Goal: Task Accomplishment & Management: Use online tool/utility

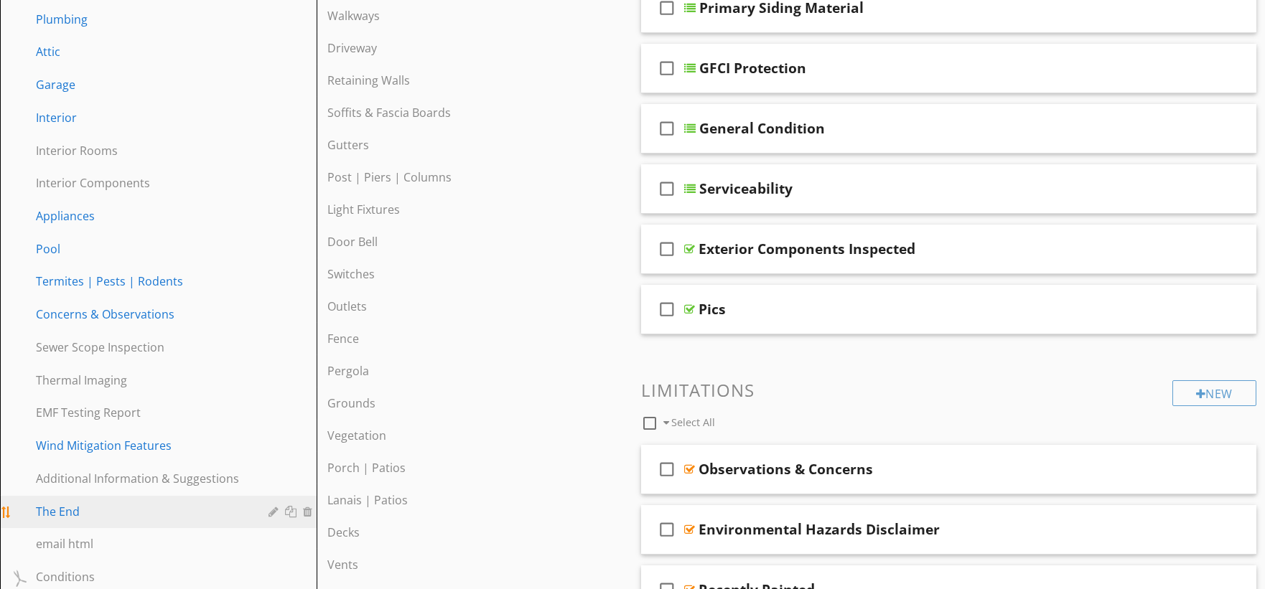
scroll to position [744, 0]
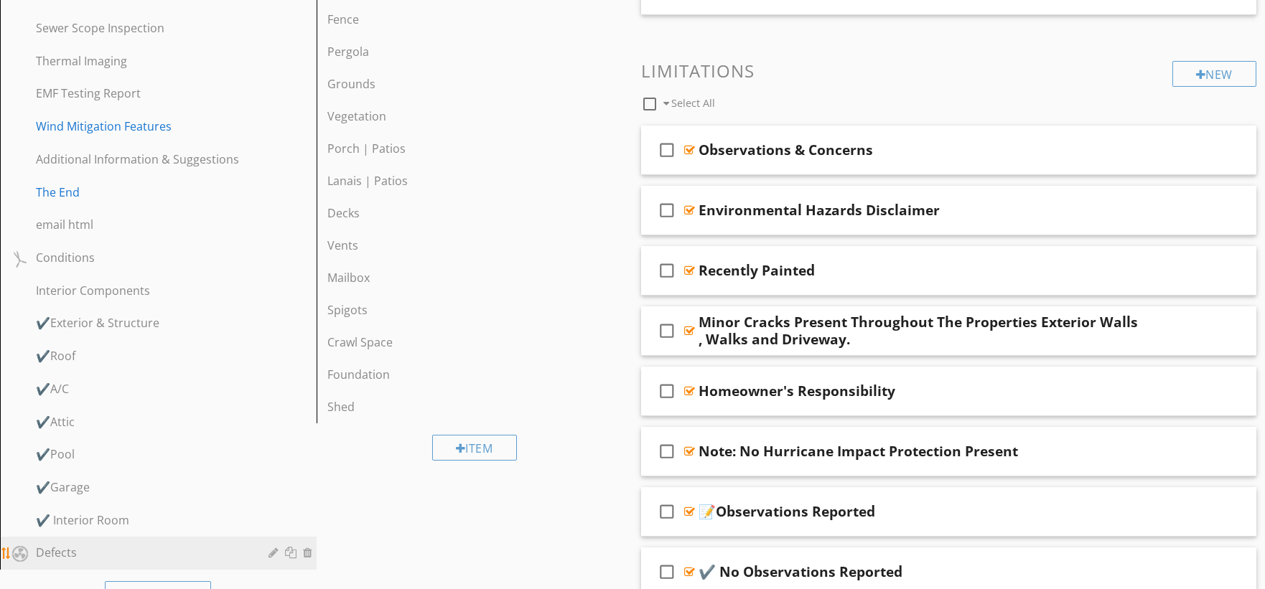
click at [123, 544] on div "Defects" at bounding box center [142, 552] width 212 height 17
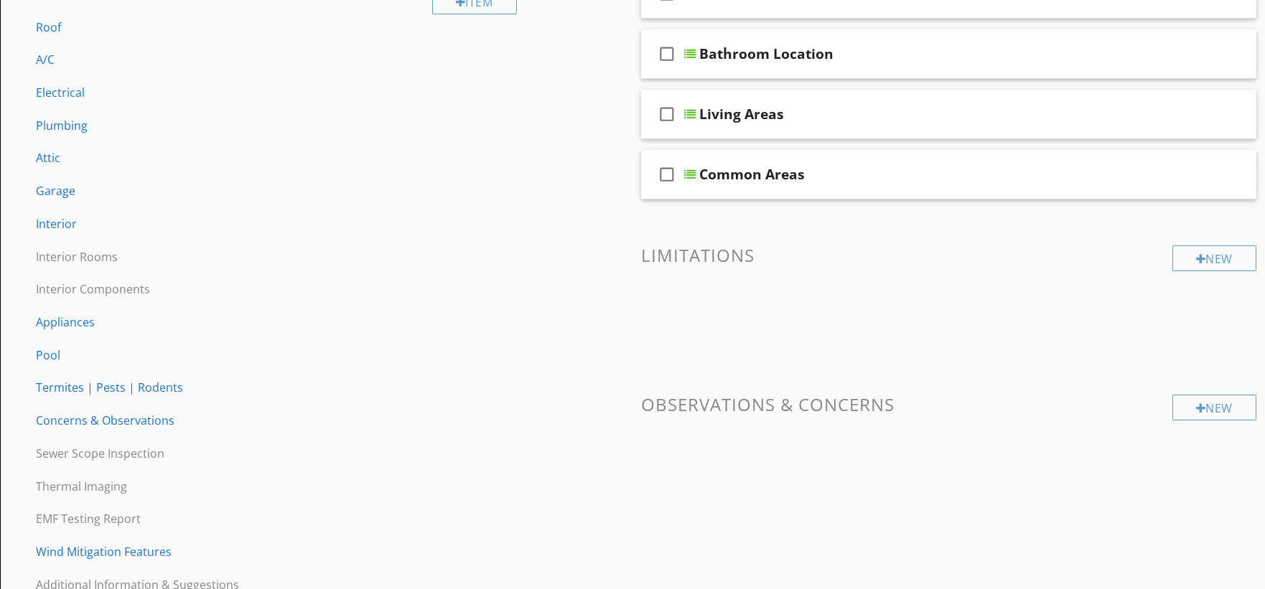
scroll to position [0, 0]
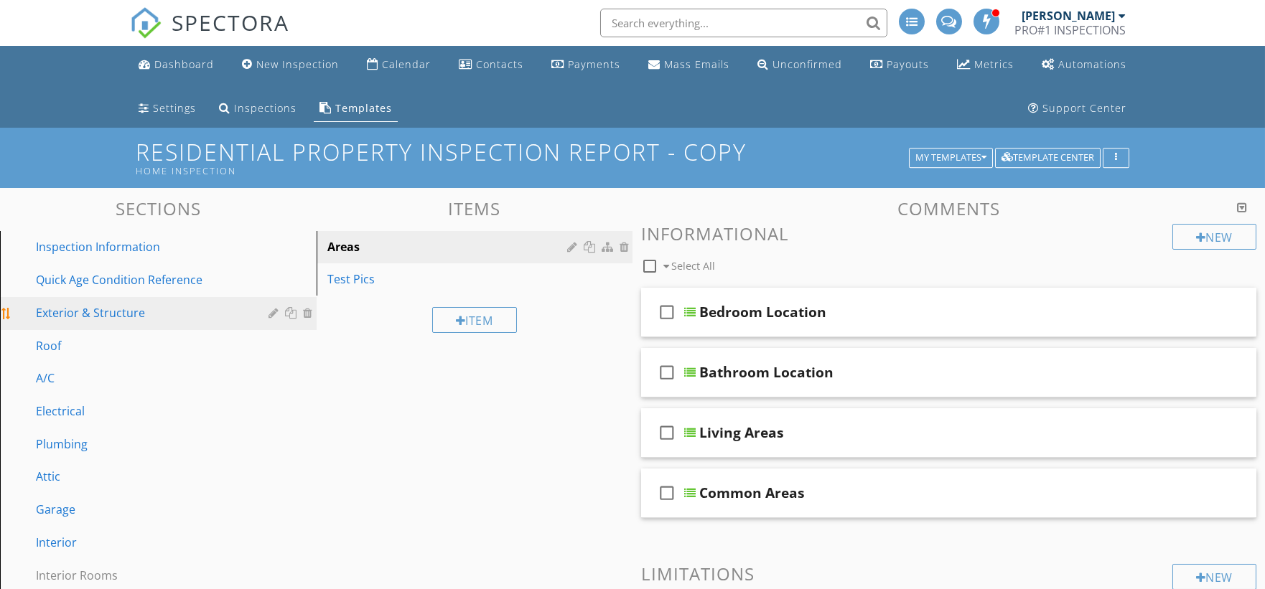
click at [144, 320] on div "Exterior & Structure" at bounding box center [142, 312] width 212 height 17
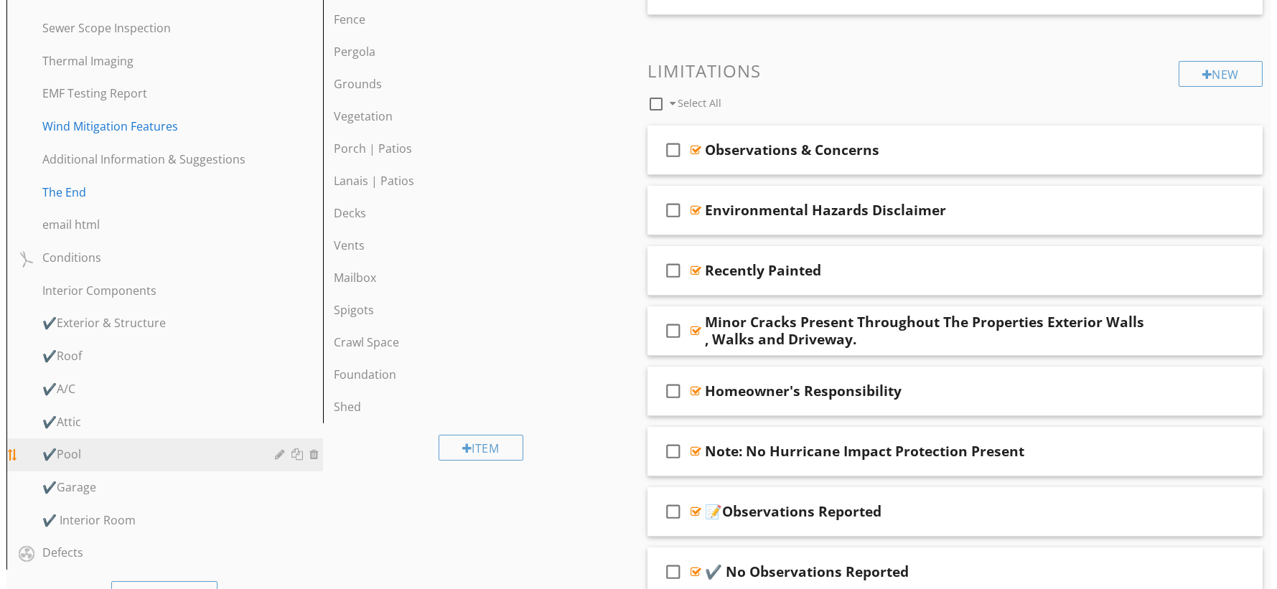
scroll to position [957, 0]
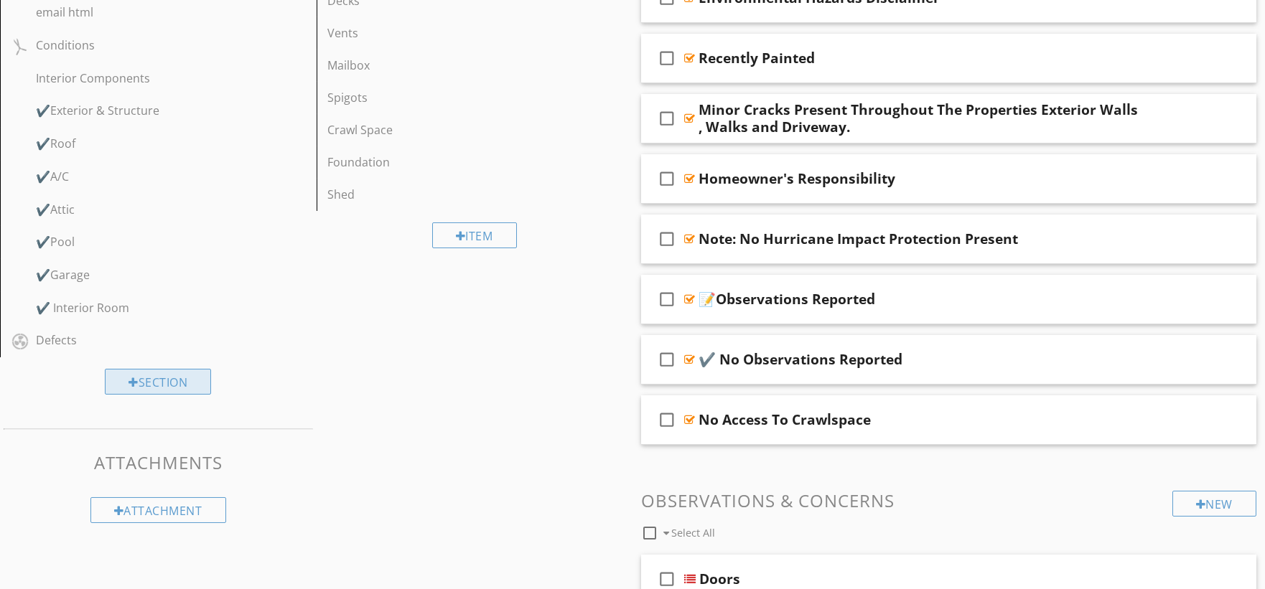
click at [201, 380] on div "Section" at bounding box center [158, 382] width 106 height 26
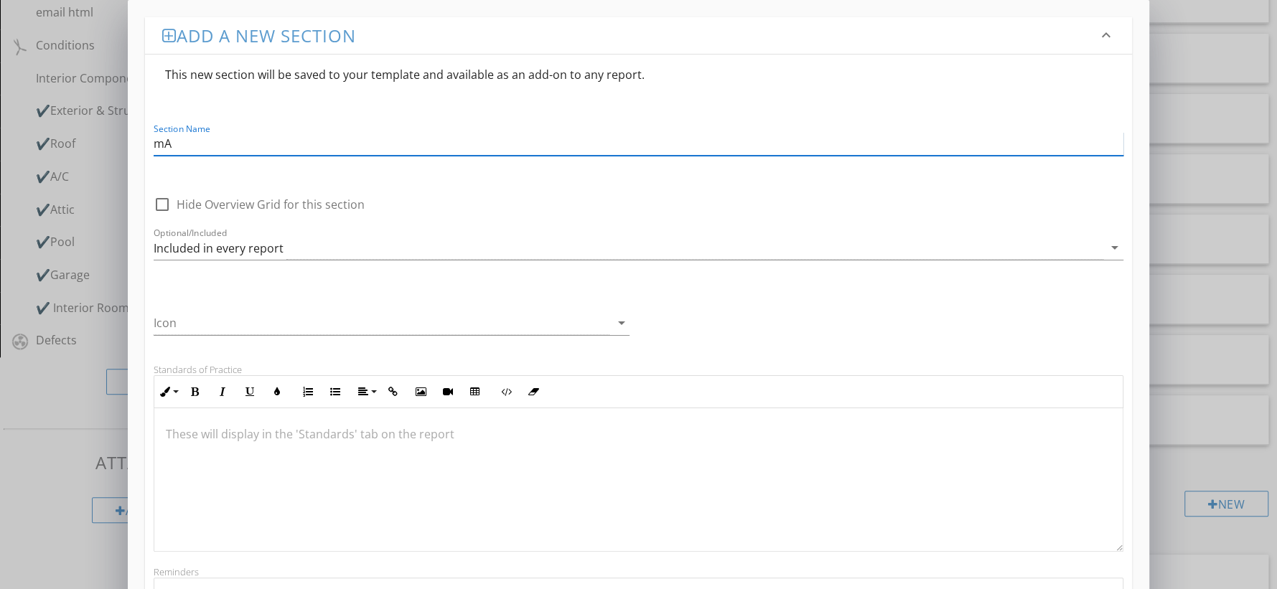
type input "m"
click at [246, 145] on input "Major Systems Inorr" at bounding box center [639, 144] width 970 height 24
click at [280, 148] on input "Major Systems Inforr" at bounding box center [639, 144] width 970 height 24
type input "Major Systems Information"
click at [300, 249] on div "Included in every report" at bounding box center [628, 248] width 949 height 24
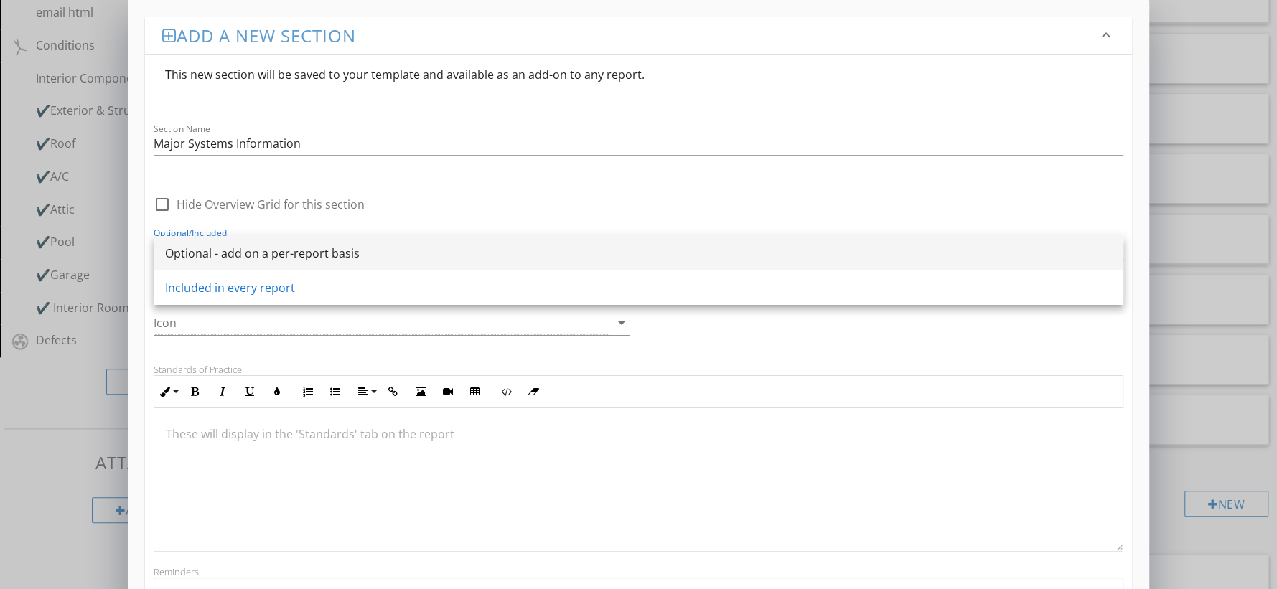
click at [300, 253] on div "Optional - add on a per-report basis" at bounding box center [638, 253] width 947 height 17
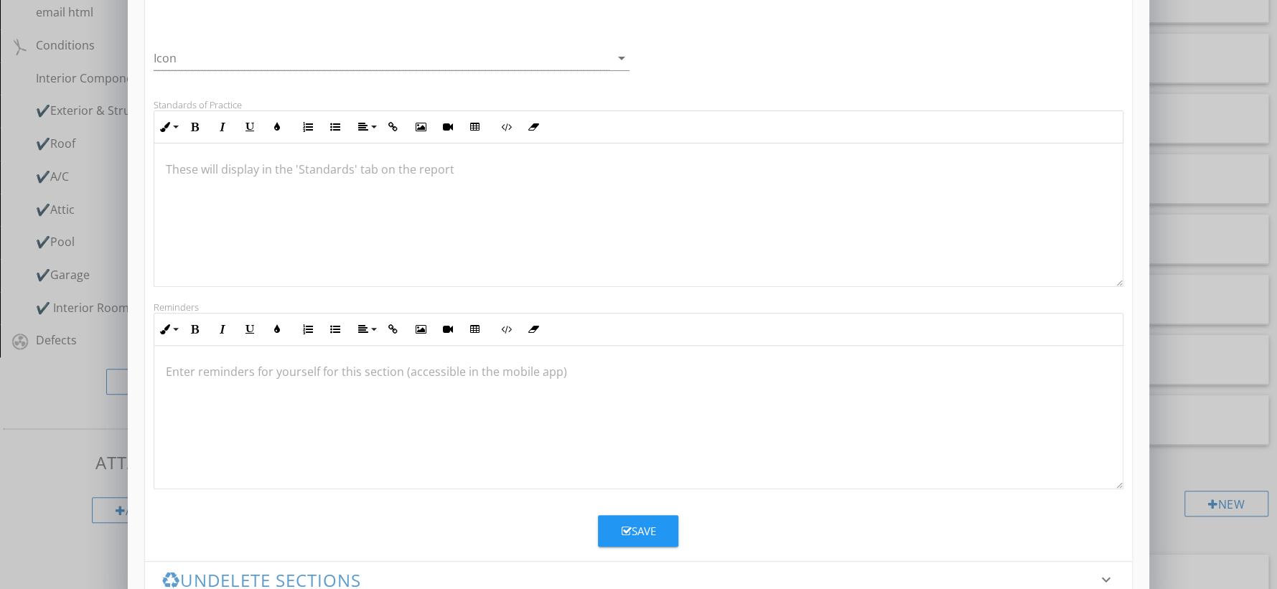
scroll to position [299, 0]
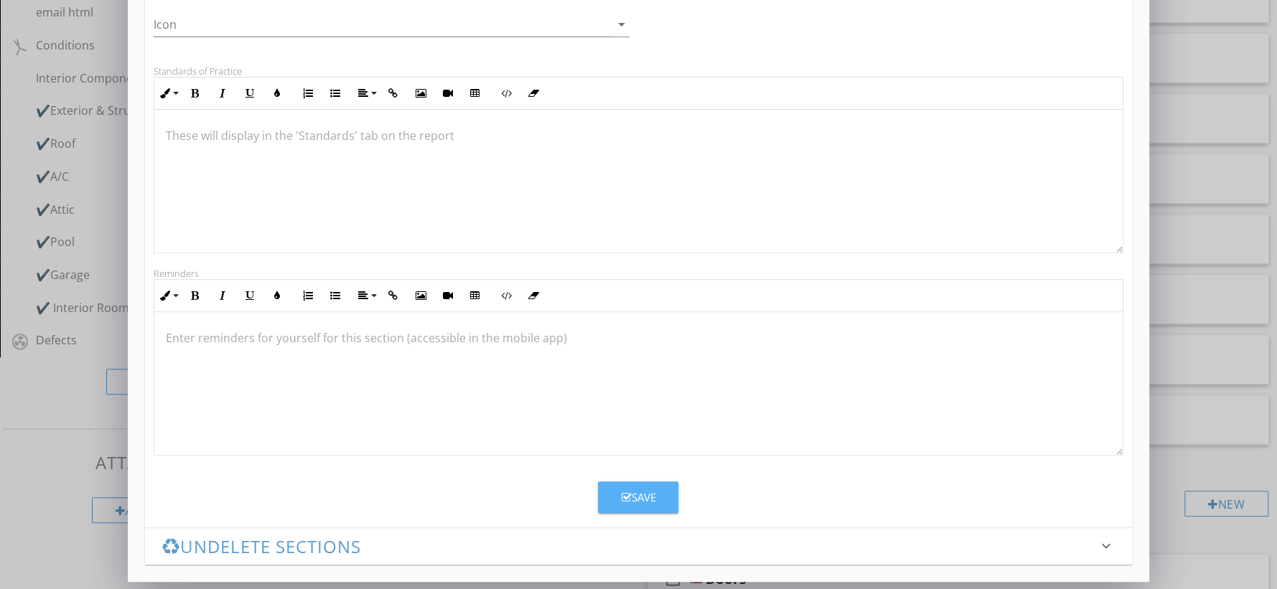
click at [654, 493] on div "Save" at bounding box center [638, 497] width 34 height 17
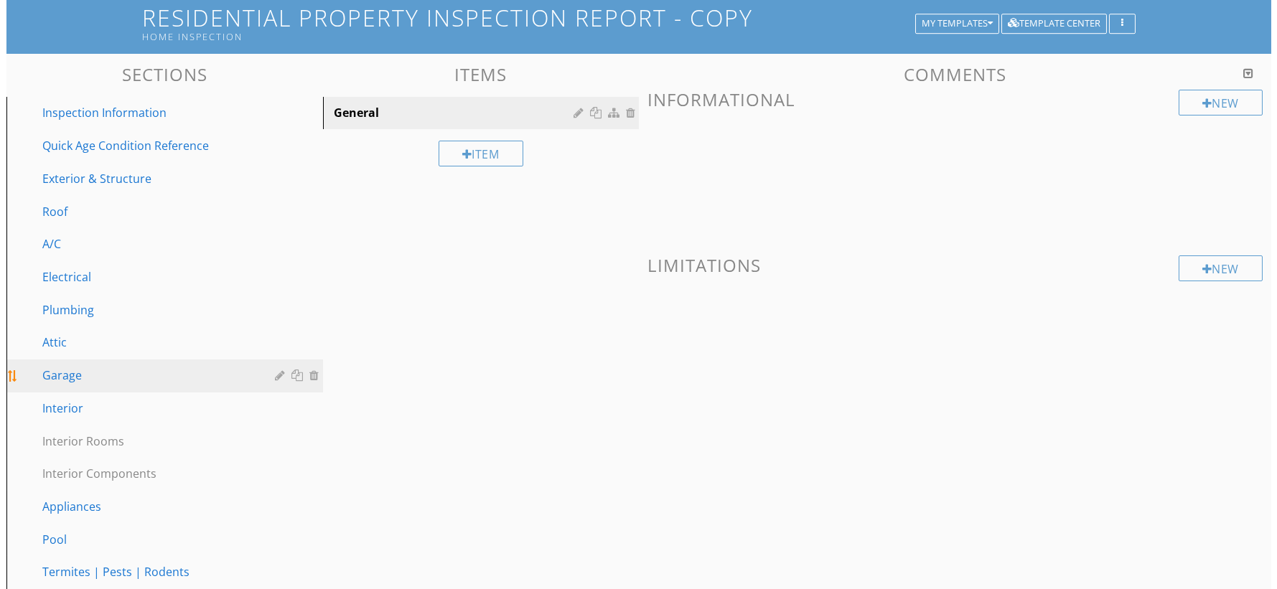
scroll to position [87, 0]
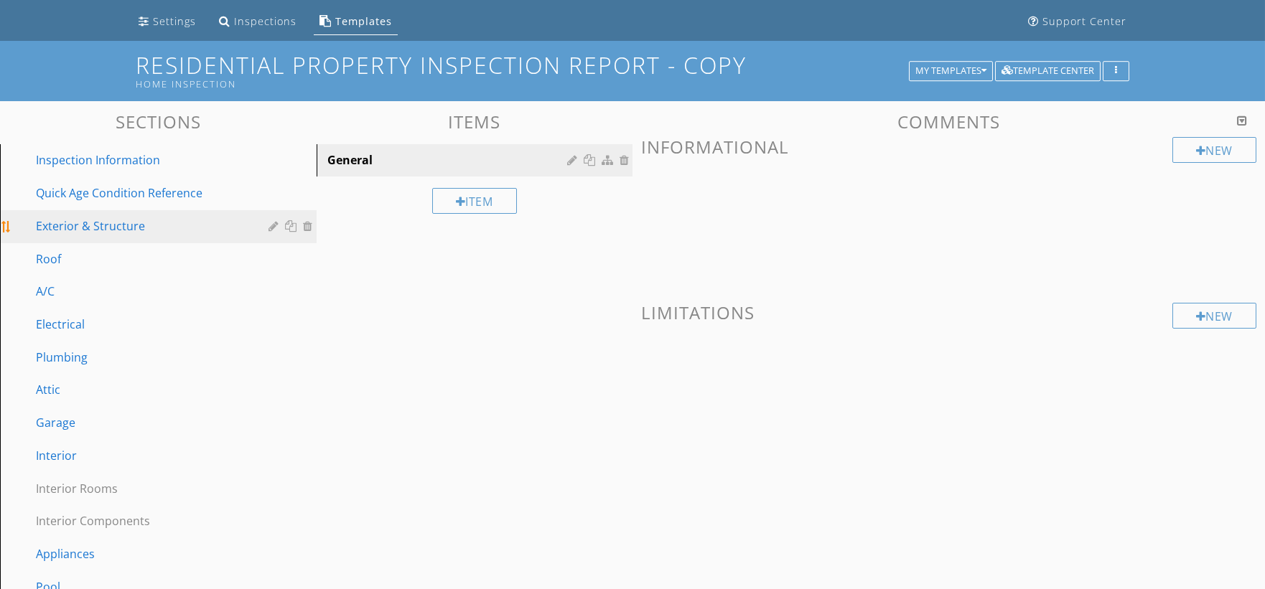
click at [184, 226] on div "Exterior & Structure" at bounding box center [142, 225] width 212 height 17
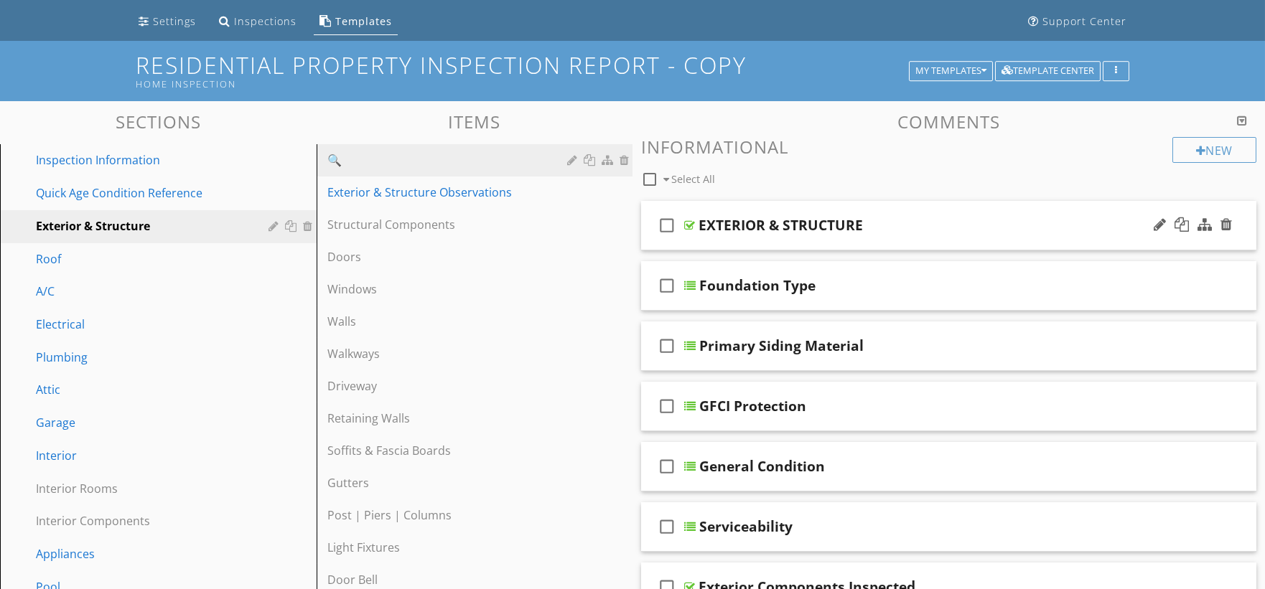
click at [770, 229] on div "EXTERIOR & STRUCTURE" at bounding box center [780, 225] width 164 height 17
click at [770, 229] on input "EXTERIOR & STRUCTURE" at bounding box center [918, 227] width 440 height 24
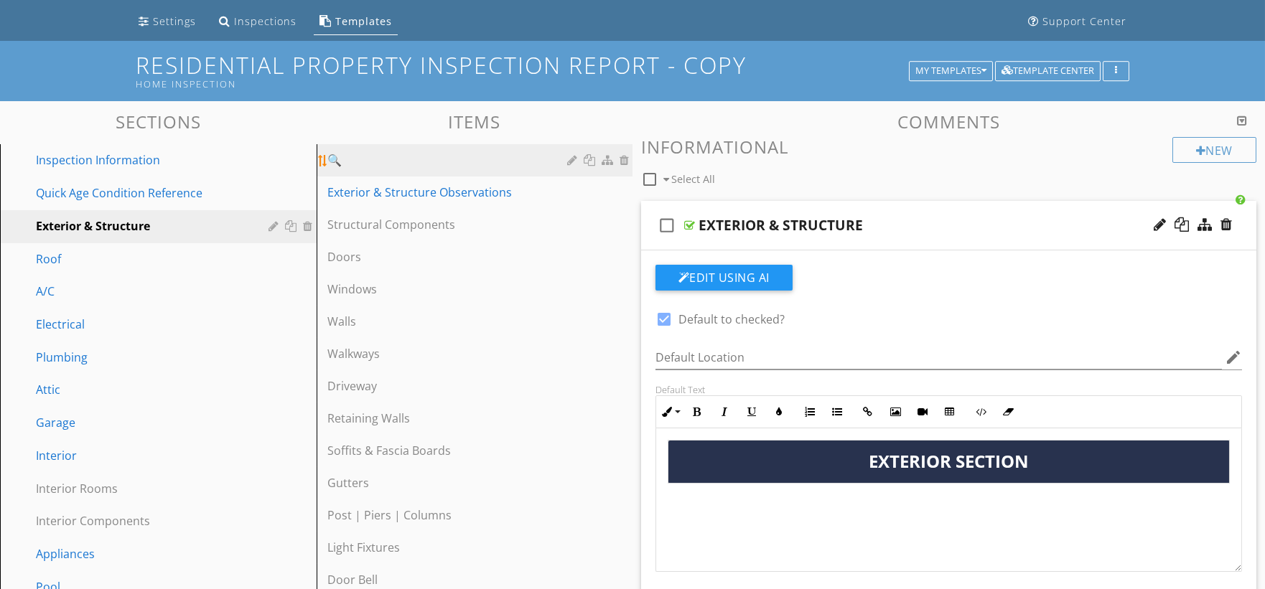
click at [594, 158] on div at bounding box center [590, 159] width 15 height 11
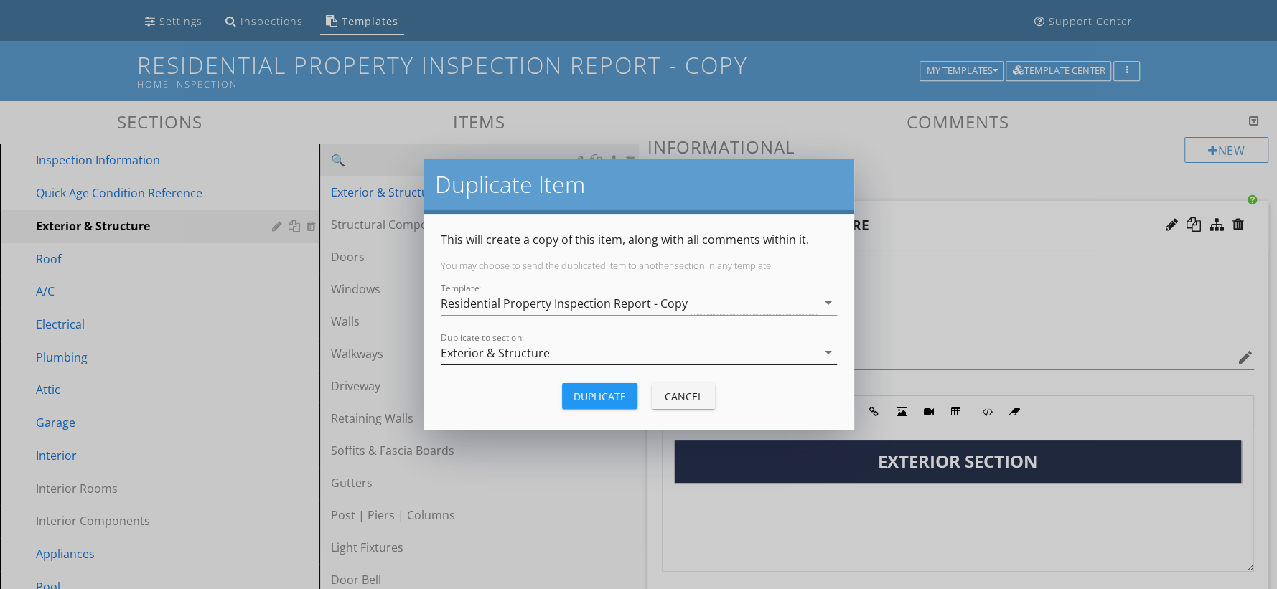
click at [543, 357] on div "Exterior & Structure" at bounding box center [495, 353] width 109 height 13
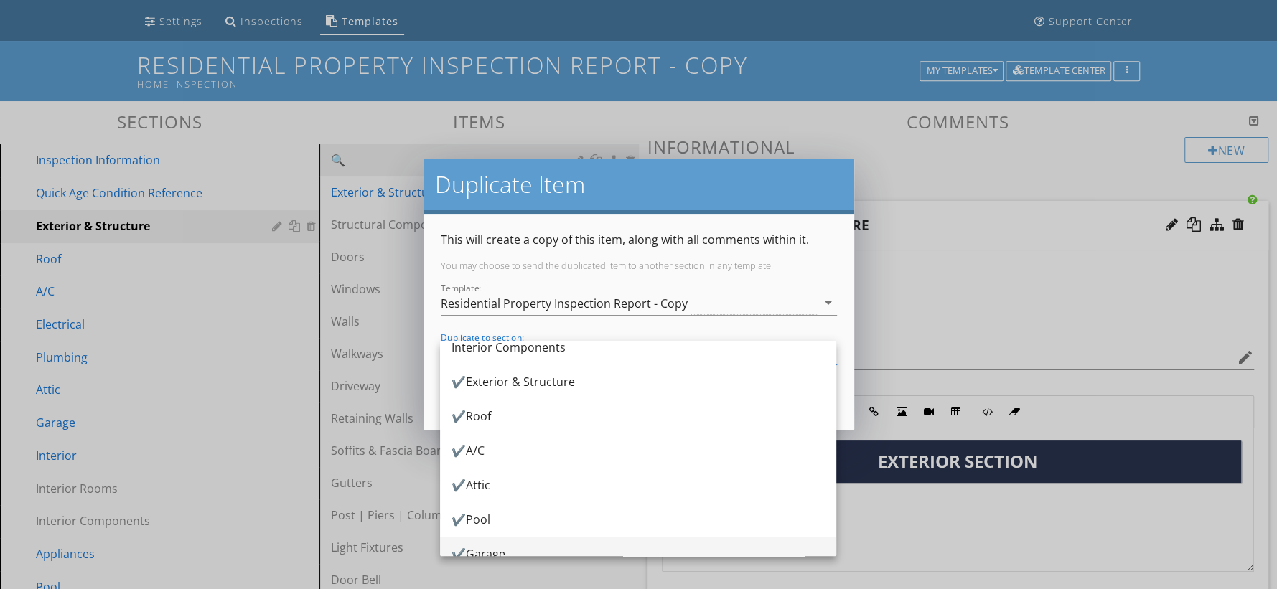
scroll to position [955, 0]
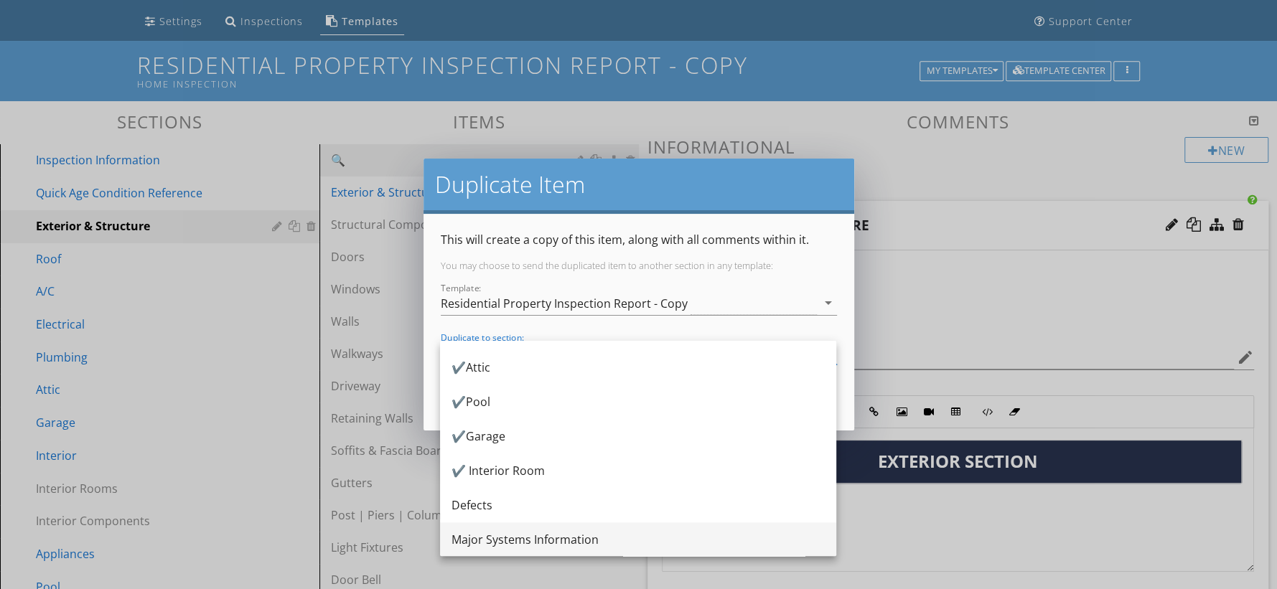
click at [549, 539] on div "Major Systems Information" at bounding box center [637, 539] width 373 height 17
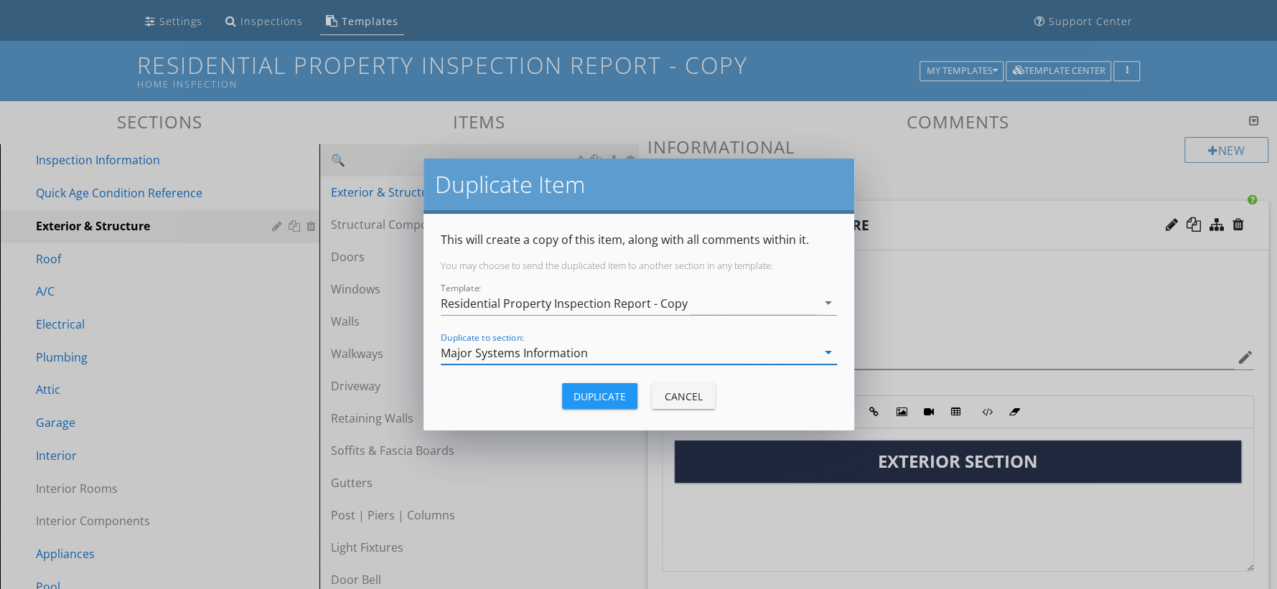
click at [614, 393] on div "Duplicate" at bounding box center [599, 396] width 52 height 15
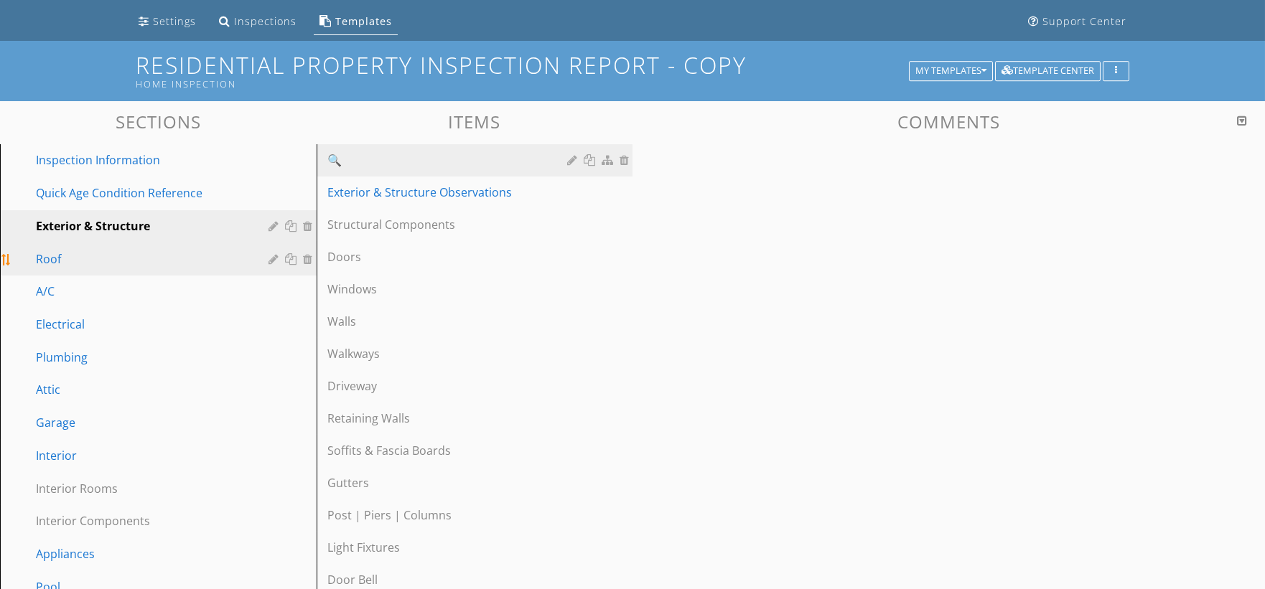
click at [208, 258] on div "Roof" at bounding box center [142, 258] width 212 height 17
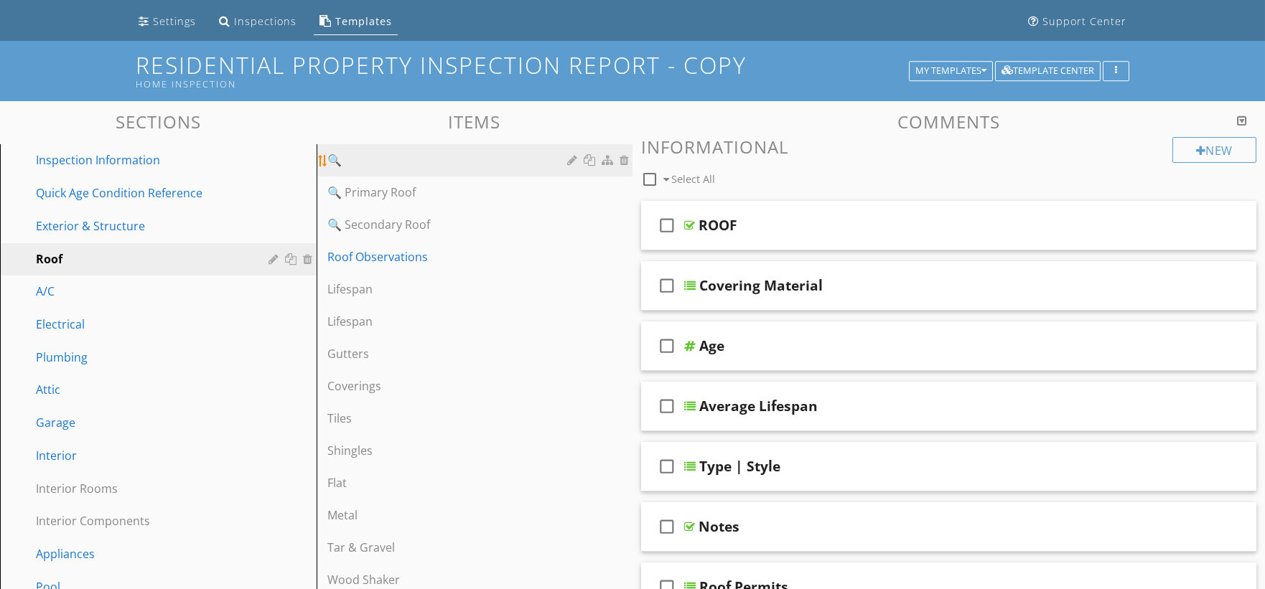
click at [590, 159] on div at bounding box center [590, 159] width 15 height 11
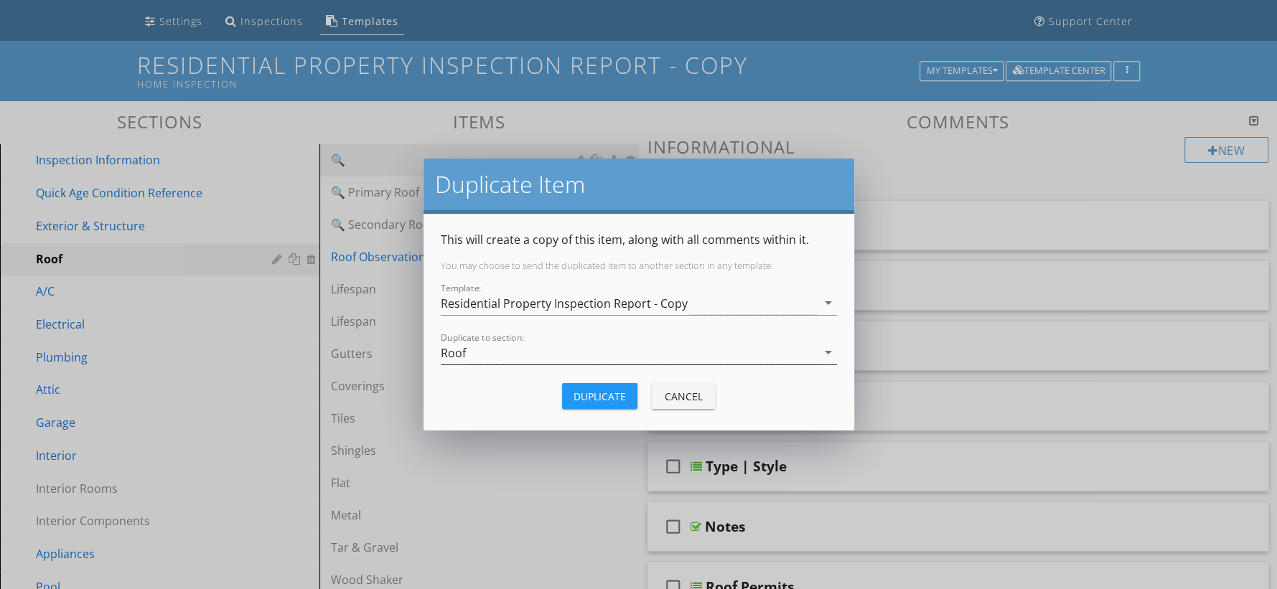
click at [539, 353] on div "Roof" at bounding box center [629, 353] width 376 height 24
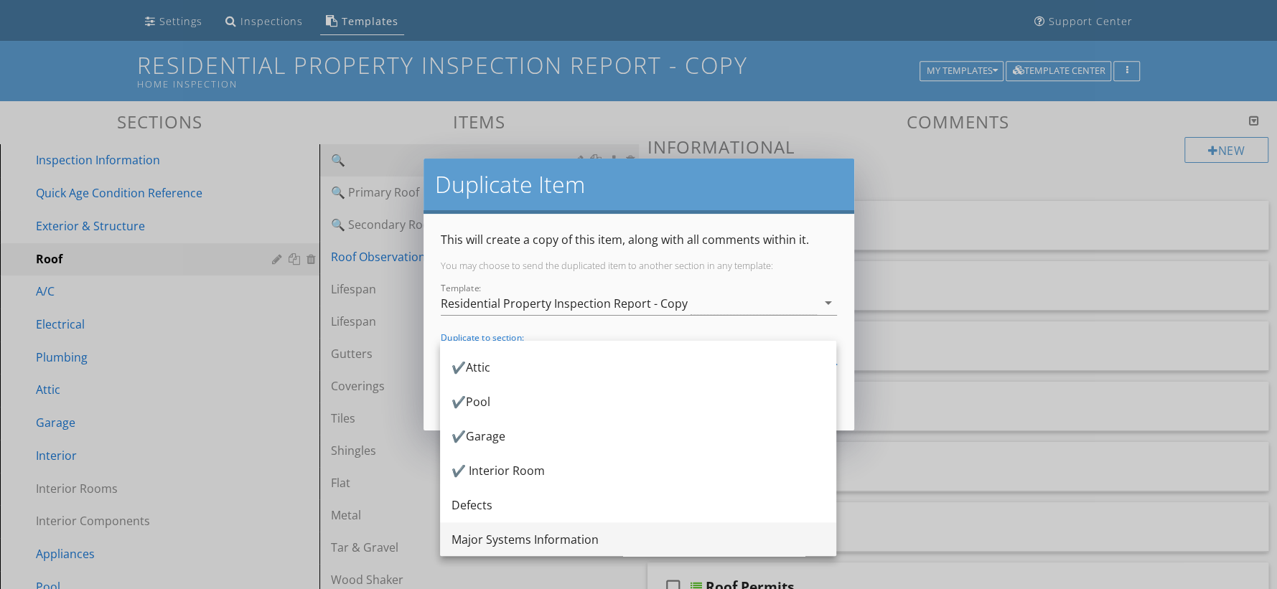
click at [578, 537] on div "Major Systems Information" at bounding box center [637, 539] width 373 height 17
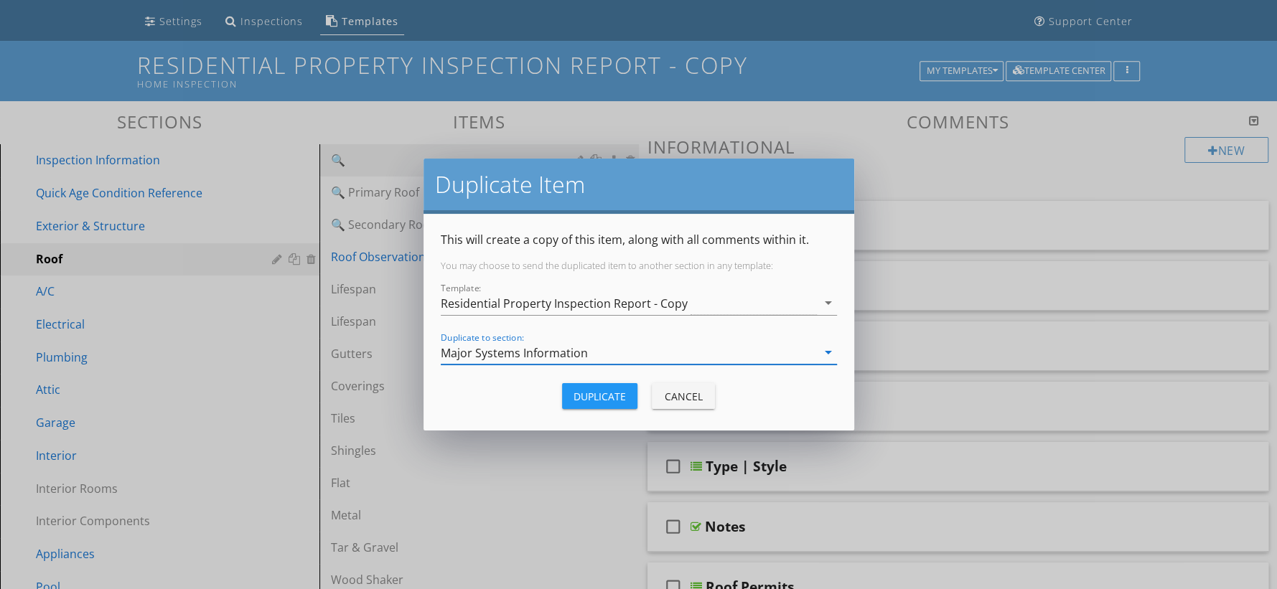
click at [628, 382] on div "Duplicate Cancel" at bounding box center [639, 396] width 396 height 34
click at [627, 397] on button "Duplicate" at bounding box center [599, 396] width 75 height 26
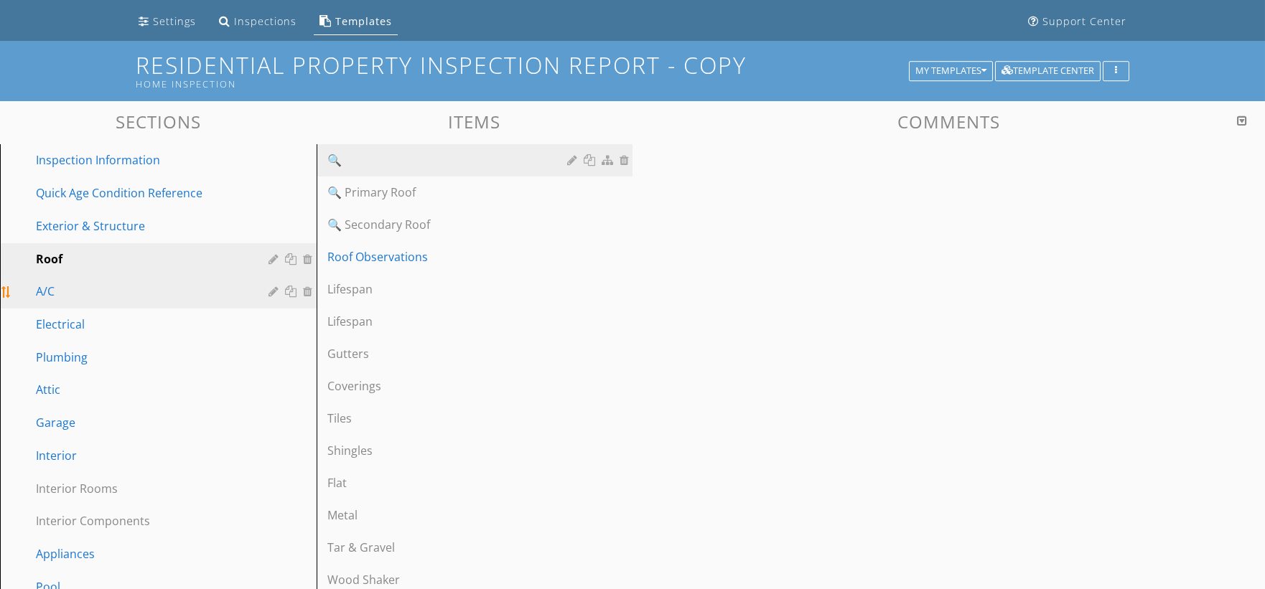
click at [170, 283] on div "A/C" at bounding box center [142, 291] width 212 height 17
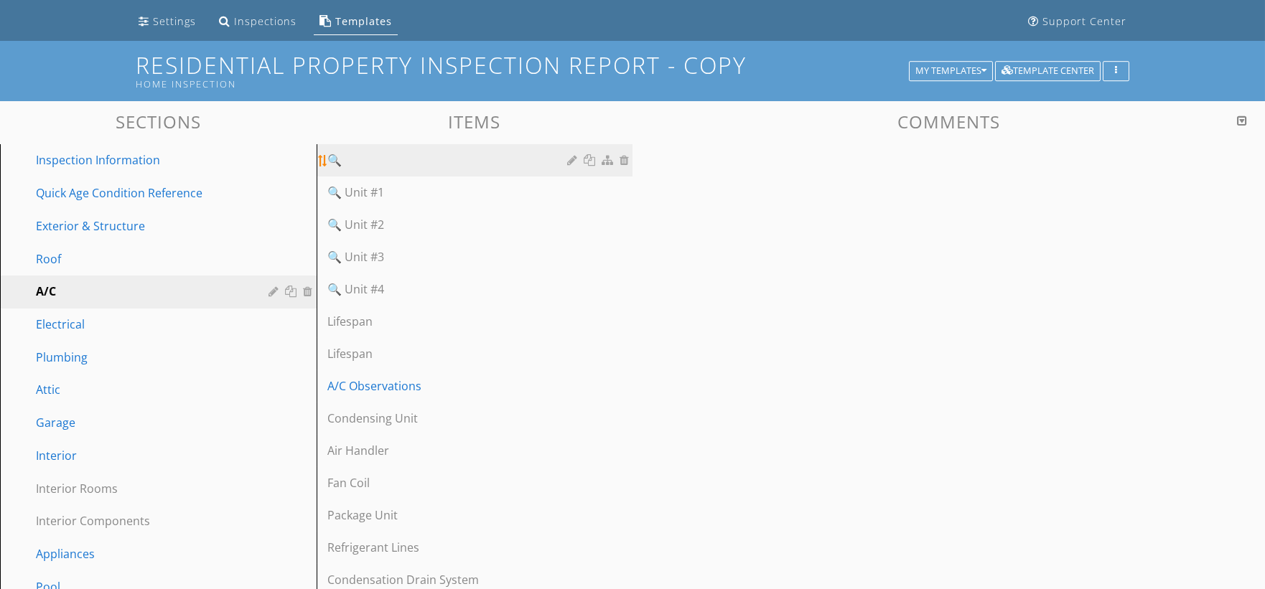
click at [586, 159] on div at bounding box center [590, 159] width 15 height 11
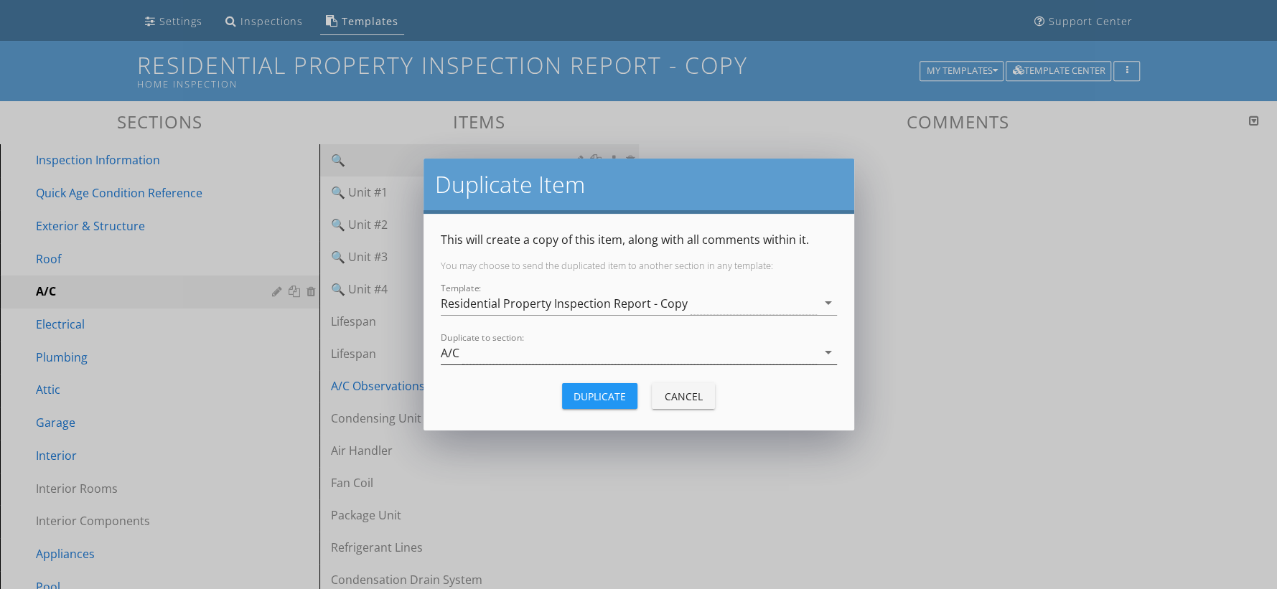
click at [523, 350] on div "A/C" at bounding box center [629, 353] width 376 height 24
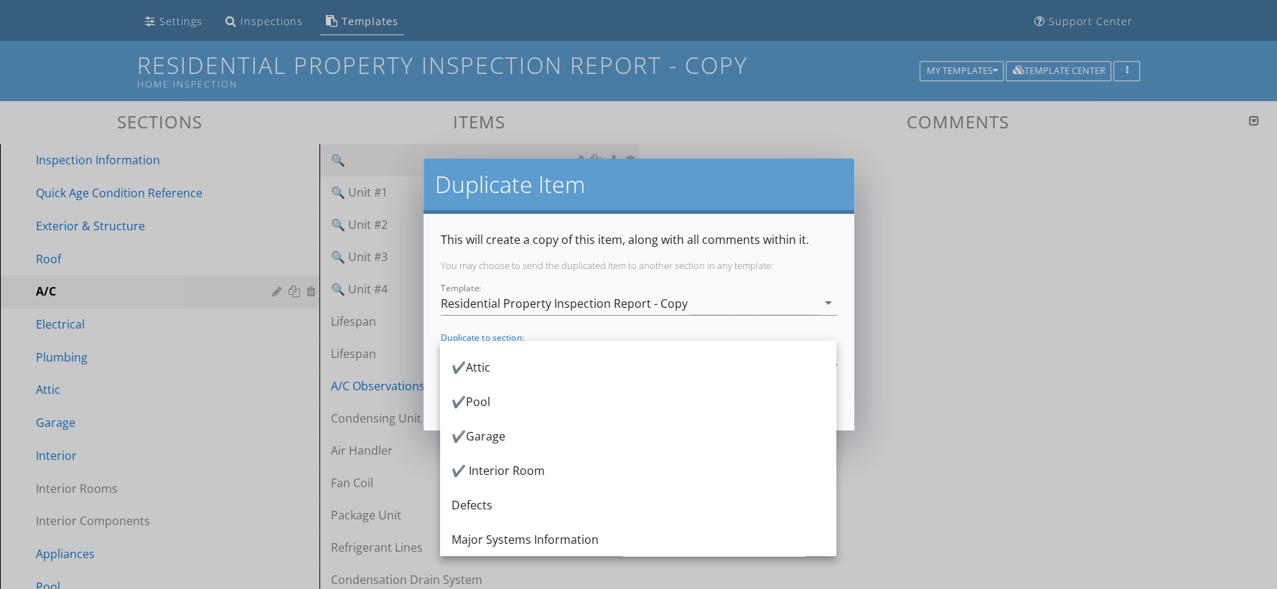
click at [546, 541] on div "Major Systems Information" at bounding box center [637, 539] width 373 height 17
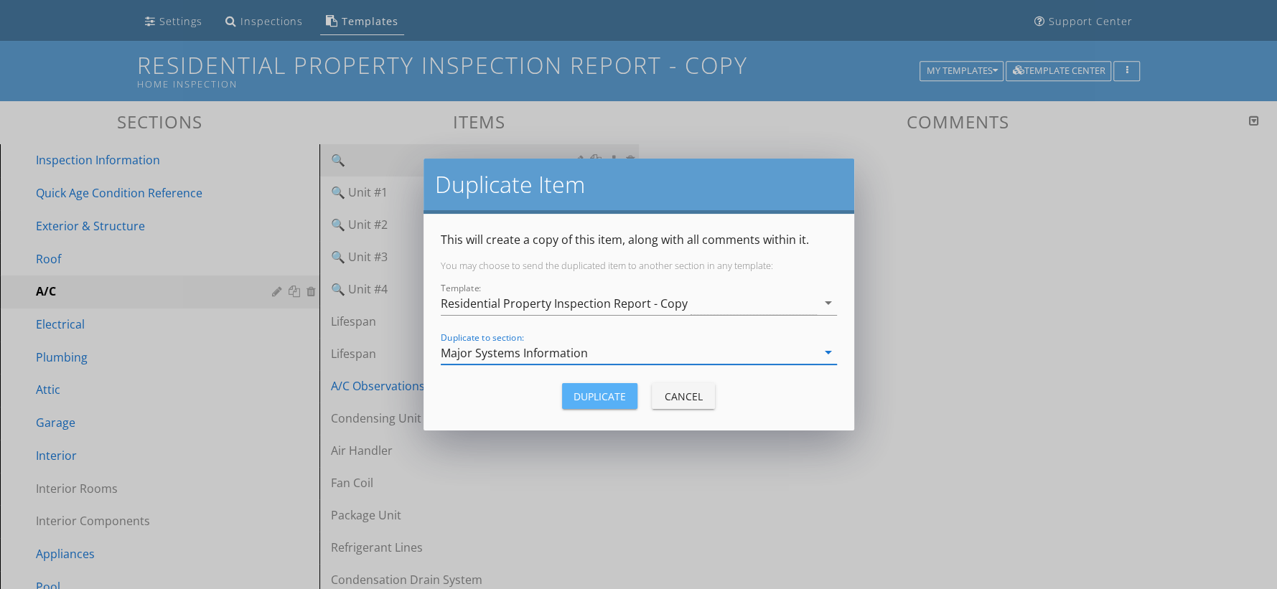
click at [604, 392] on div "Duplicate" at bounding box center [599, 396] width 52 height 15
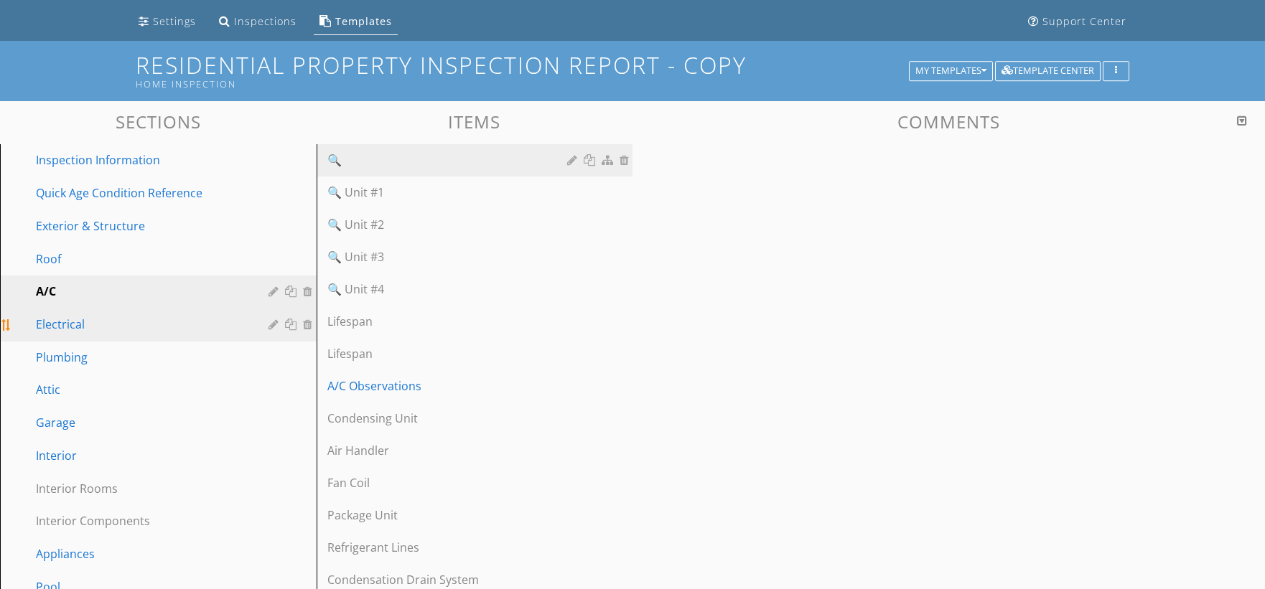
click at [225, 323] on div "Electrical" at bounding box center [142, 324] width 212 height 17
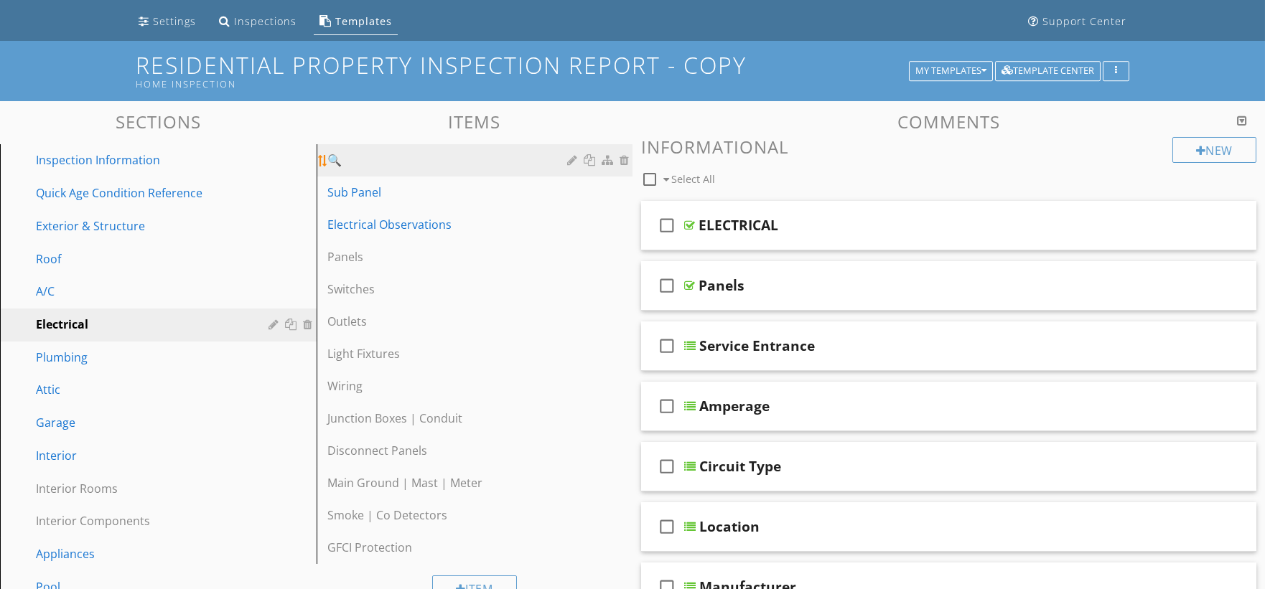
click at [585, 154] on div at bounding box center [590, 159] width 15 height 11
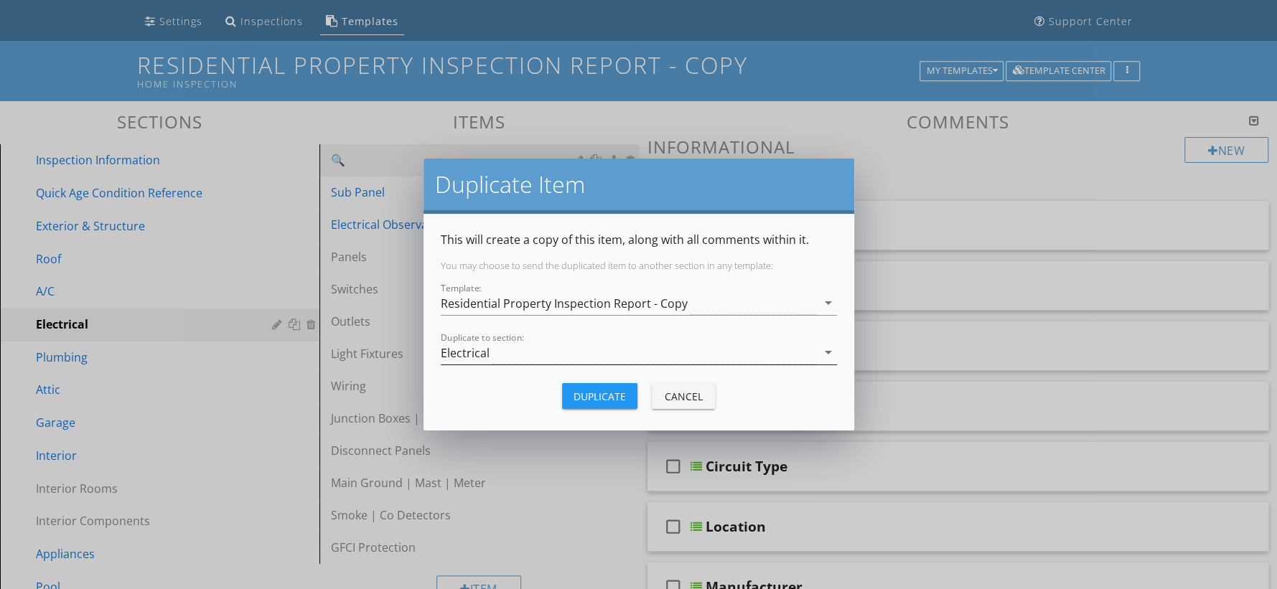
click at [533, 360] on div "Electrical" at bounding box center [629, 353] width 376 height 24
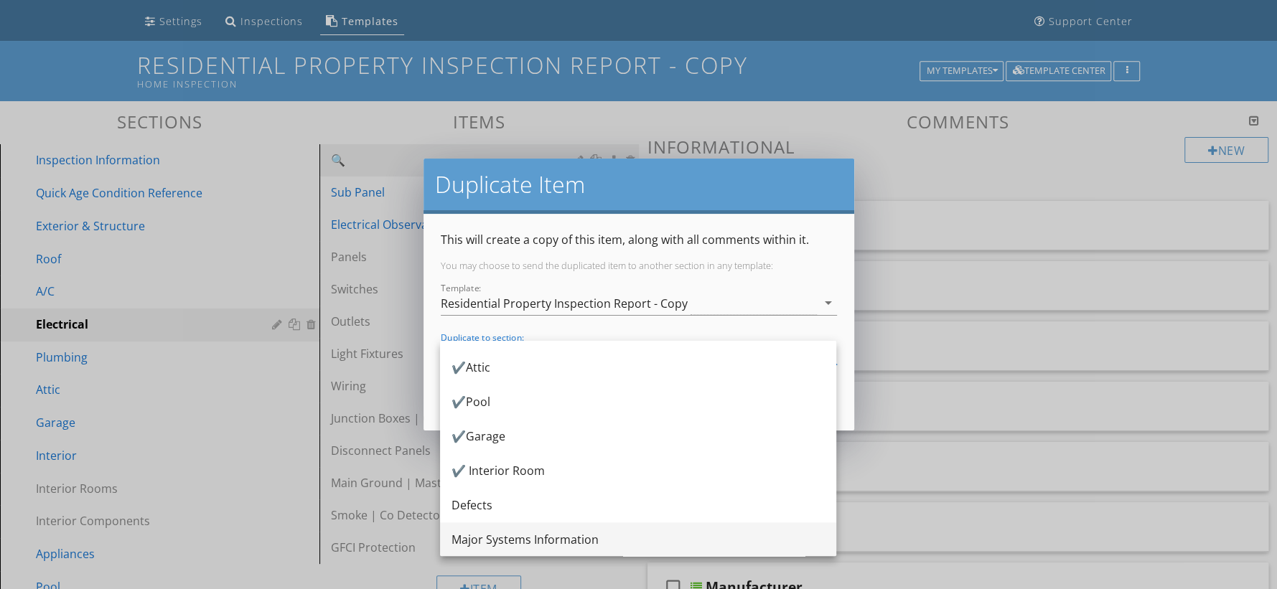
click at [538, 536] on div "Major Systems Information" at bounding box center [637, 539] width 373 height 17
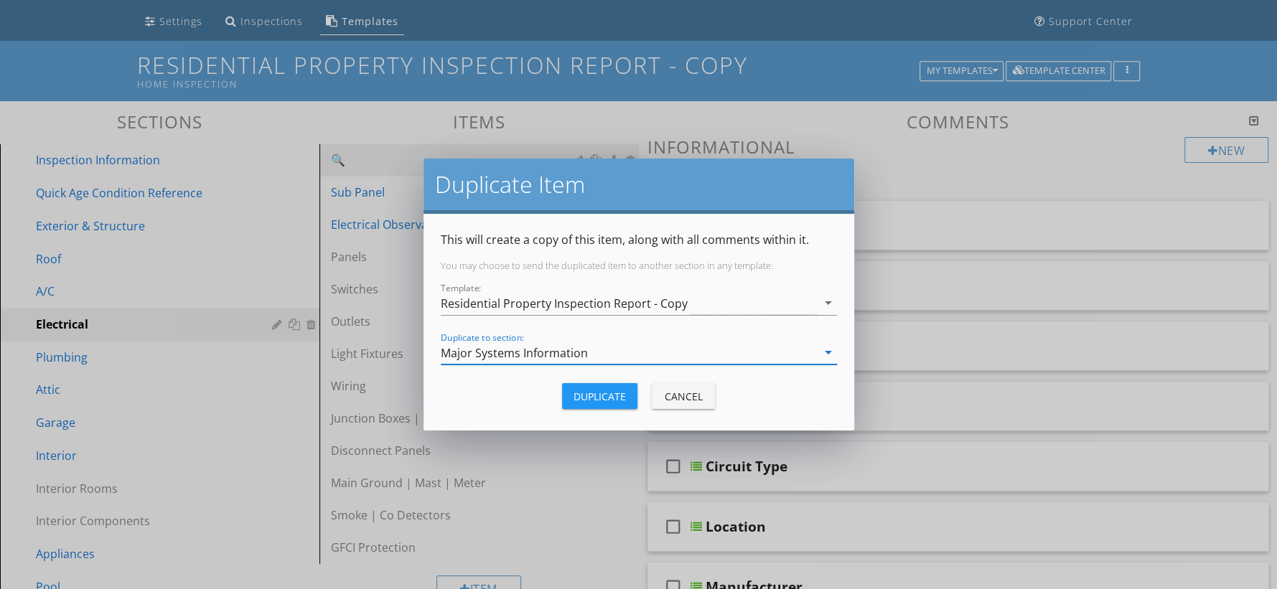
click at [618, 397] on div "Duplicate" at bounding box center [599, 396] width 52 height 15
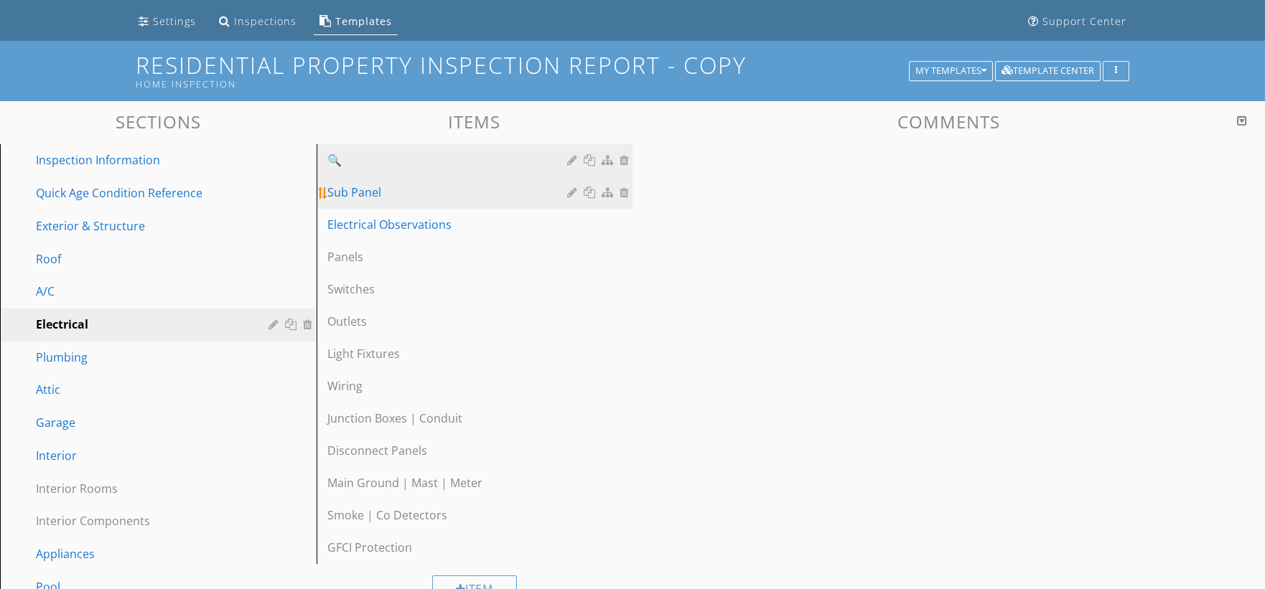
click at [585, 192] on div at bounding box center [590, 192] width 15 height 11
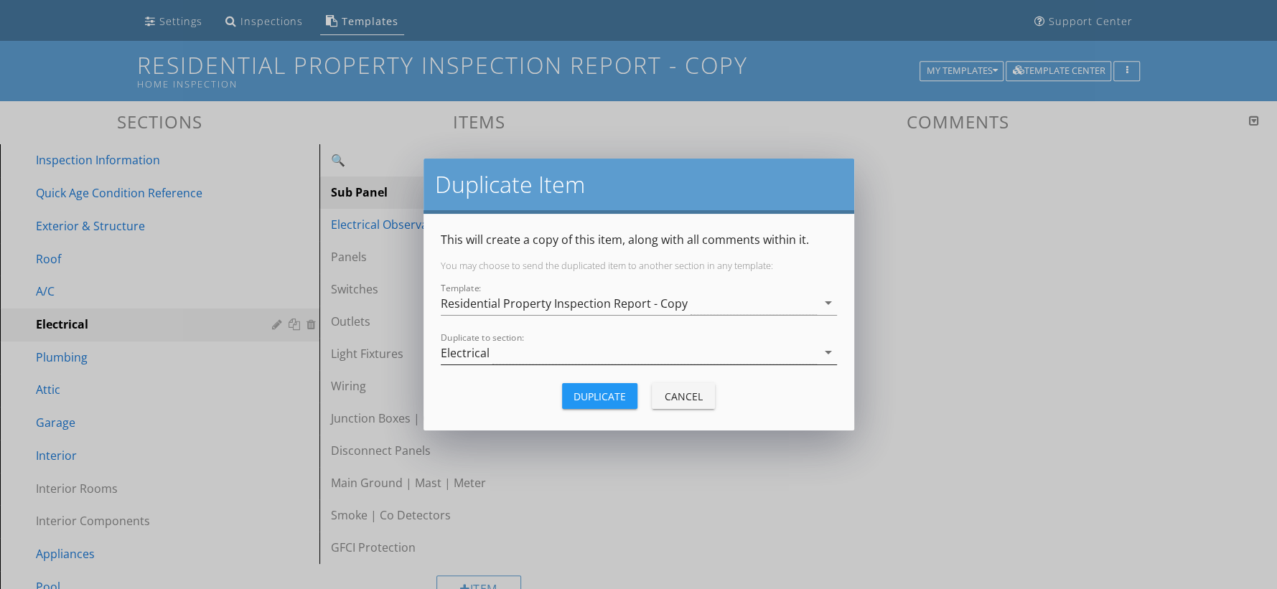
click at [500, 356] on div "Electrical" at bounding box center [629, 353] width 376 height 24
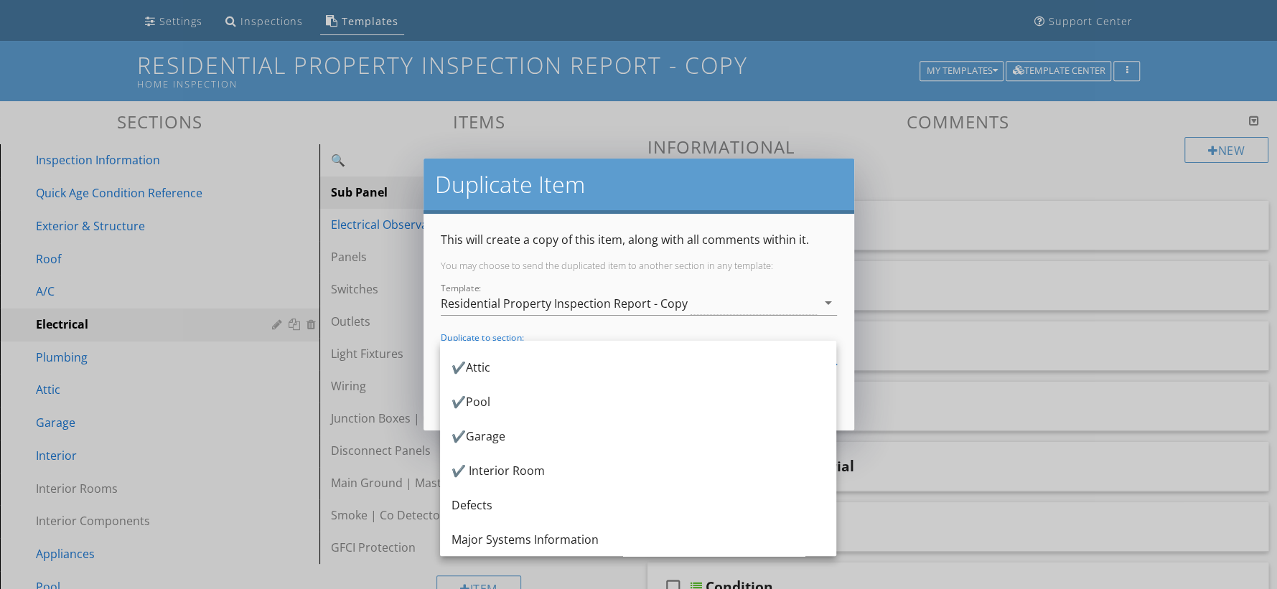
click at [540, 536] on div "Major Systems Information" at bounding box center [637, 539] width 373 height 17
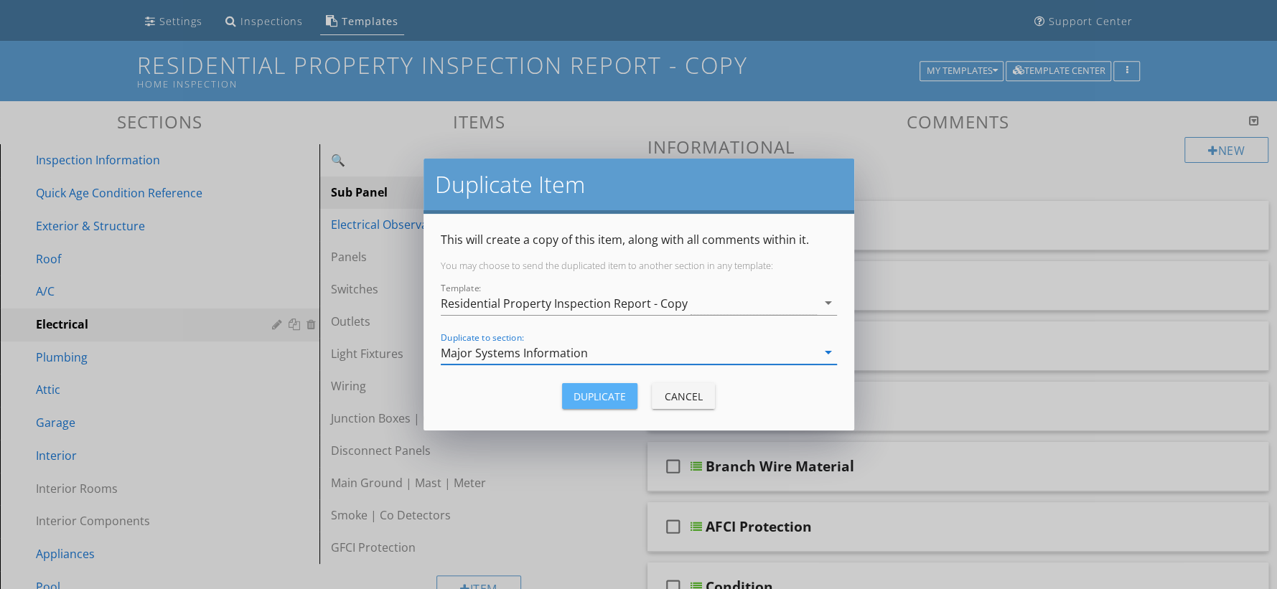
click at [616, 400] on div "Duplicate" at bounding box center [599, 396] width 52 height 15
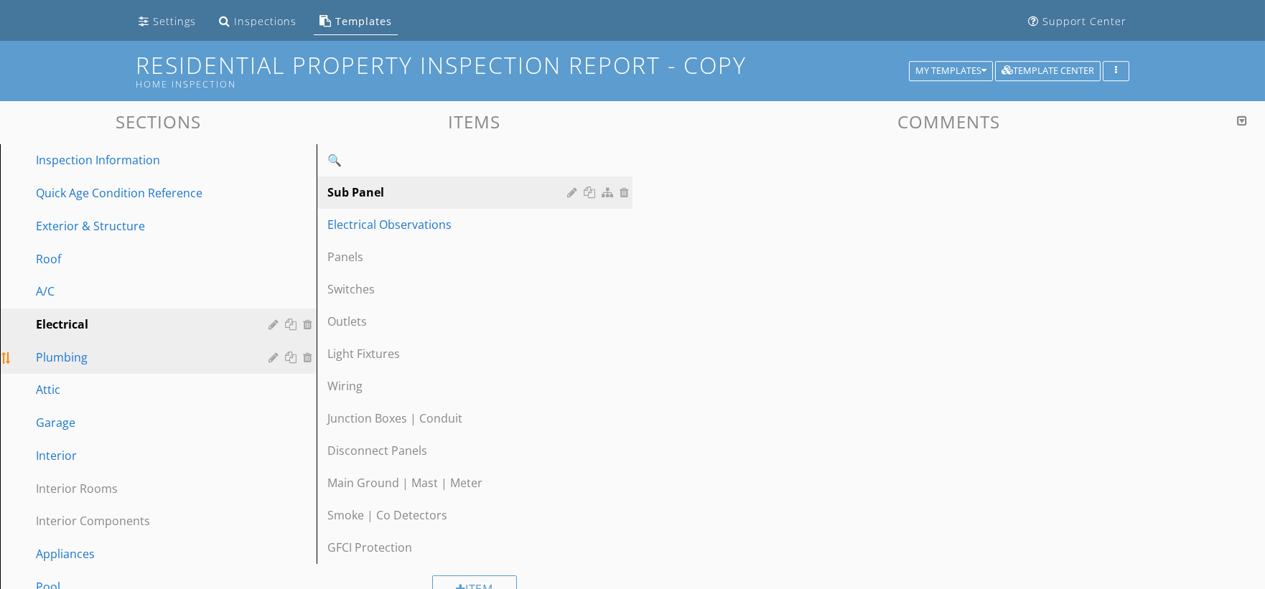
click at [159, 357] on div "Plumbing" at bounding box center [142, 357] width 212 height 17
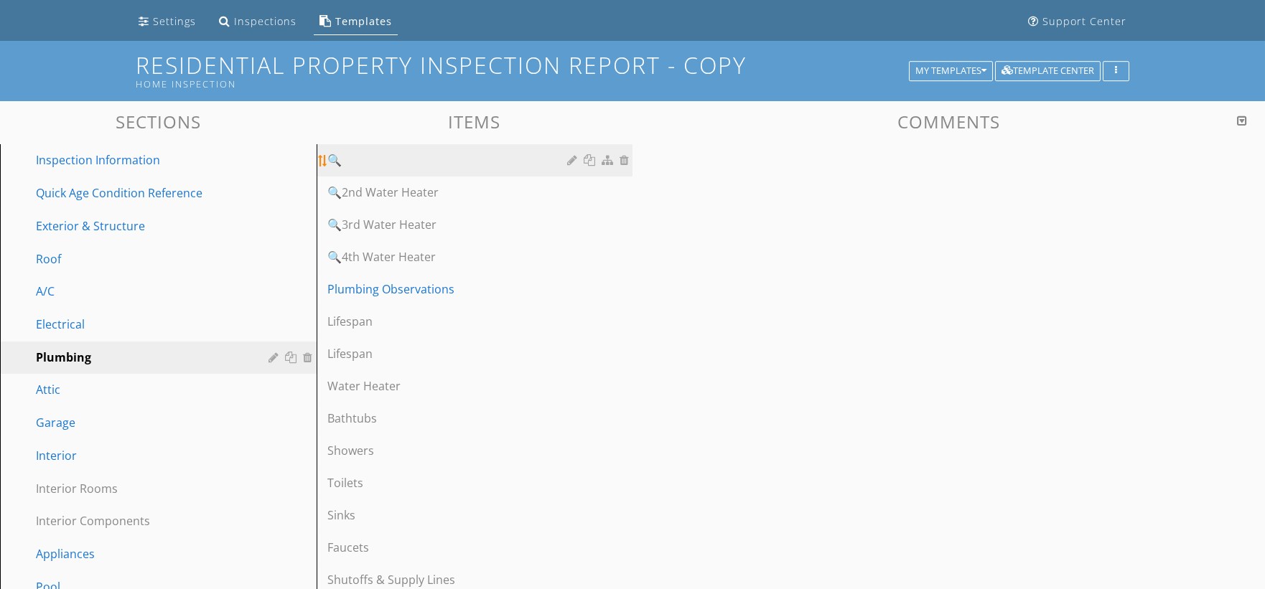
click at [594, 159] on div at bounding box center [590, 159] width 15 height 11
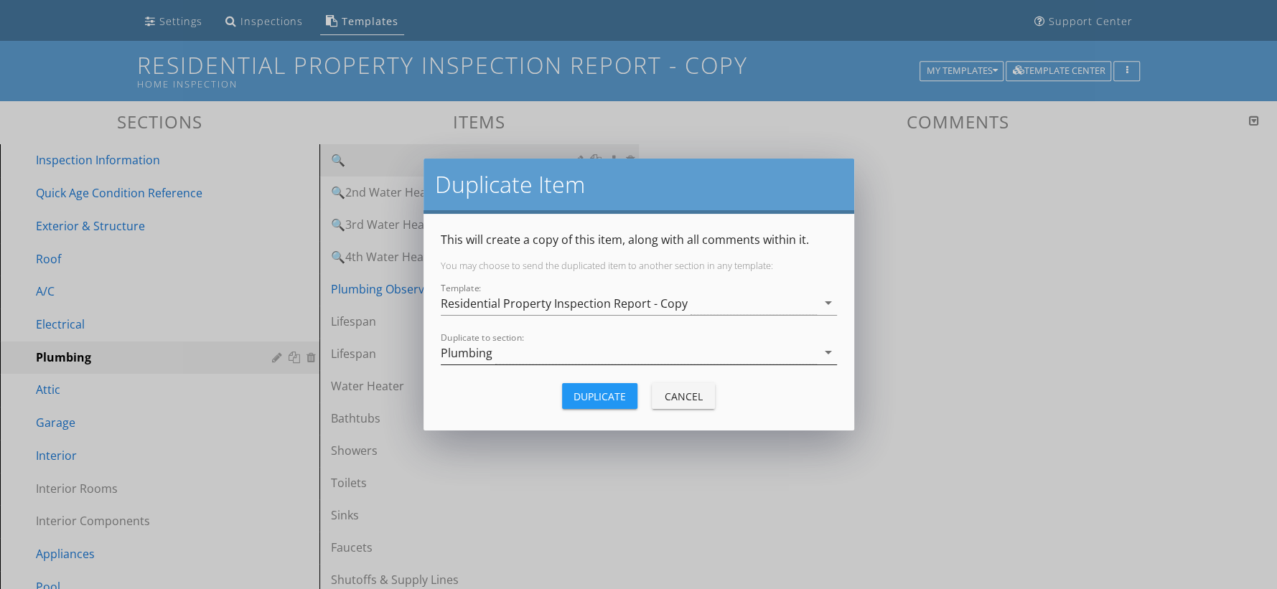
click at [530, 360] on div "Plumbing" at bounding box center [629, 353] width 376 height 24
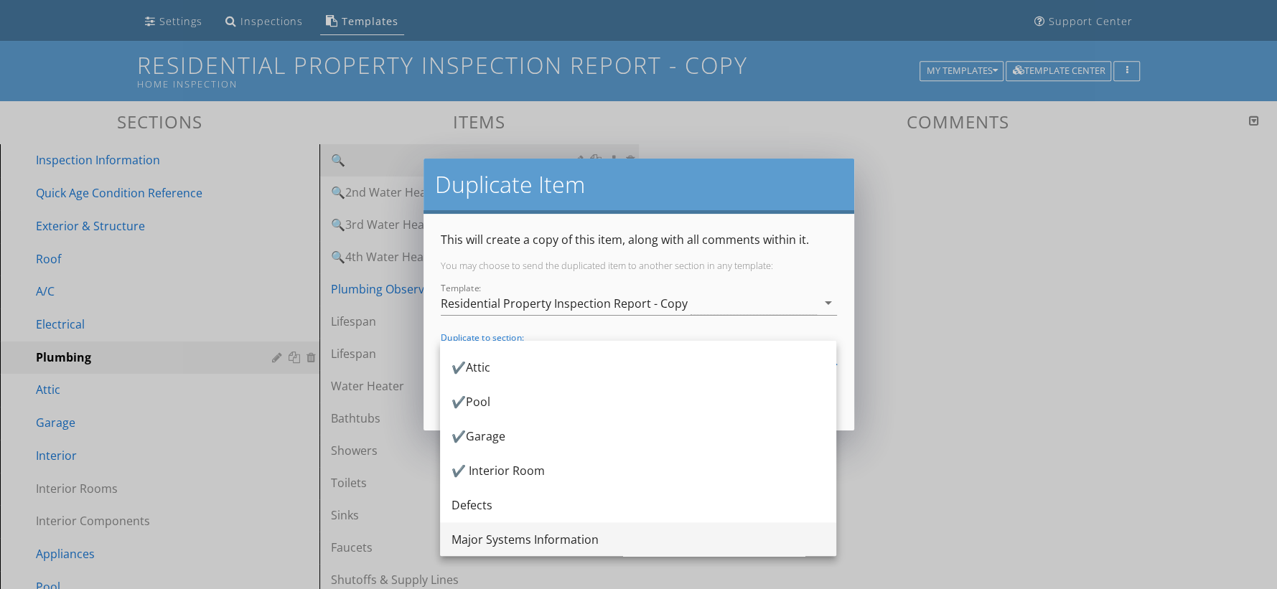
click at [522, 550] on div "Major Systems Information" at bounding box center [637, 539] width 373 height 34
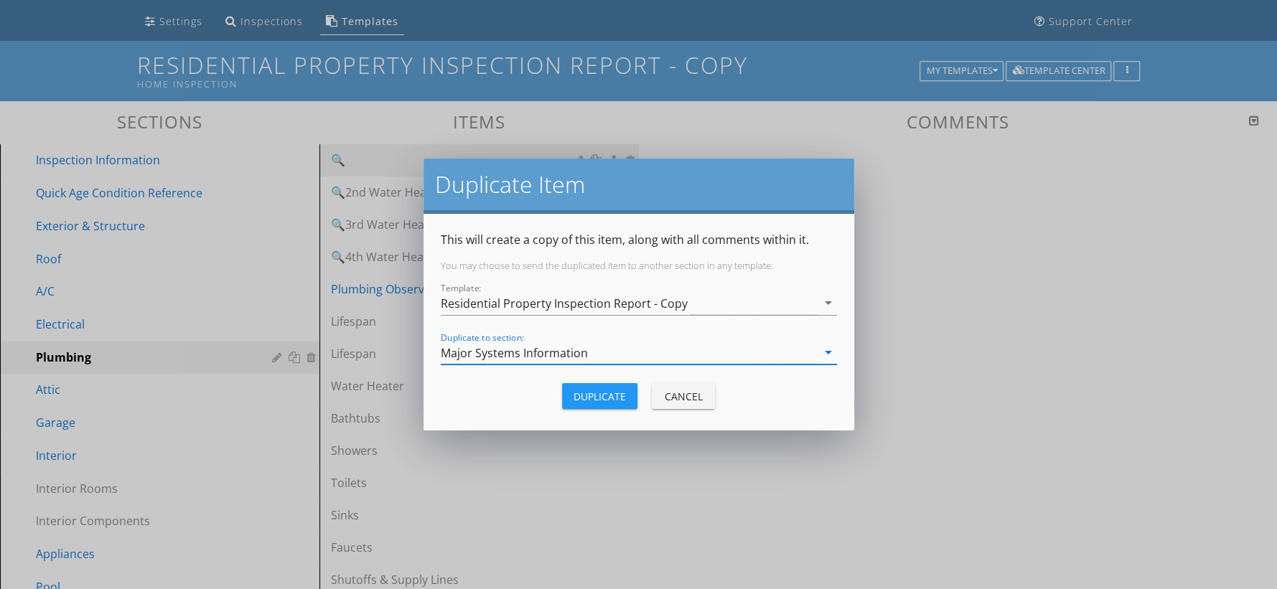
click at [607, 411] on div "Duplicate Cancel" at bounding box center [639, 396] width 396 height 34
click at [607, 405] on button "Duplicate" at bounding box center [599, 396] width 75 height 26
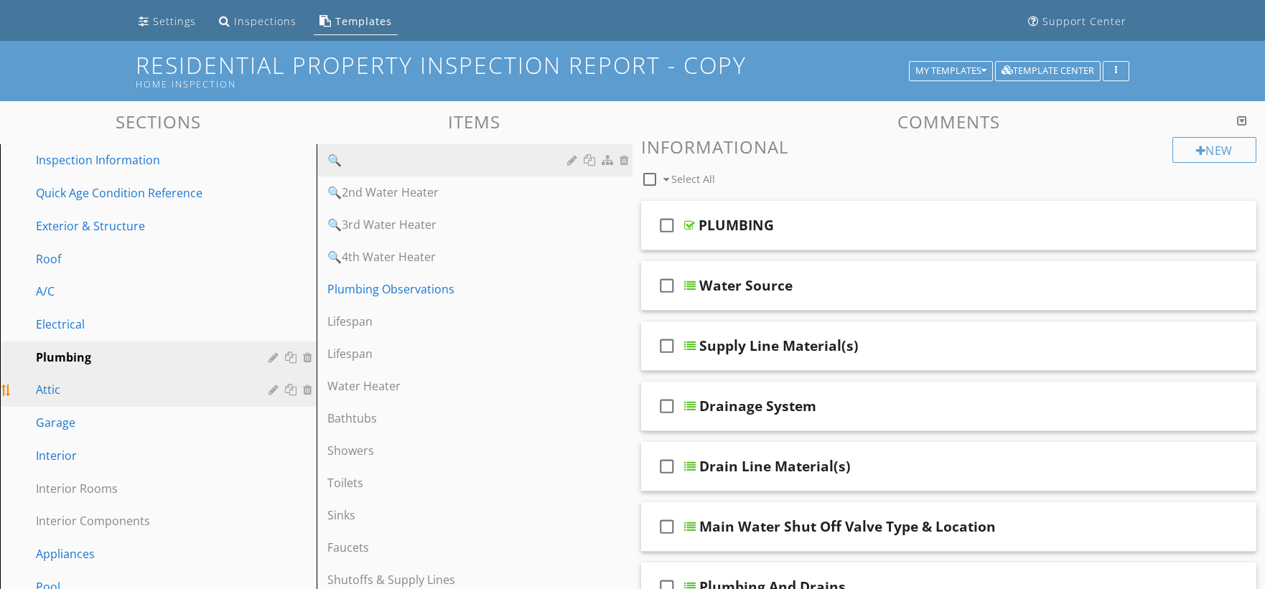
click at [147, 391] on div "Attic" at bounding box center [142, 389] width 212 height 17
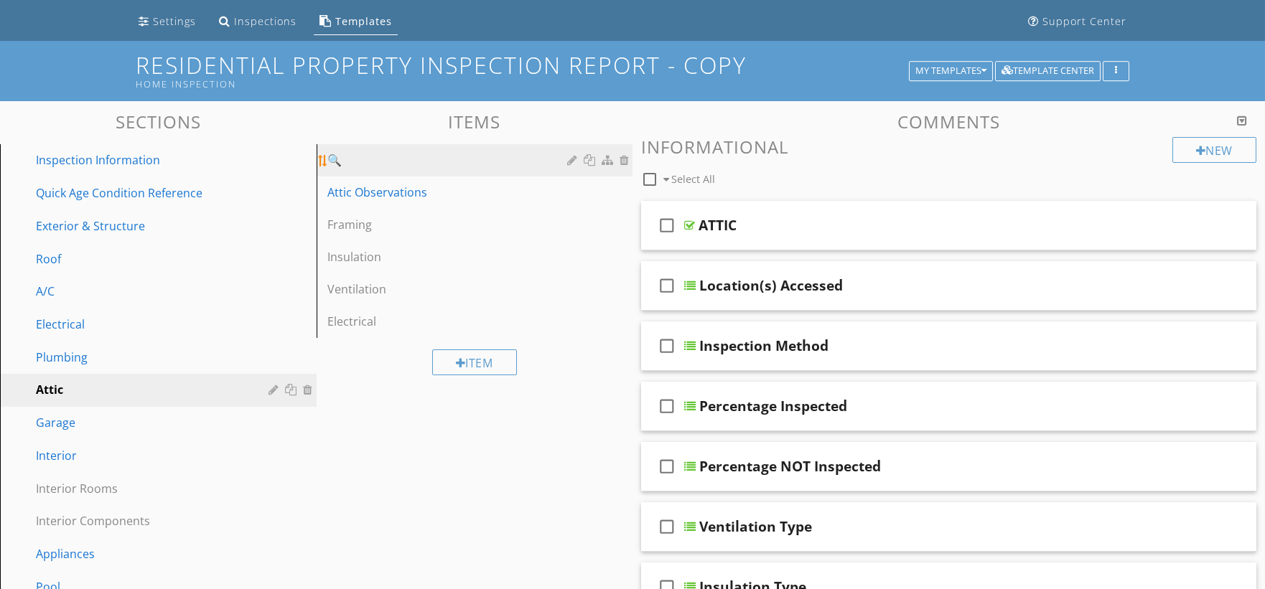
click at [588, 159] on div at bounding box center [590, 159] width 15 height 11
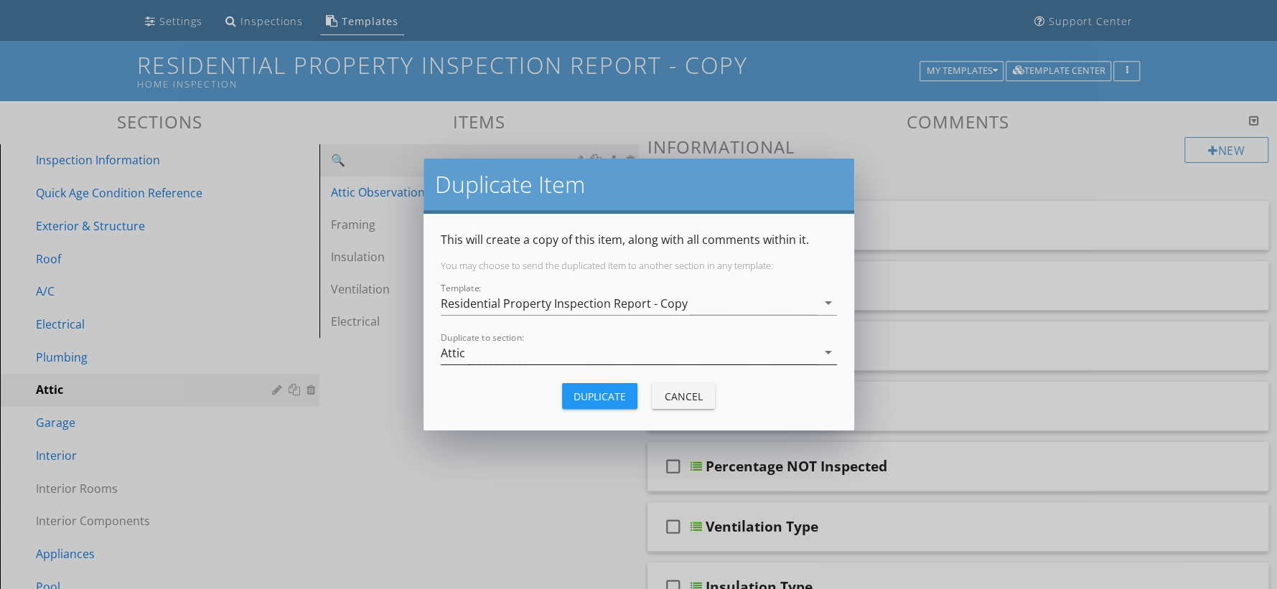
click at [482, 353] on div "Attic" at bounding box center [629, 353] width 376 height 24
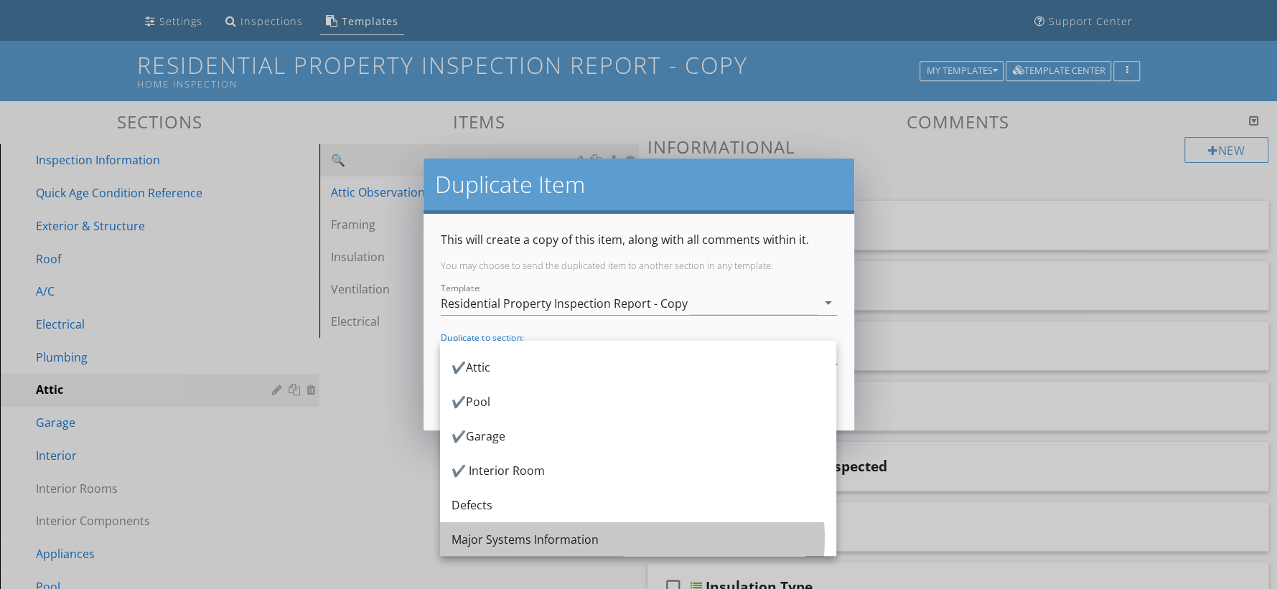
click at [545, 531] on div "Major Systems Information" at bounding box center [637, 539] width 373 height 17
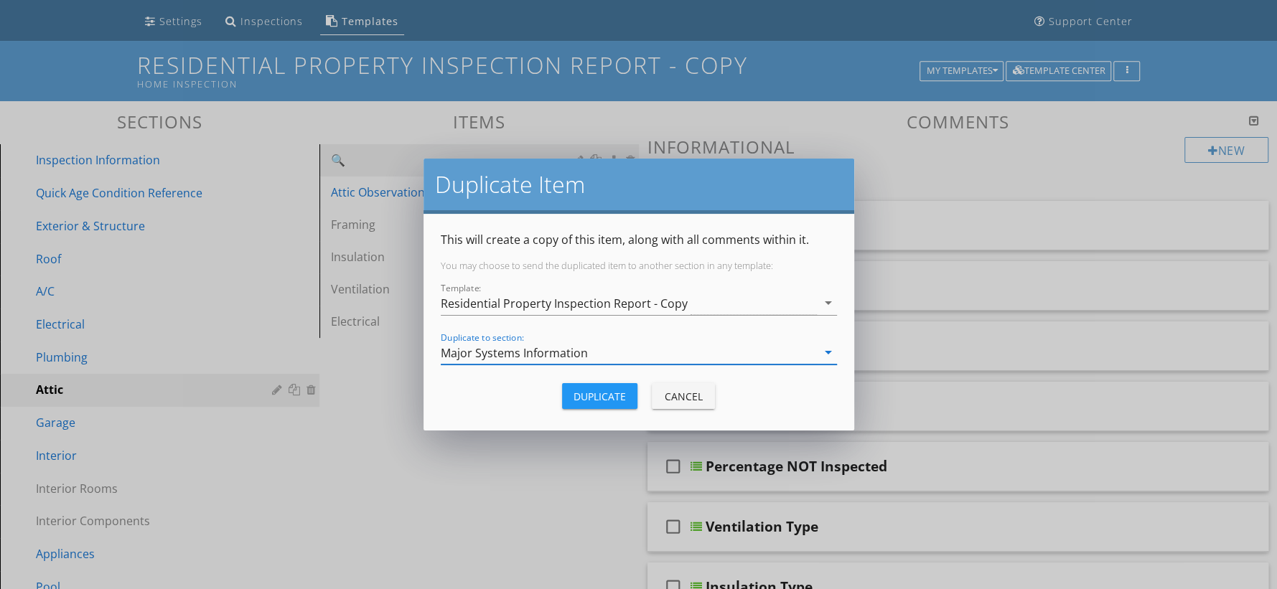
click at [604, 394] on div "Duplicate" at bounding box center [599, 396] width 52 height 15
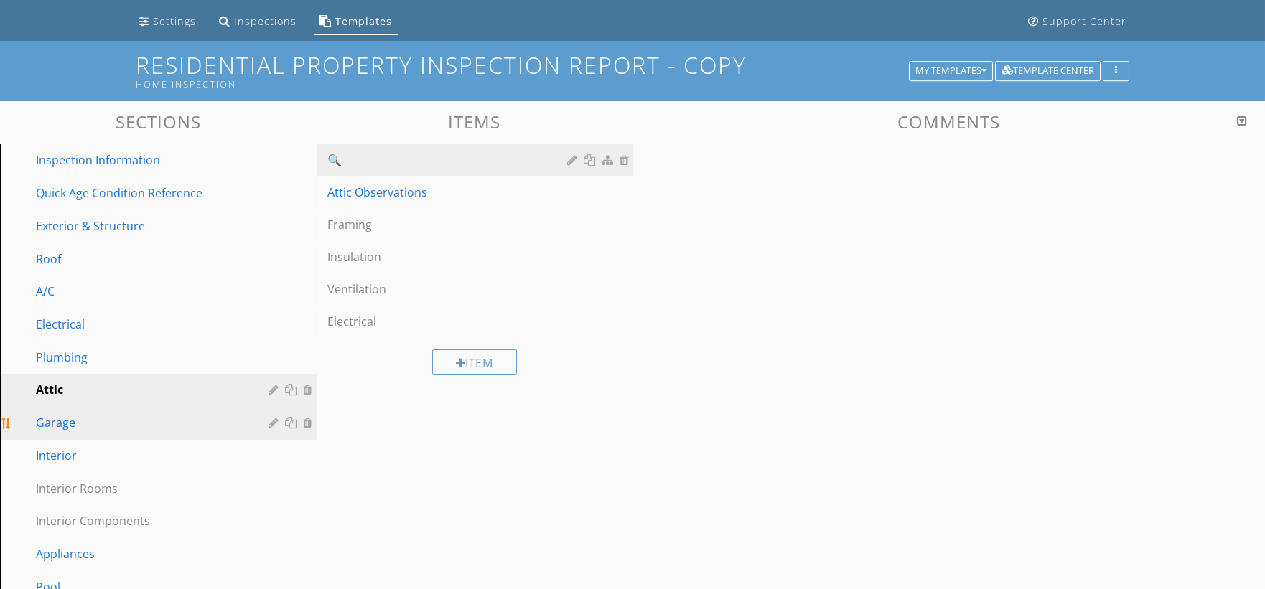
click at [158, 426] on div "Garage" at bounding box center [142, 422] width 212 height 17
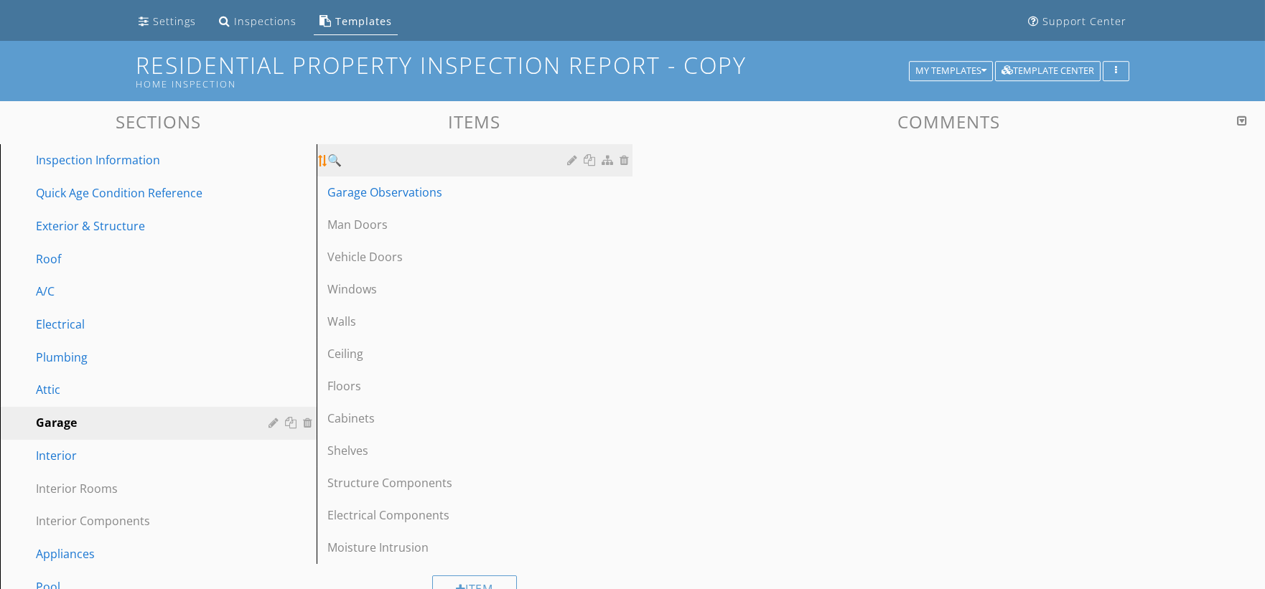
click at [588, 154] on div at bounding box center [590, 159] width 15 height 11
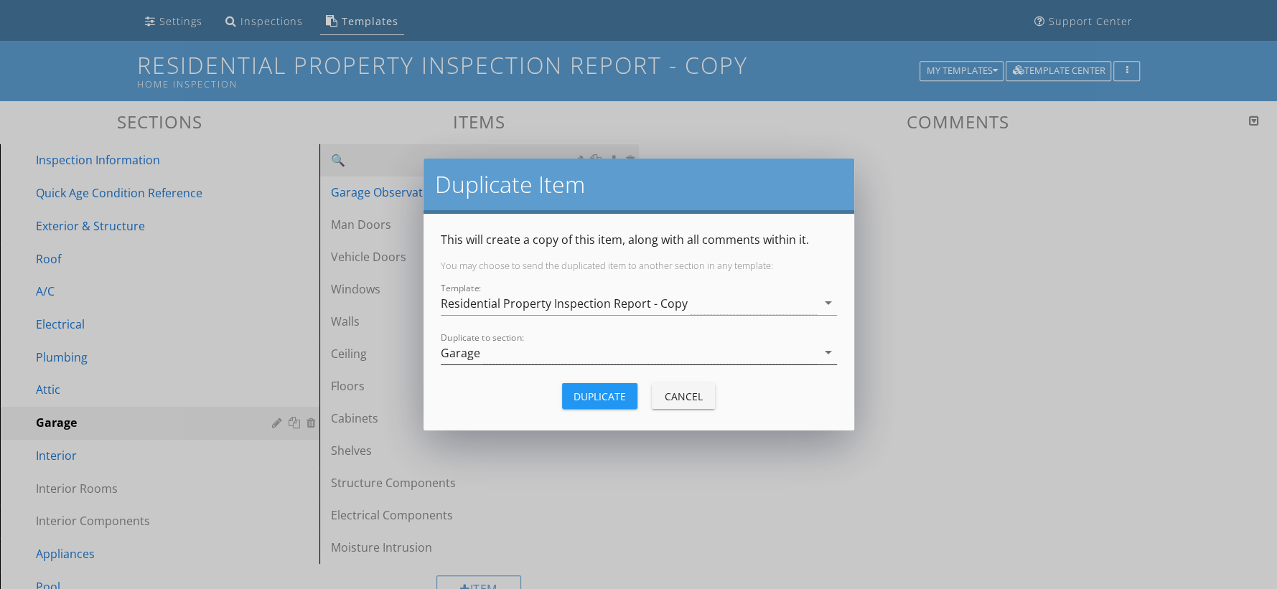
click at [530, 357] on div "Garage" at bounding box center [629, 353] width 376 height 24
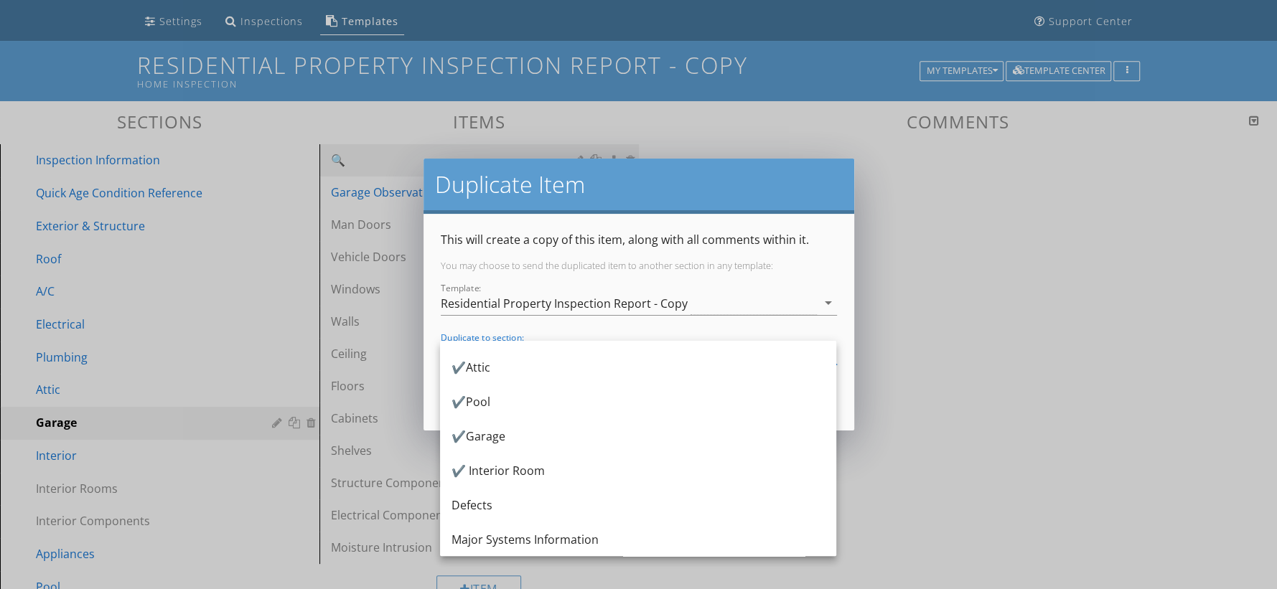
click at [536, 531] on div "Major Systems Information" at bounding box center [637, 539] width 373 height 17
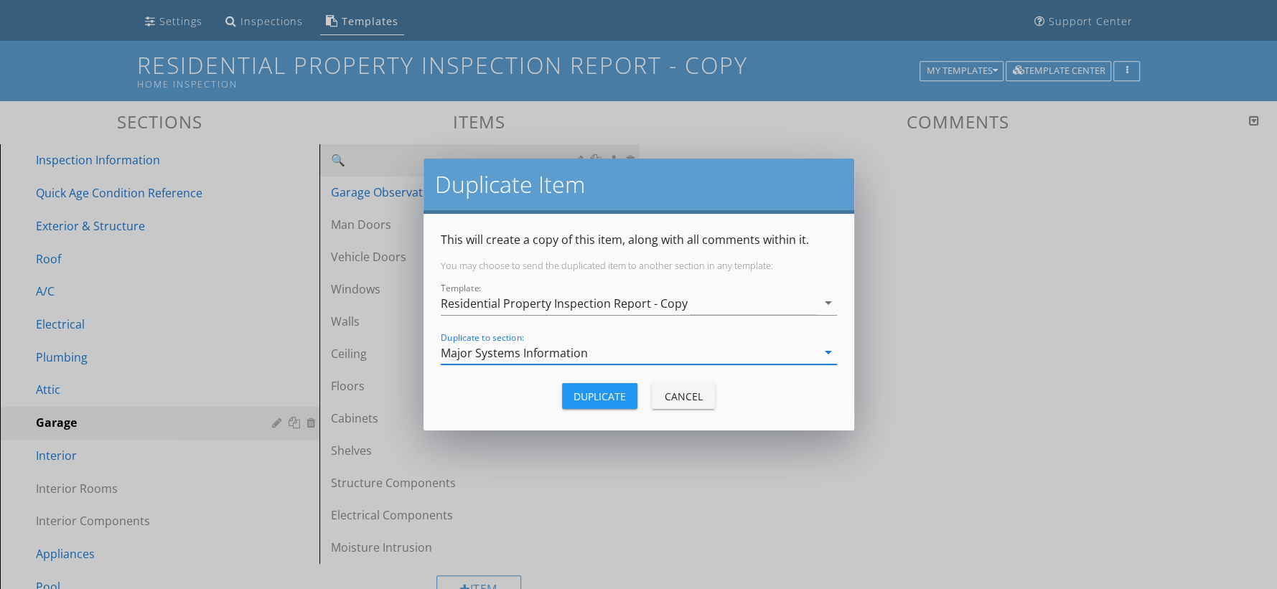
click at [606, 395] on div "Duplicate" at bounding box center [599, 396] width 52 height 15
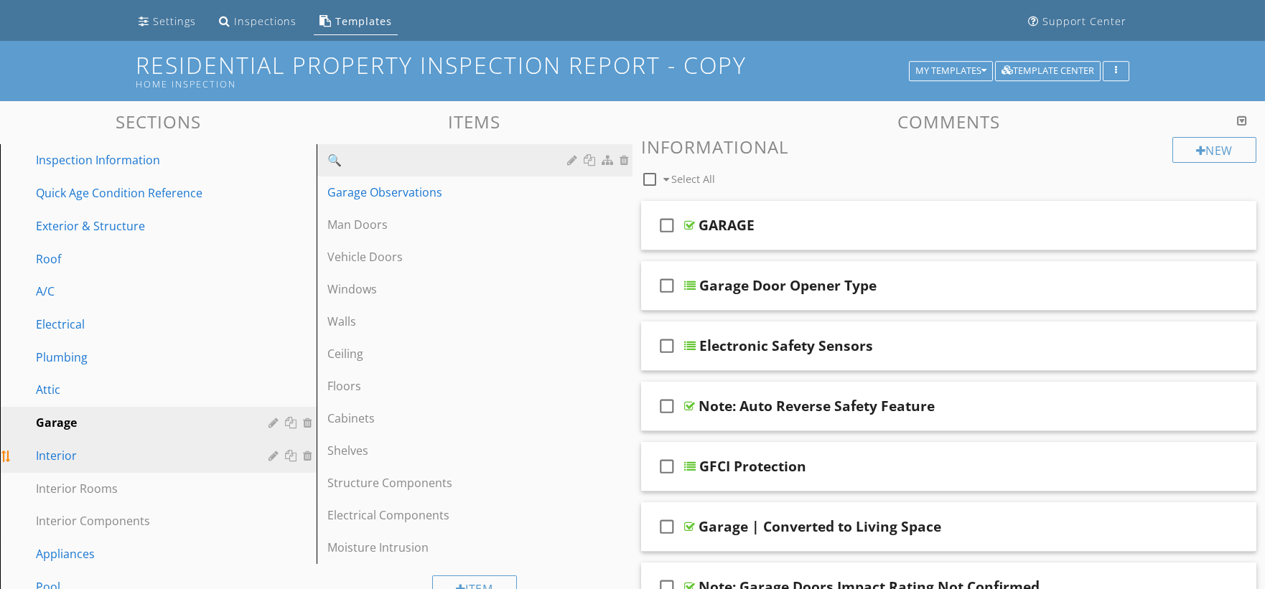
click at [238, 455] on div "Interior" at bounding box center [142, 455] width 212 height 17
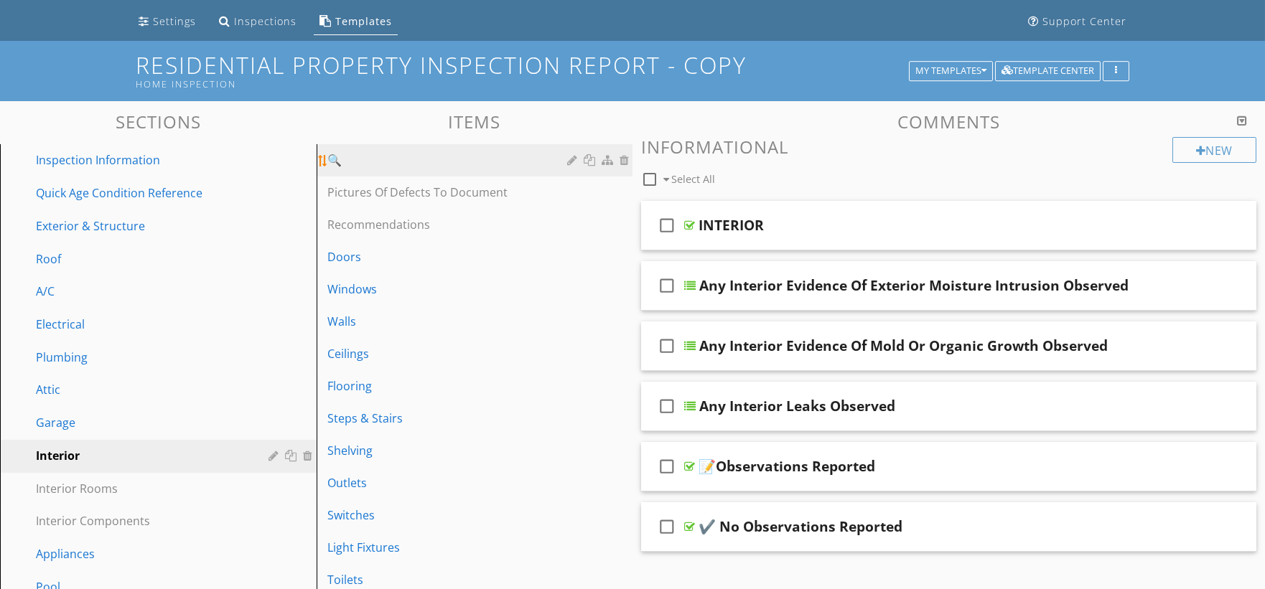
click at [588, 160] on div at bounding box center [590, 159] width 15 height 11
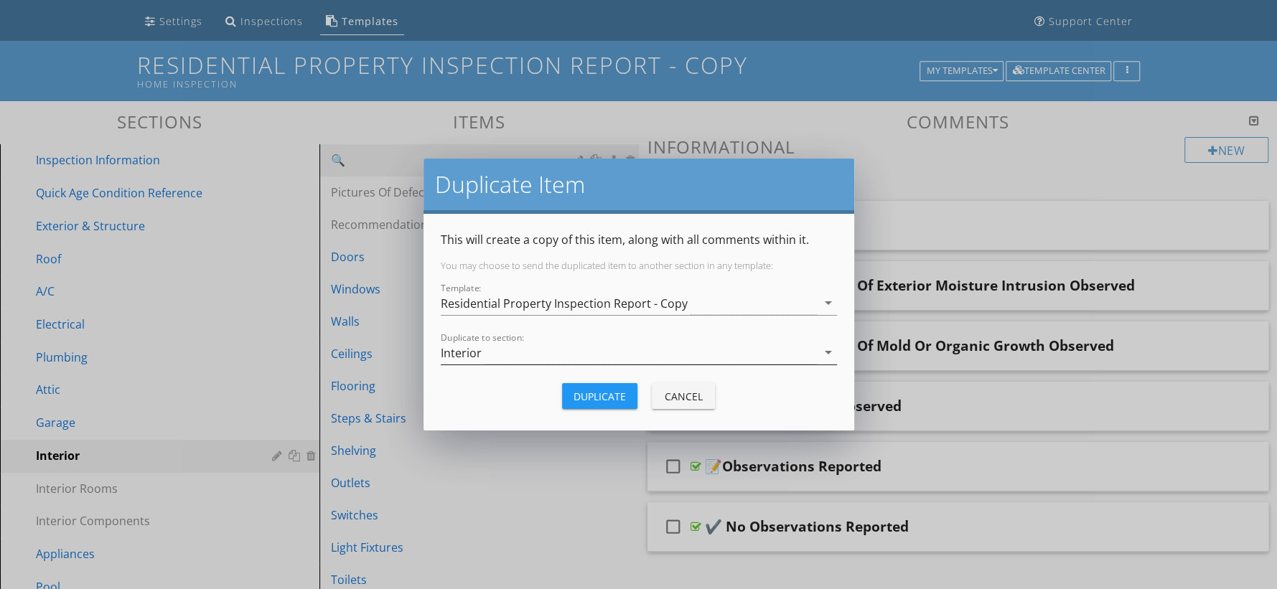
click at [541, 350] on div "Interior" at bounding box center [629, 353] width 376 height 24
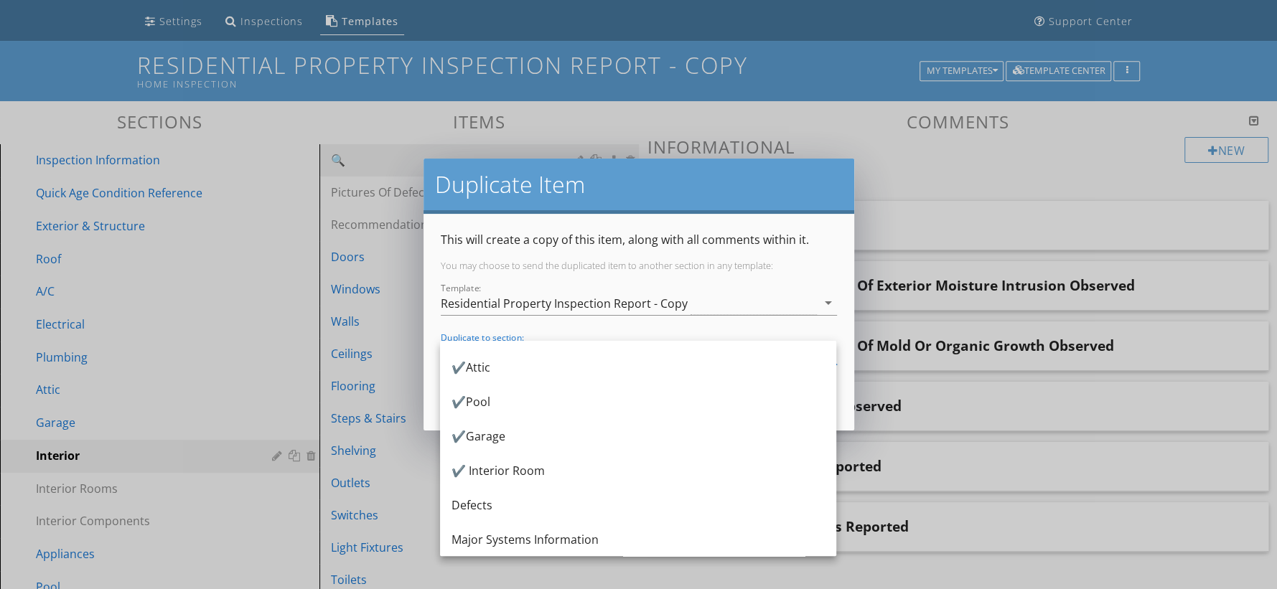
click at [578, 531] on div "Major Systems Information" at bounding box center [637, 539] width 373 height 17
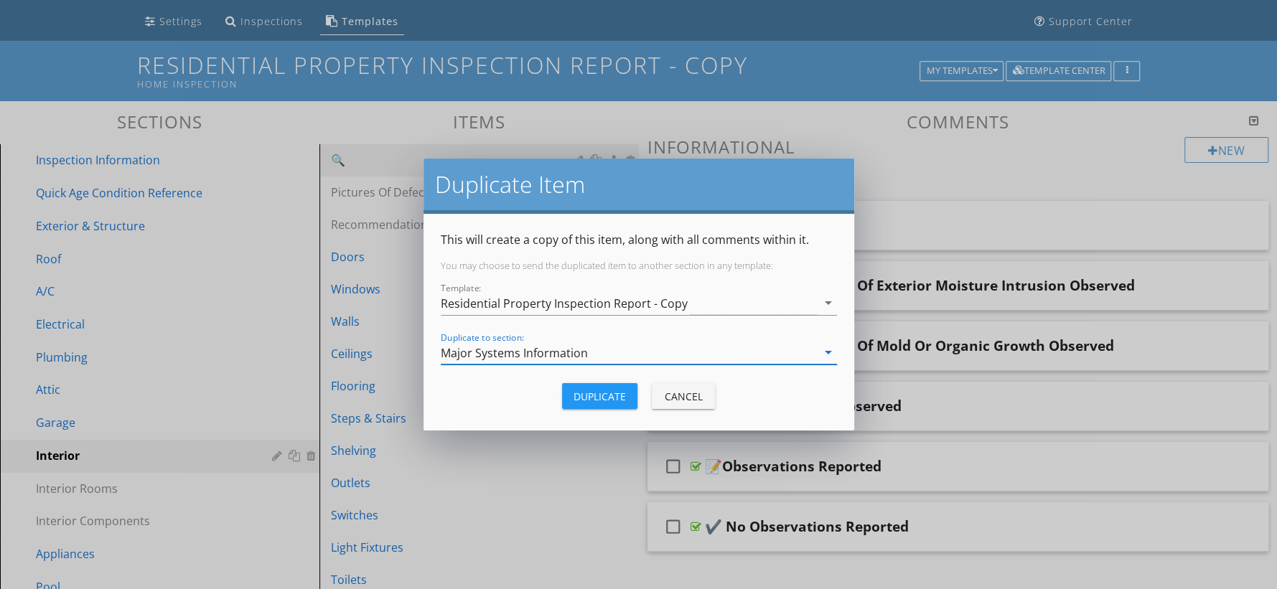
click at [615, 392] on div "Duplicate" at bounding box center [599, 396] width 52 height 15
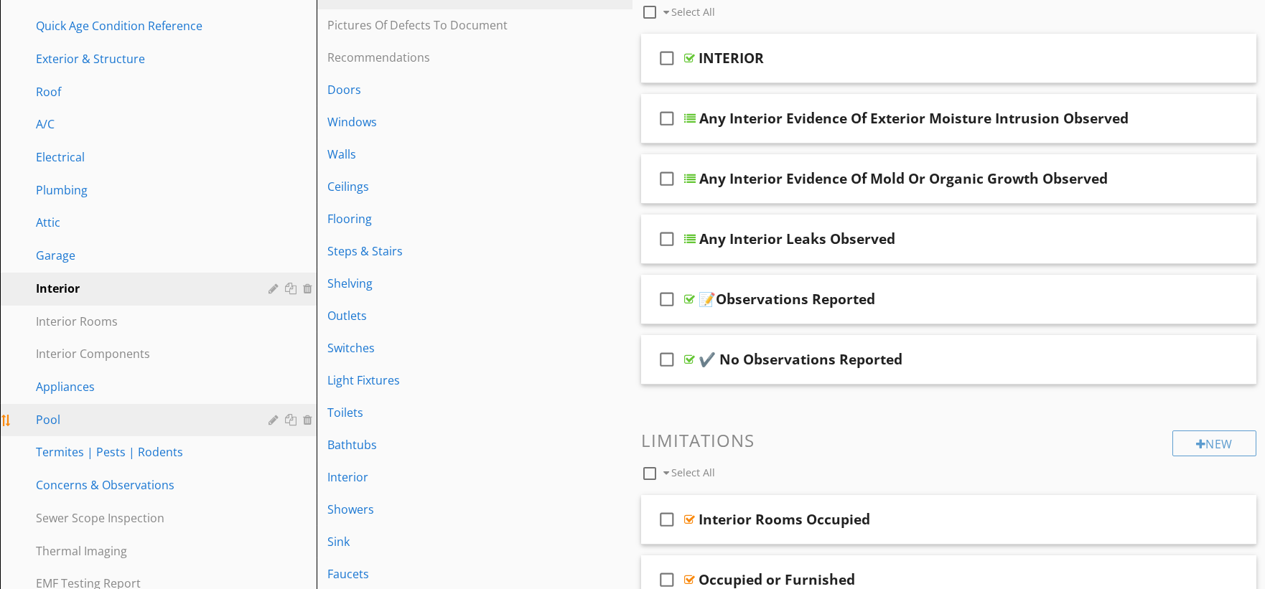
scroll to position [299, 0]
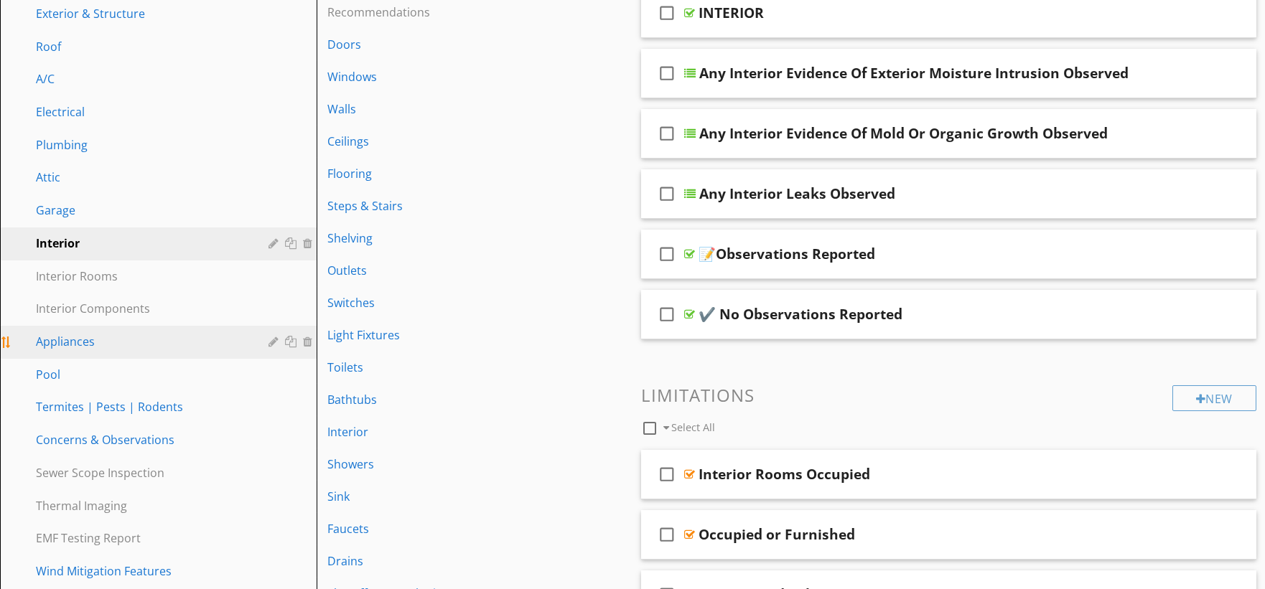
click at [252, 336] on div "Appliances" at bounding box center [169, 342] width 266 height 19
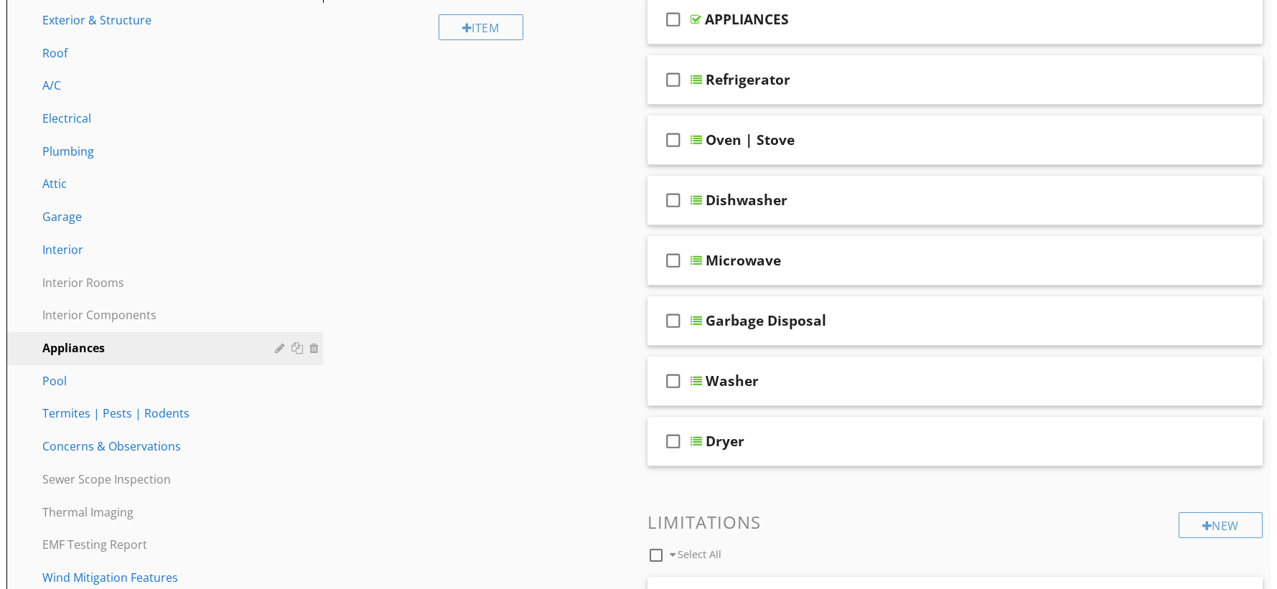
scroll to position [87, 0]
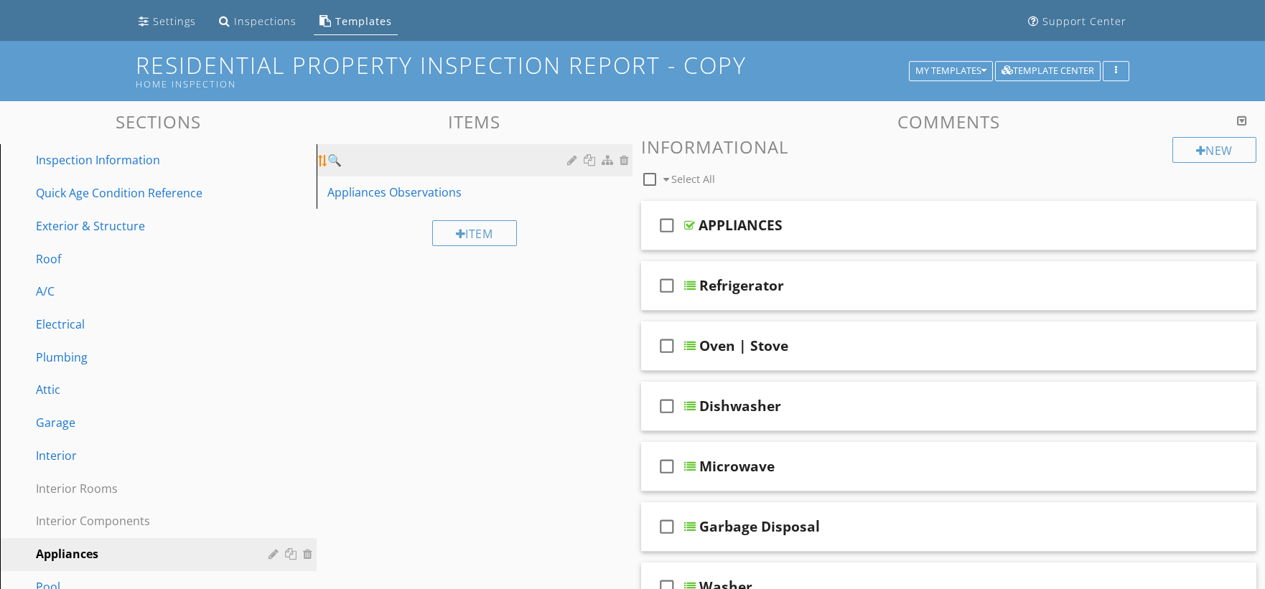
click at [594, 161] on div at bounding box center [590, 159] width 15 height 11
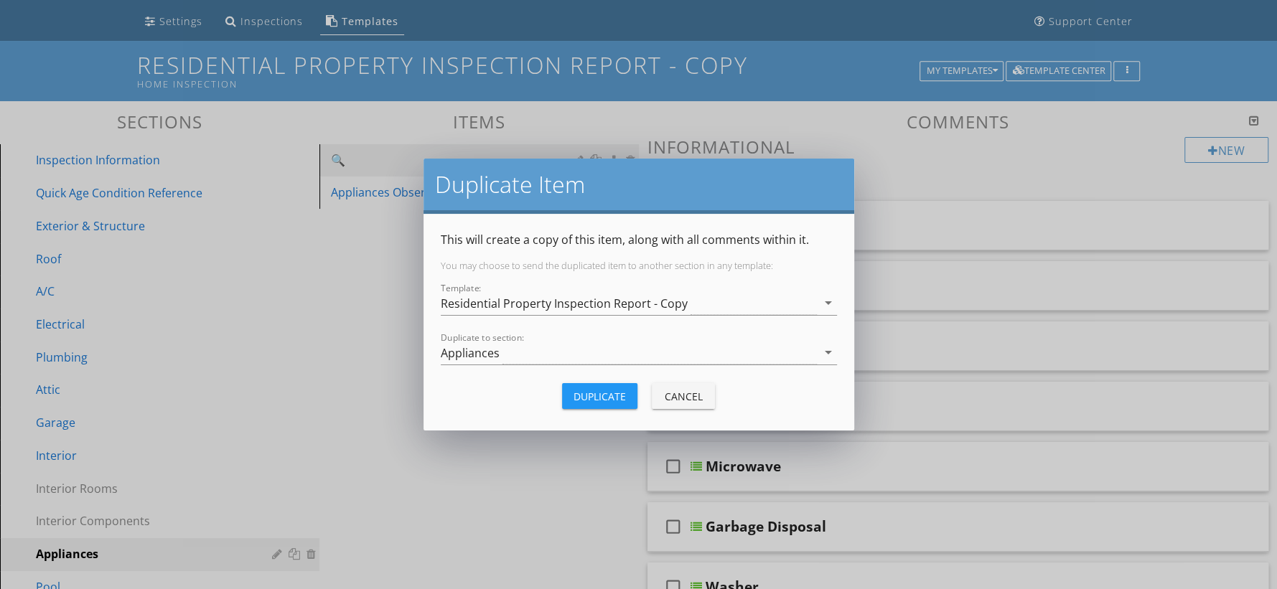
click at [561, 354] on div "Appliances" at bounding box center [629, 353] width 376 height 24
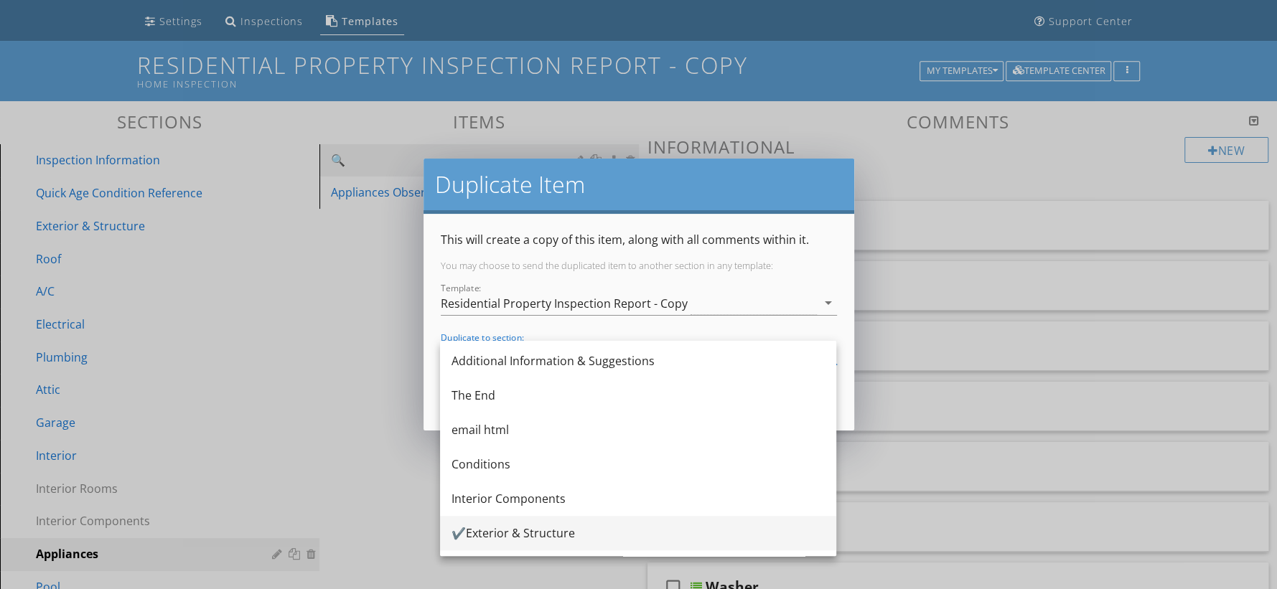
scroll to position [955, 0]
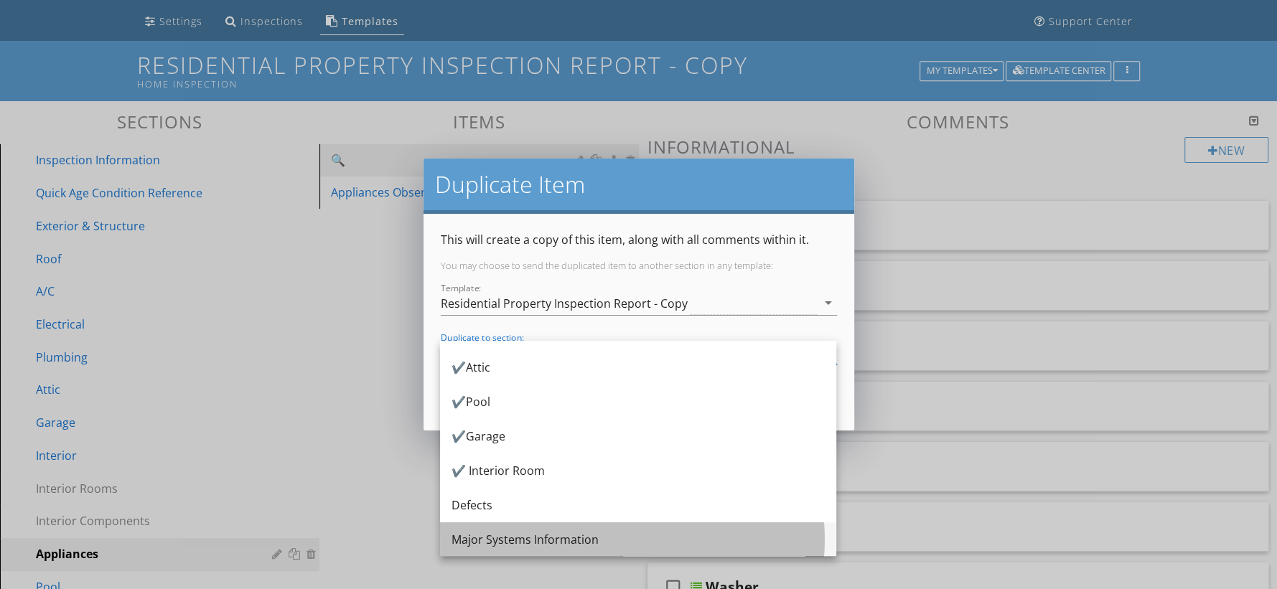
click at [551, 535] on div "Major Systems Information" at bounding box center [637, 539] width 373 height 17
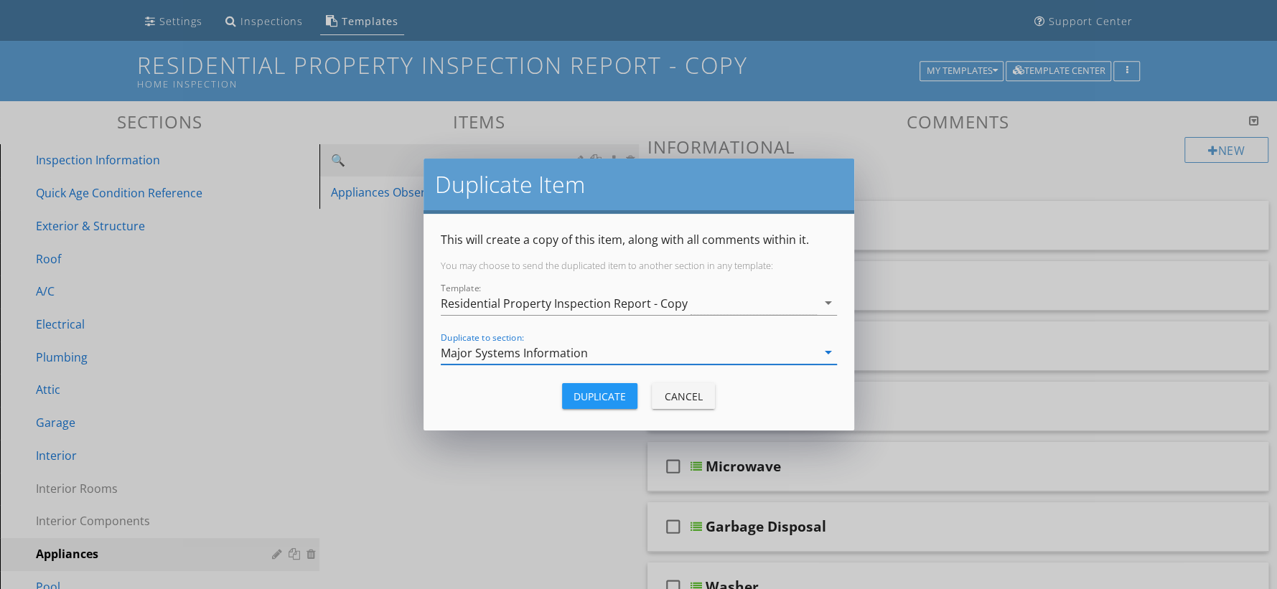
click at [589, 399] on div "Duplicate" at bounding box center [599, 396] width 52 height 15
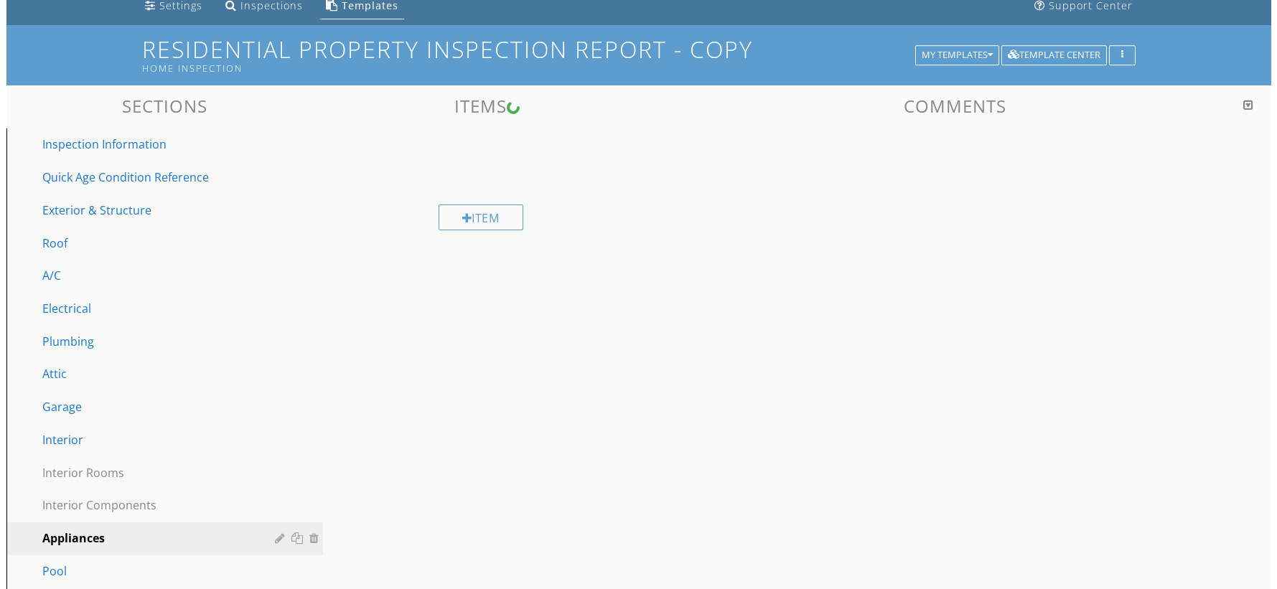
scroll to position [193, 0]
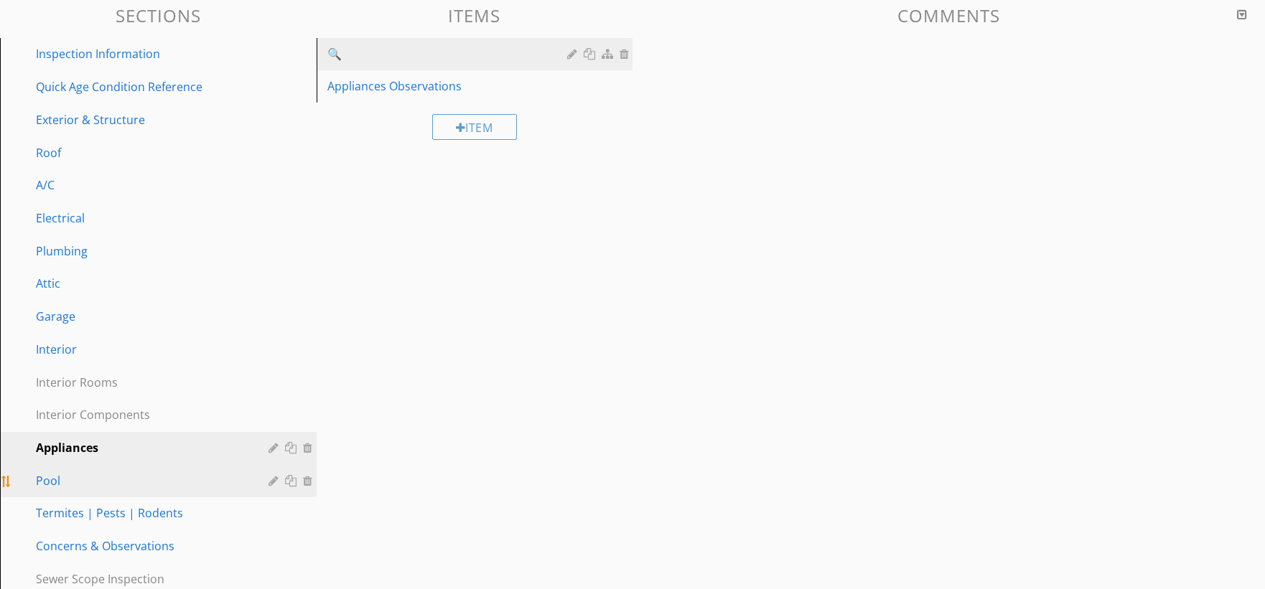
click at [226, 479] on div "Pool" at bounding box center [142, 480] width 212 height 17
click at [594, 57] on div at bounding box center [590, 53] width 15 height 11
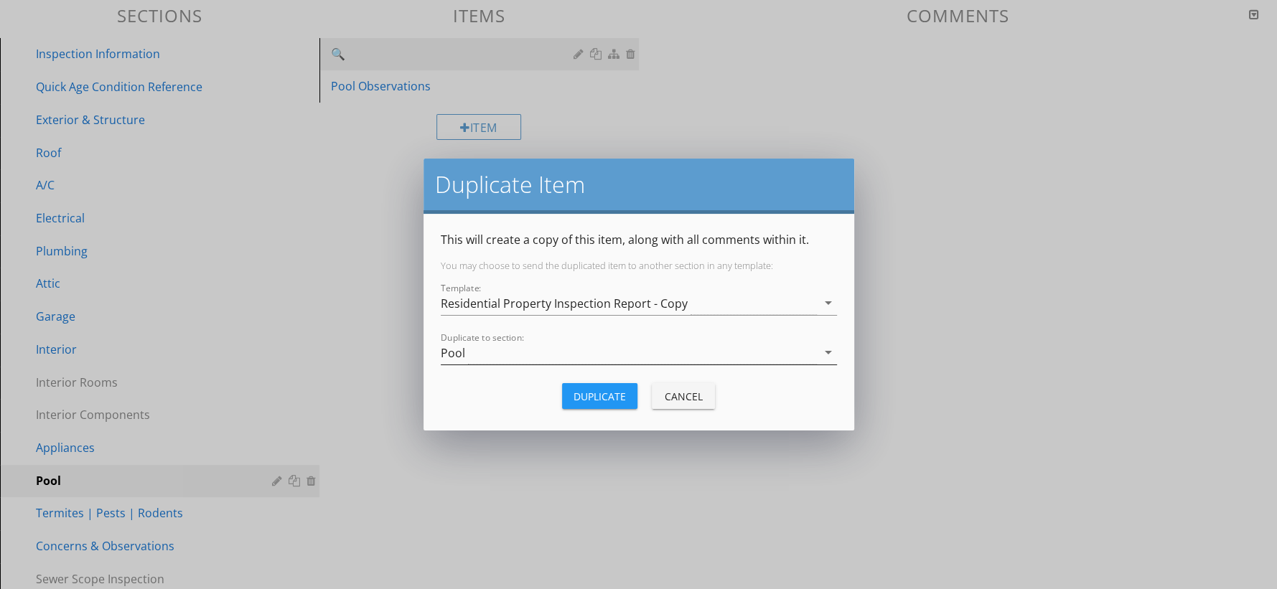
click at [551, 354] on div "Pool" at bounding box center [629, 353] width 376 height 24
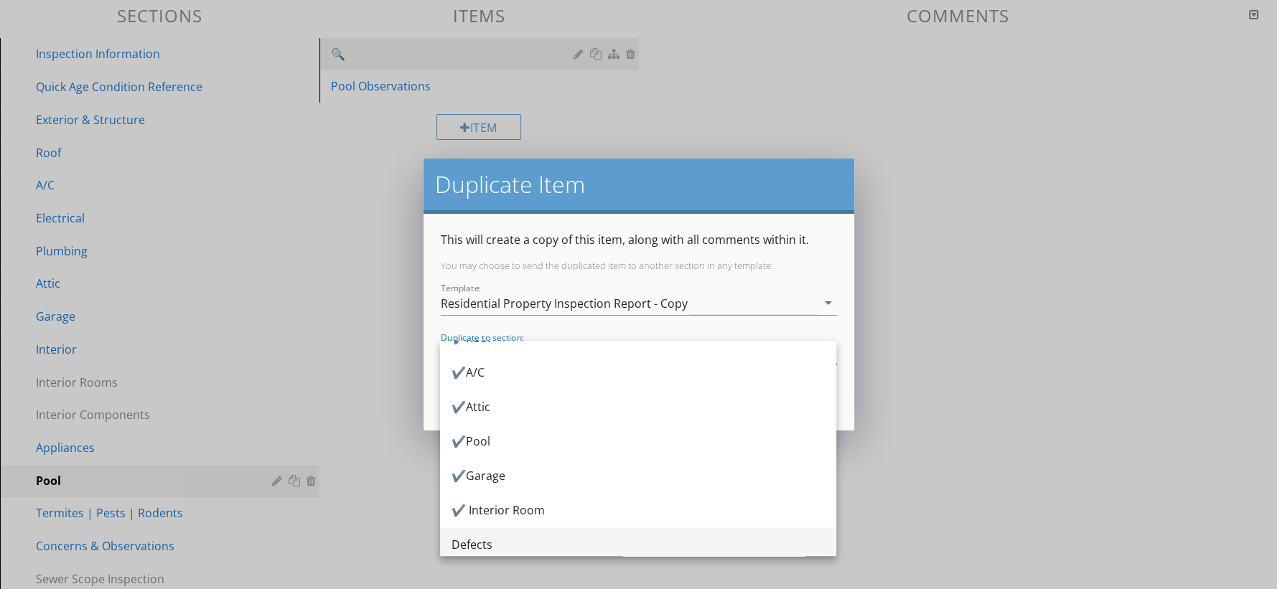
scroll to position [955, 0]
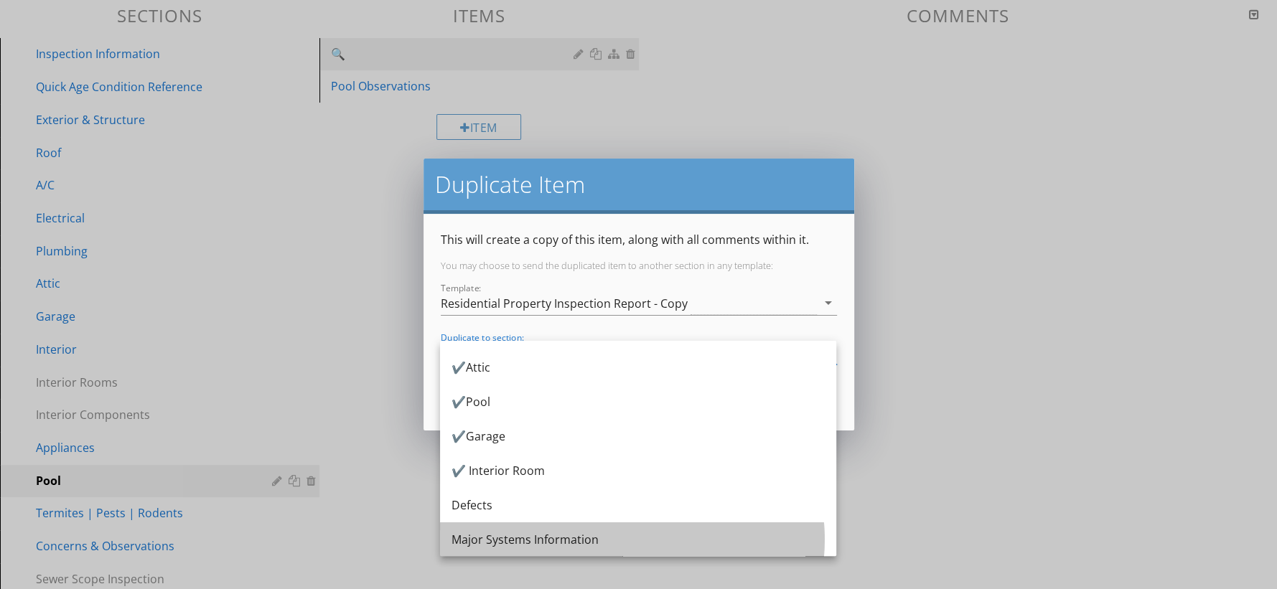
drag, startPoint x: 544, startPoint y: 538, endPoint x: 572, endPoint y: 540, distance: 28.1
click at [545, 538] on div "Major Systems Information" at bounding box center [637, 539] width 373 height 17
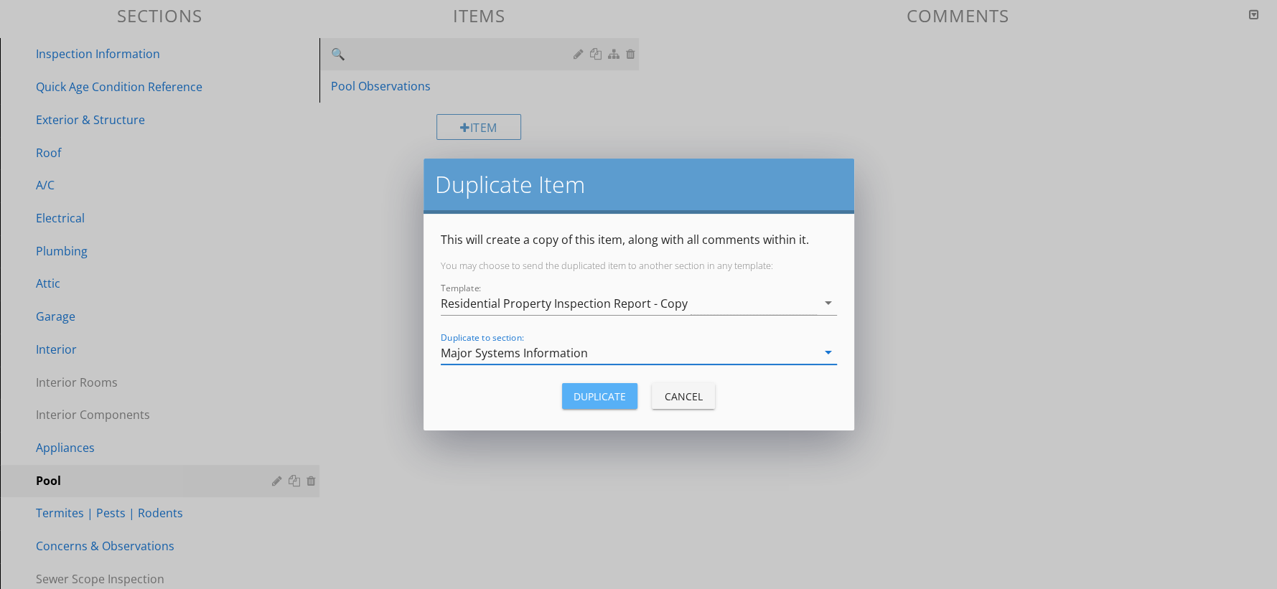
click at [597, 390] on div "Duplicate" at bounding box center [599, 396] width 52 height 15
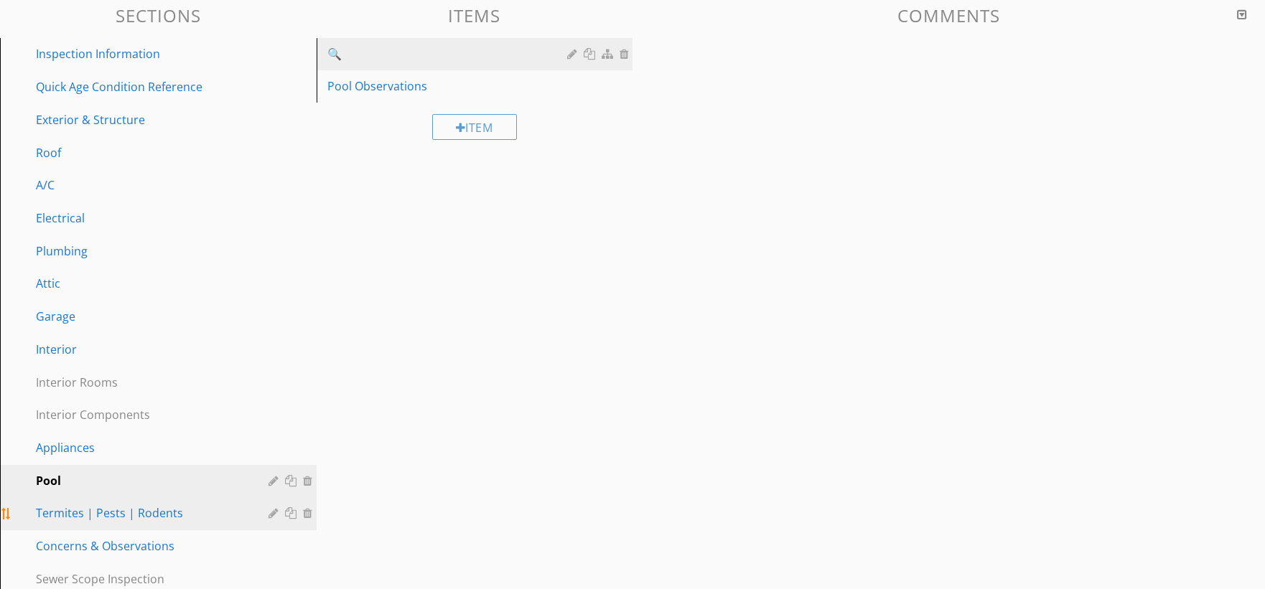
click at [133, 518] on link "Termites | Pests | Rodents" at bounding box center [160, 513] width 312 height 33
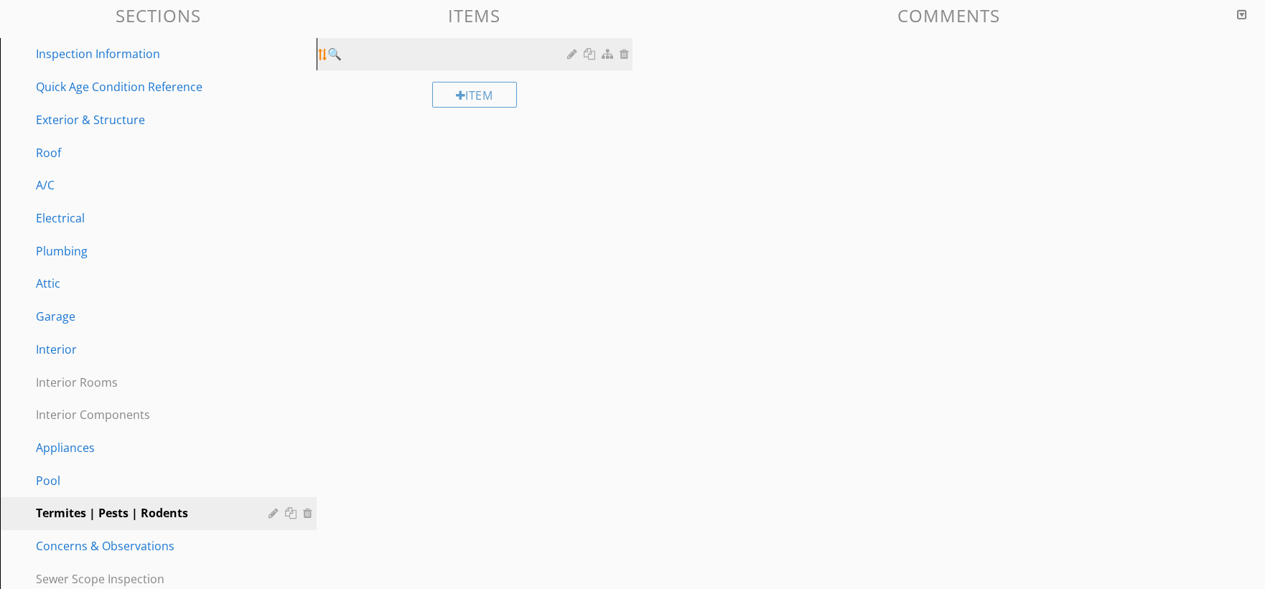
click at [594, 54] on div at bounding box center [590, 53] width 15 height 11
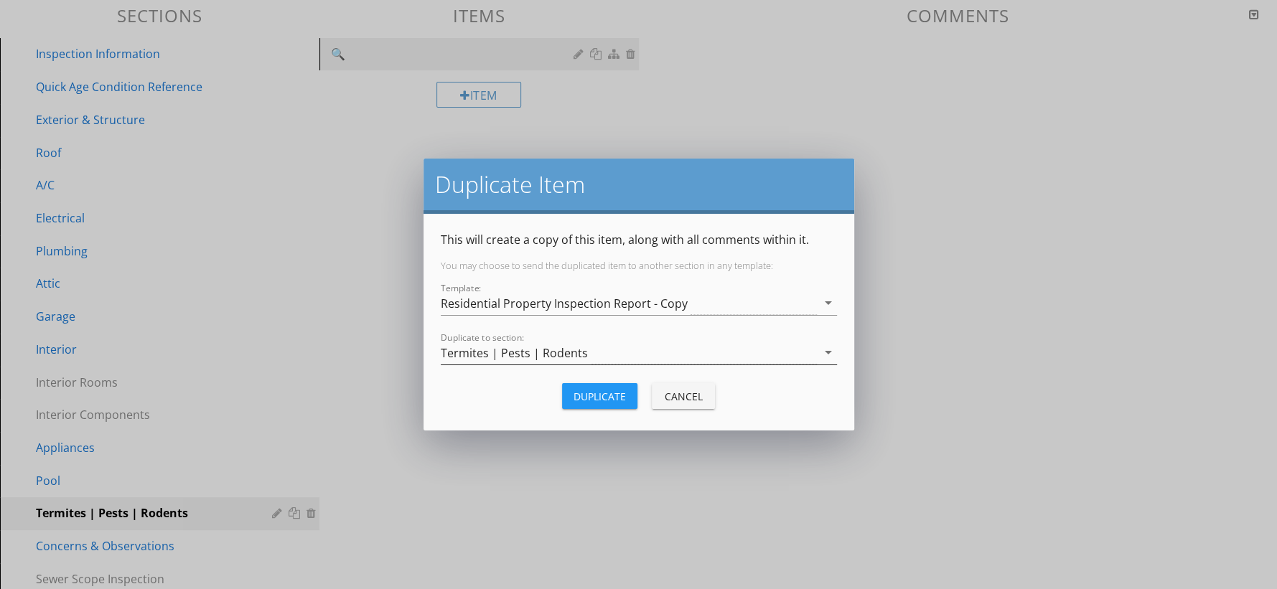
click at [567, 347] on div "Termites | Pests | Rodents" at bounding box center [514, 353] width 147 height 13
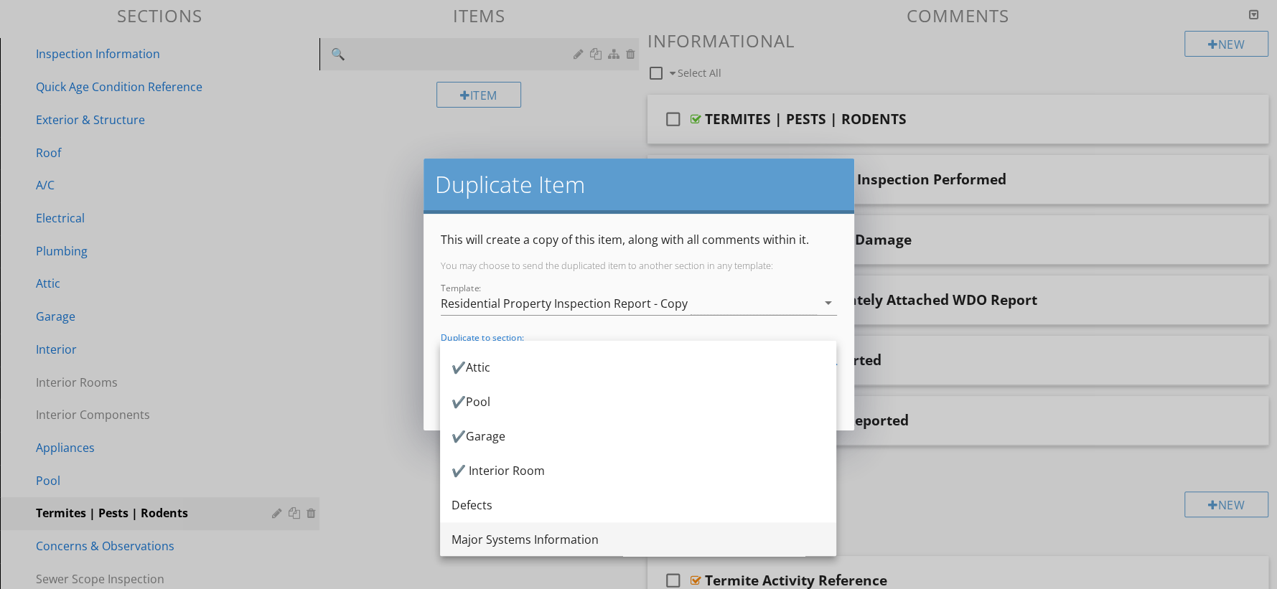
click at [573, 529] on div "Major Systems Information" at bounding box center [637, 539] width 373 height 34
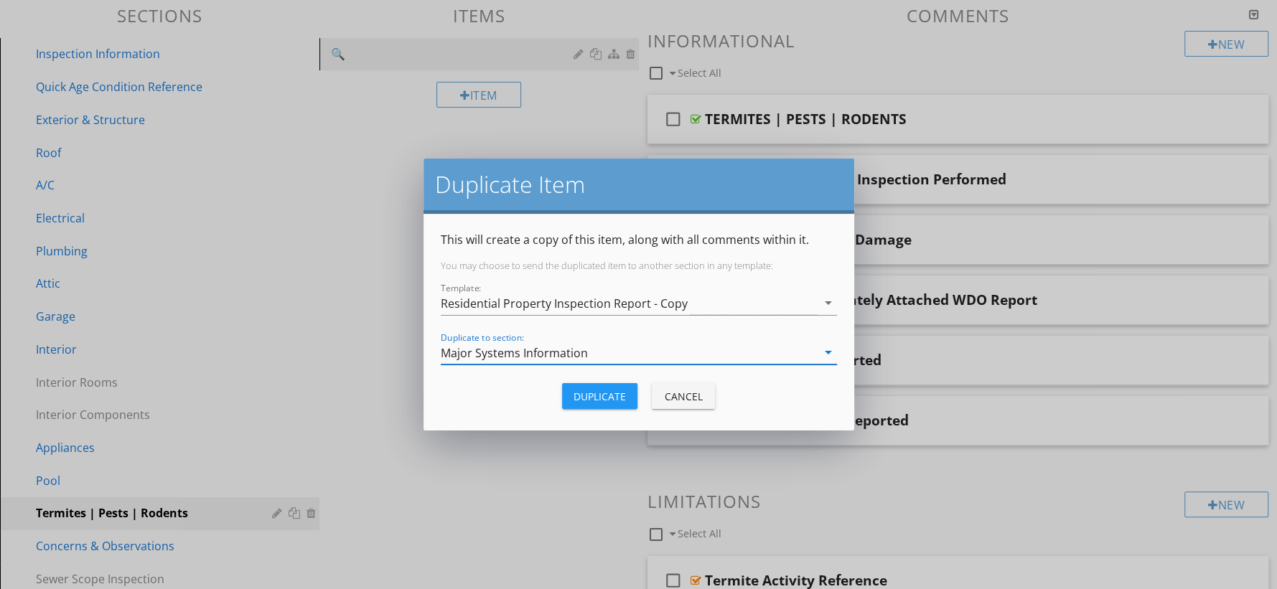
click at [592, 391] on div "Duplicate" at bounding box center [599, 396] width 52 height 15
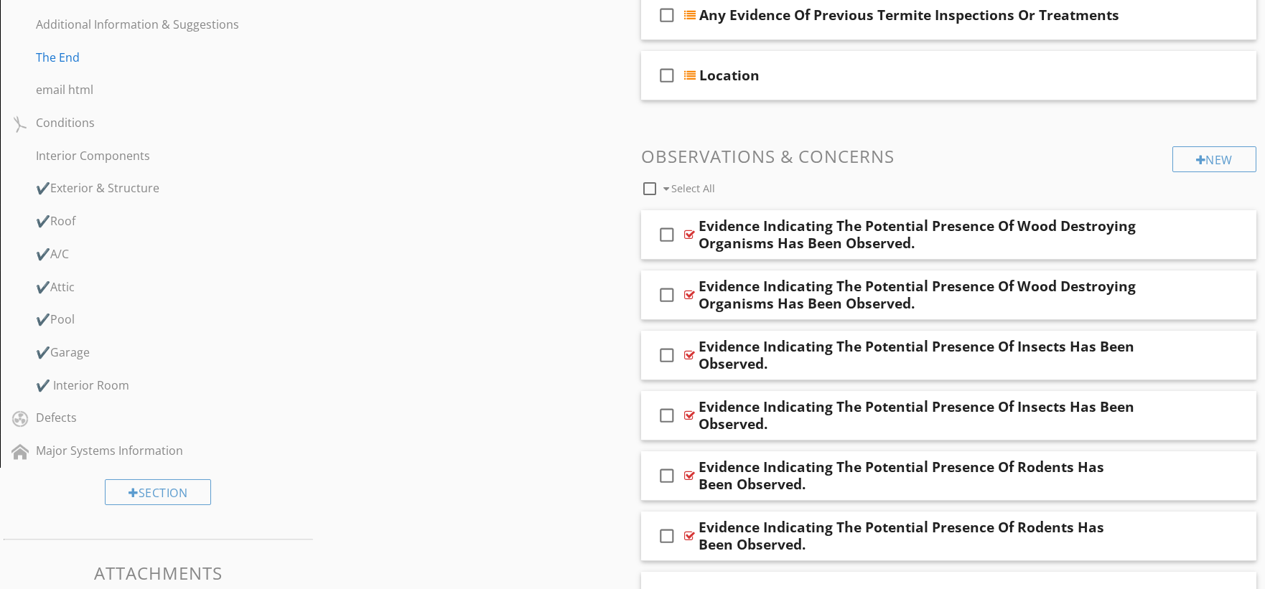
scroll to position [1031, 0]
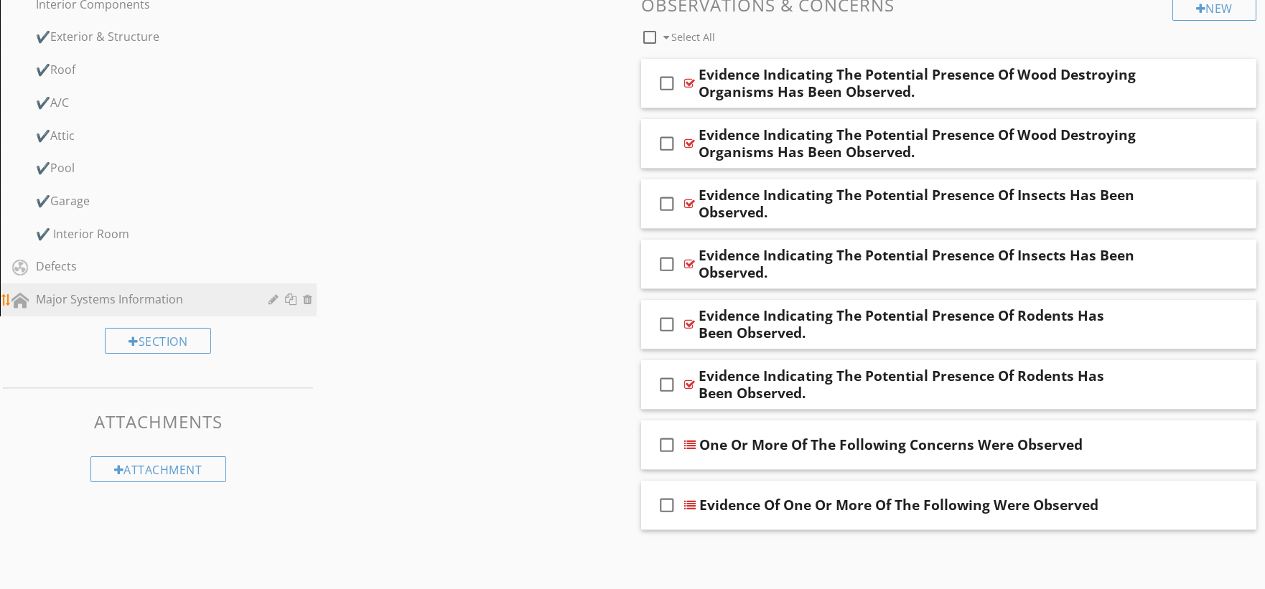
click at [156, 283] on link "Major Systems Information" at bounding box center [160, 299] width 312 height 33
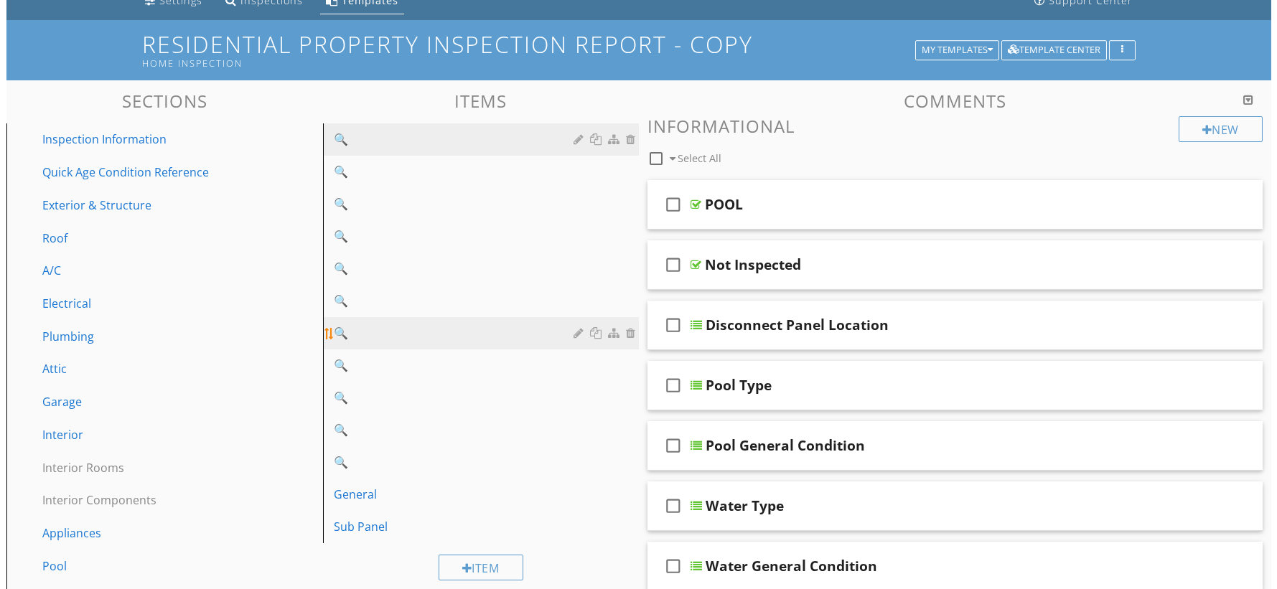
scroll to position [73, 0]
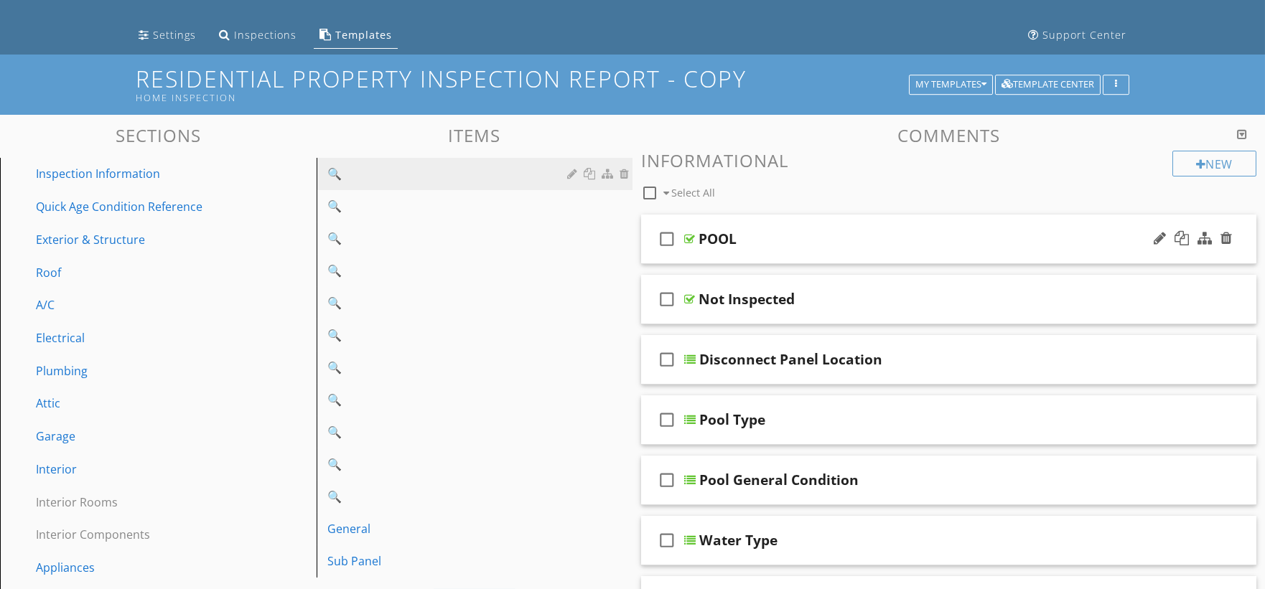
click at [717, 232] on div "POOL" at bounding box center [717, 238] width 38 height 17
click at [717, 232] on input "POOL" at bounding box center [918, 241] width 440 height 24
click at [569, 171] on div at bounding box center [574, 173] width 14 height 11
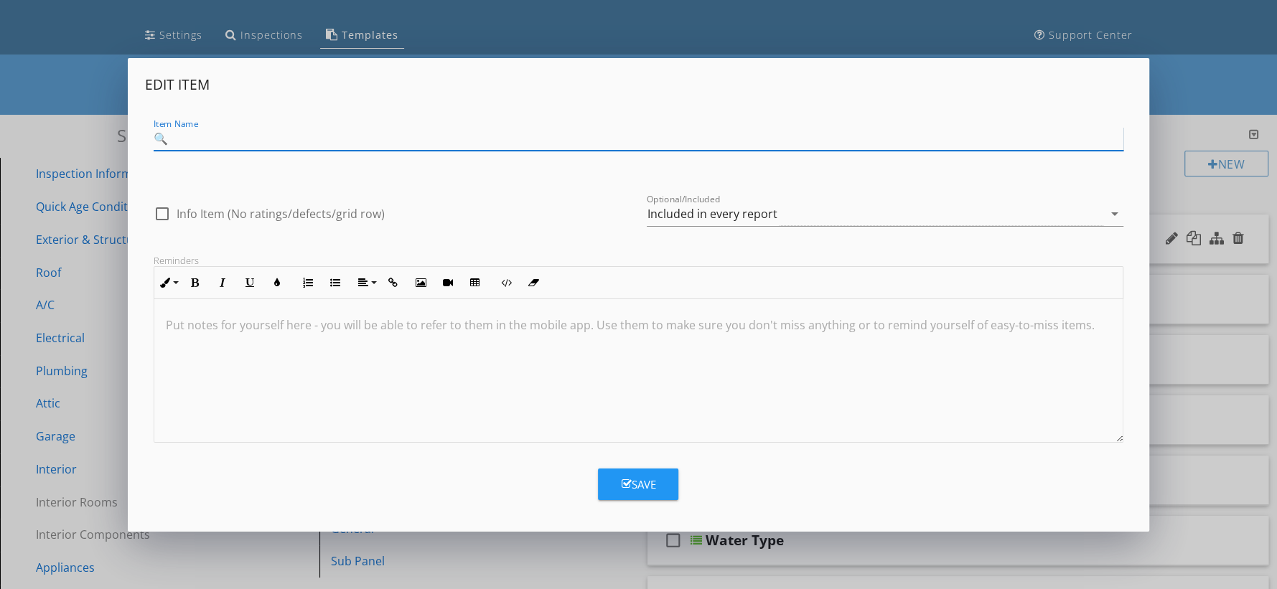
click at [526, 151] on div "Item Name 🔍" at bounding box center [639, 139] width 970 height 24
click at [538, 141] on input "🔍" at bounding box center [639, 139] width 970 height 24
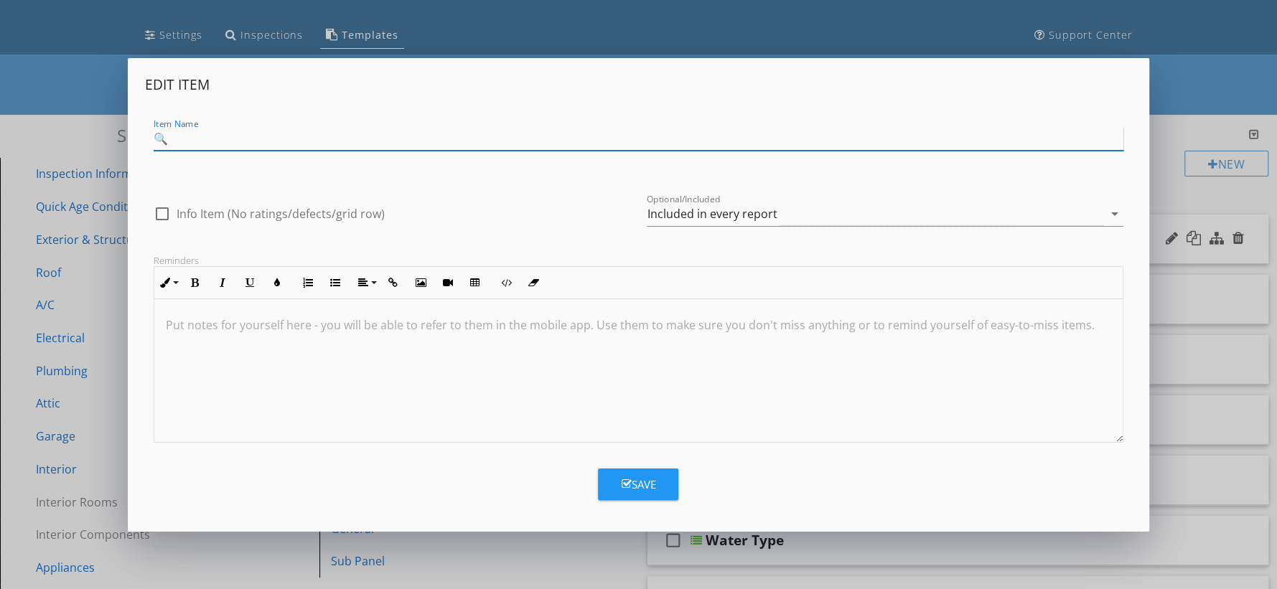
paste input "POOL"
type input "POOL"
click at [654, 487] on div "Save" at bounding box center [638, 485] width 34 height 17
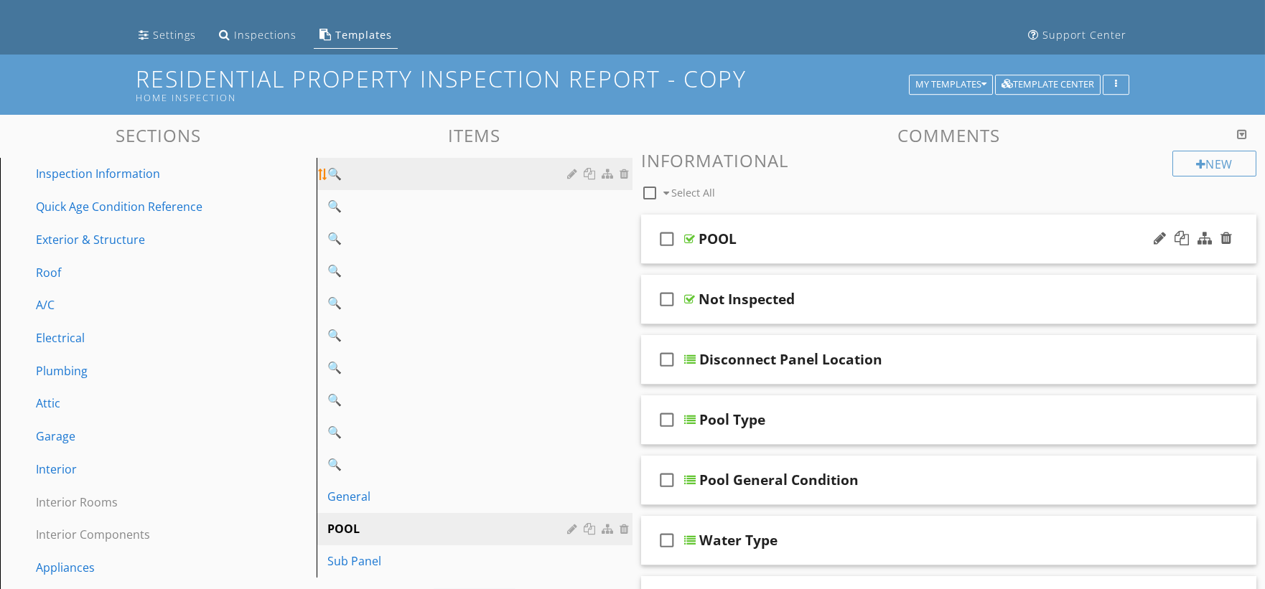
click at [519, 182] on link "🔍" at bounding box center [477, 174] width 312 height 32
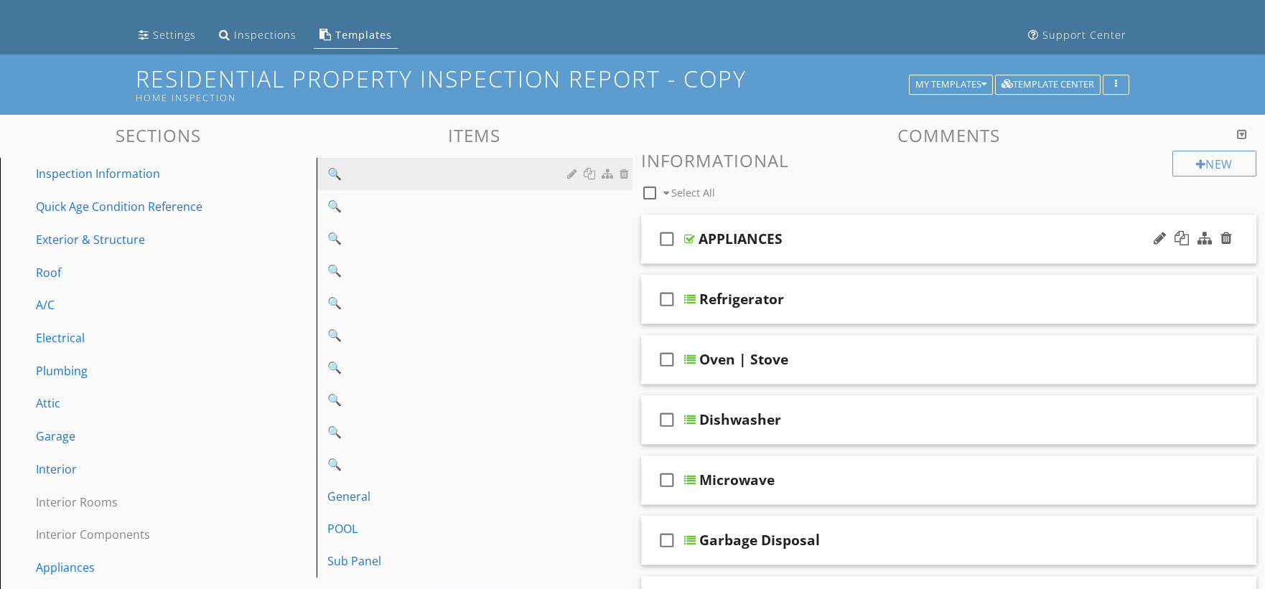
click at [715, 232] on div "APPLIANCES" at bounding box center [740, 238] width 84 height 17
click at [715, 232] on input "APPLIANCES" at bounding box center [918, 241] width 440 height 24
click at [567, 168] on div at bounding box center [574, 173] width 14 height 11
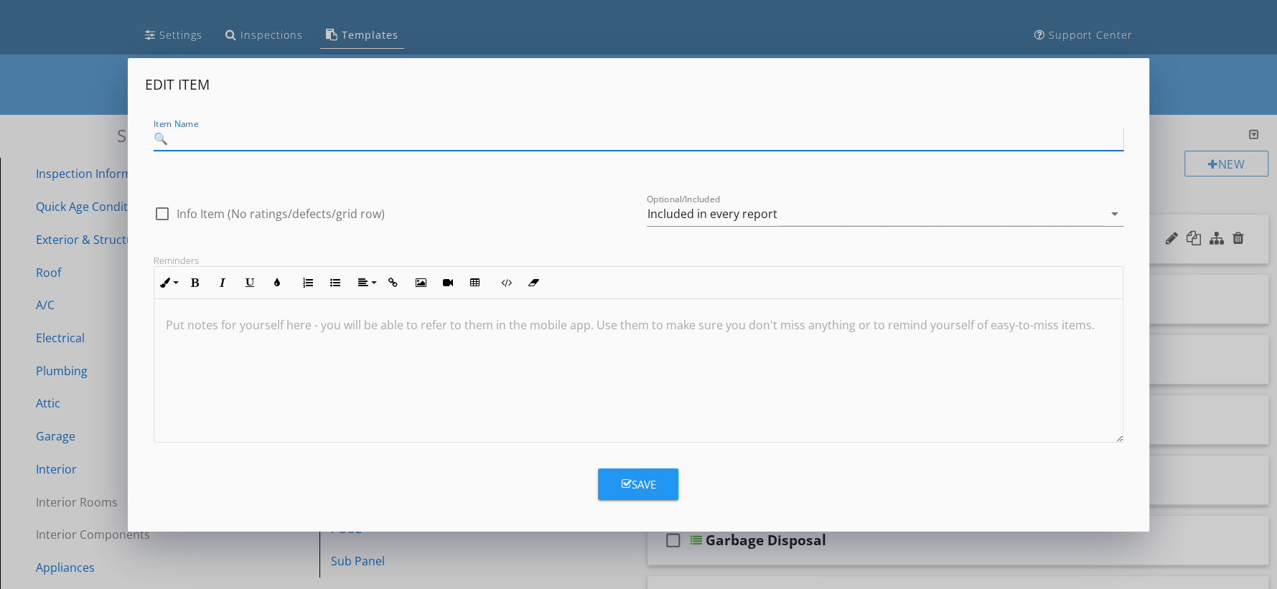
click at [566, 139] on input "🔍" at bounding box center [639, 139] width 970 height 24
paste input "APPLIANCES"
type input "APPLIANCES"
click at [656, 484] on button "Save" at bounding box center [638, 485] width 80 height 32
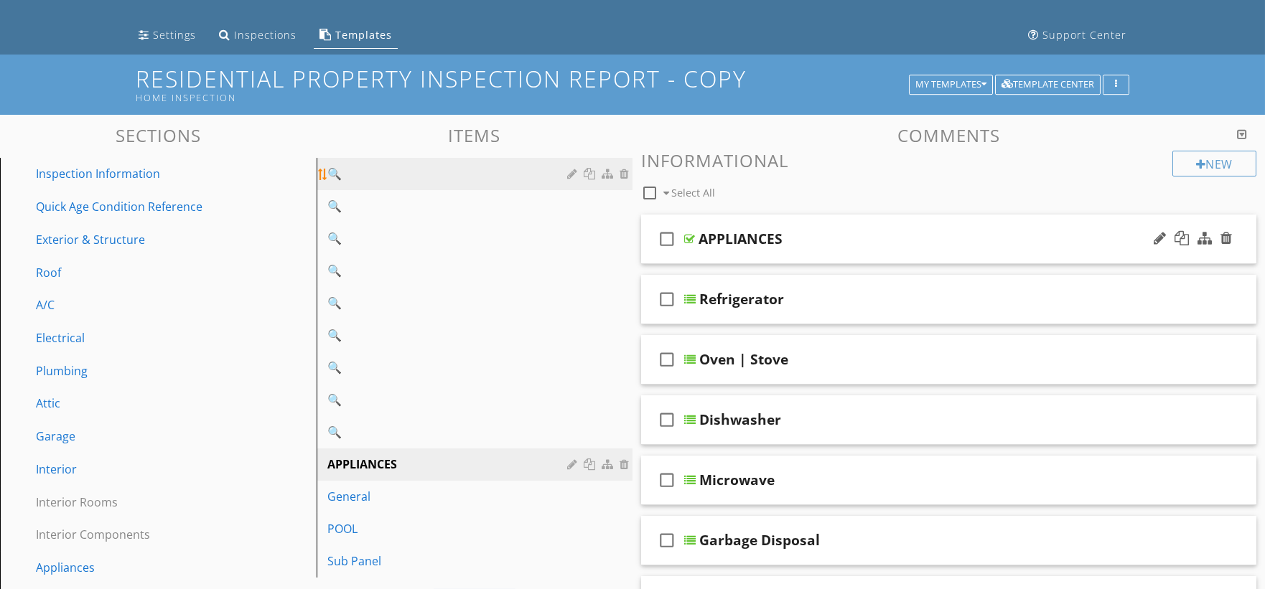
click at [556, 183] on link "🔍" at bounding box center [477, 174] width 312 height 32
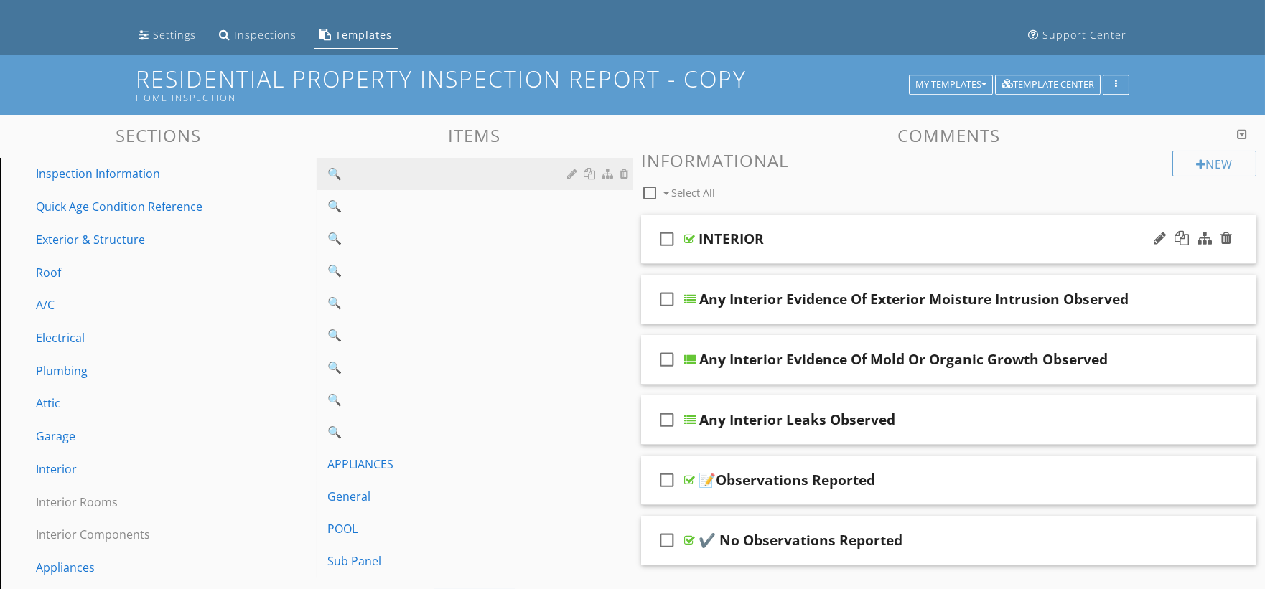
click at [719, 238] on div "INTERIOR" at bounding box center [730, 238] width 65 height 17
click at [719, 238] on input "INTERIOR" at bounding box center [918, 241] width 440 height 24
click at [575, 174] on div at bounding box center [574, 173] width 14 height 11
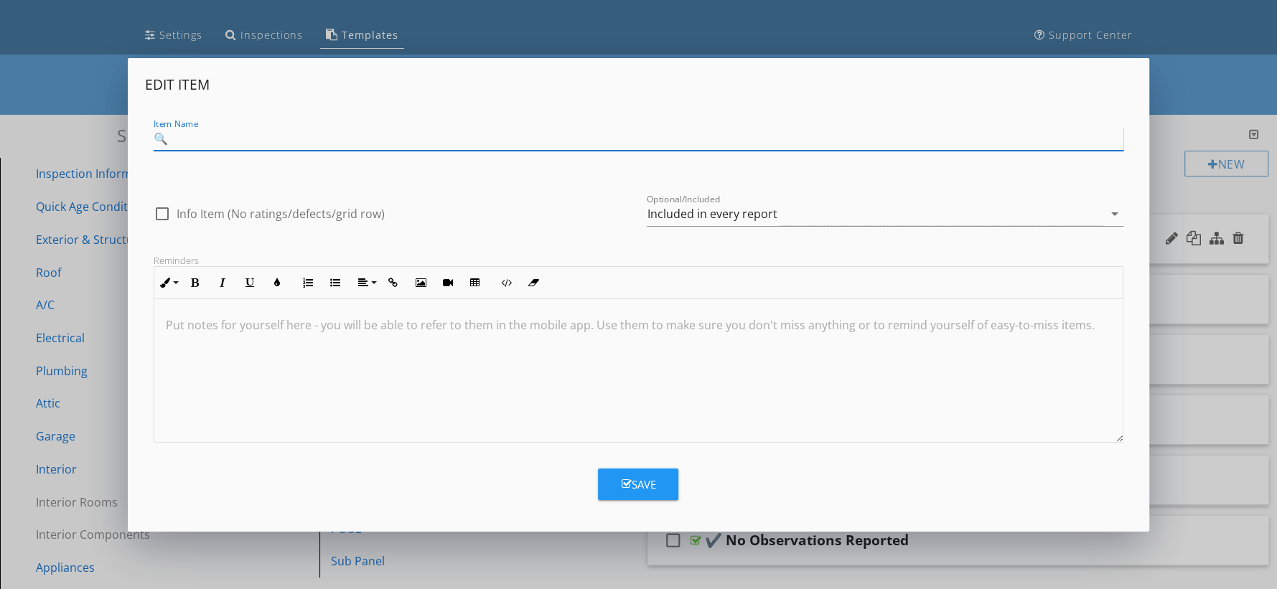
click at [537, 146] on input "🔍" at bounding box center [639, 139] width 970 height 24
paste input "INTERIOR"
type input "INTERIOR"
click at [644, 480] on div "Save" at bounding box center [638, 485] width 34 height 17
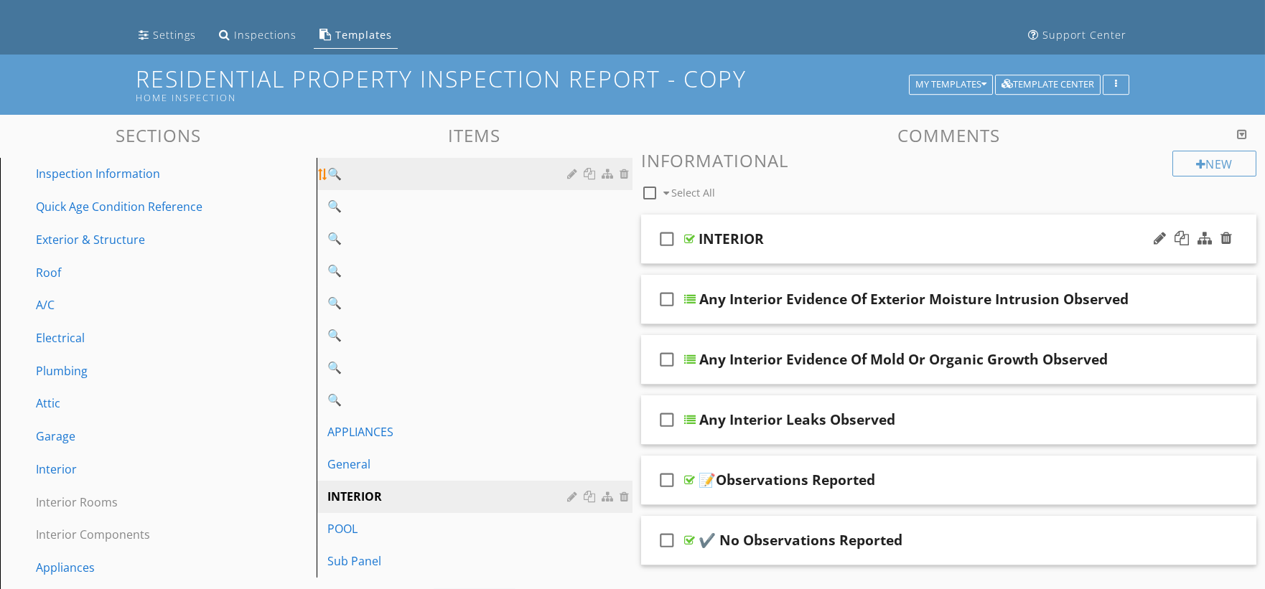
click at [520, 169] on div "🔍" at bounding box center [450, 173] width 244 height 17
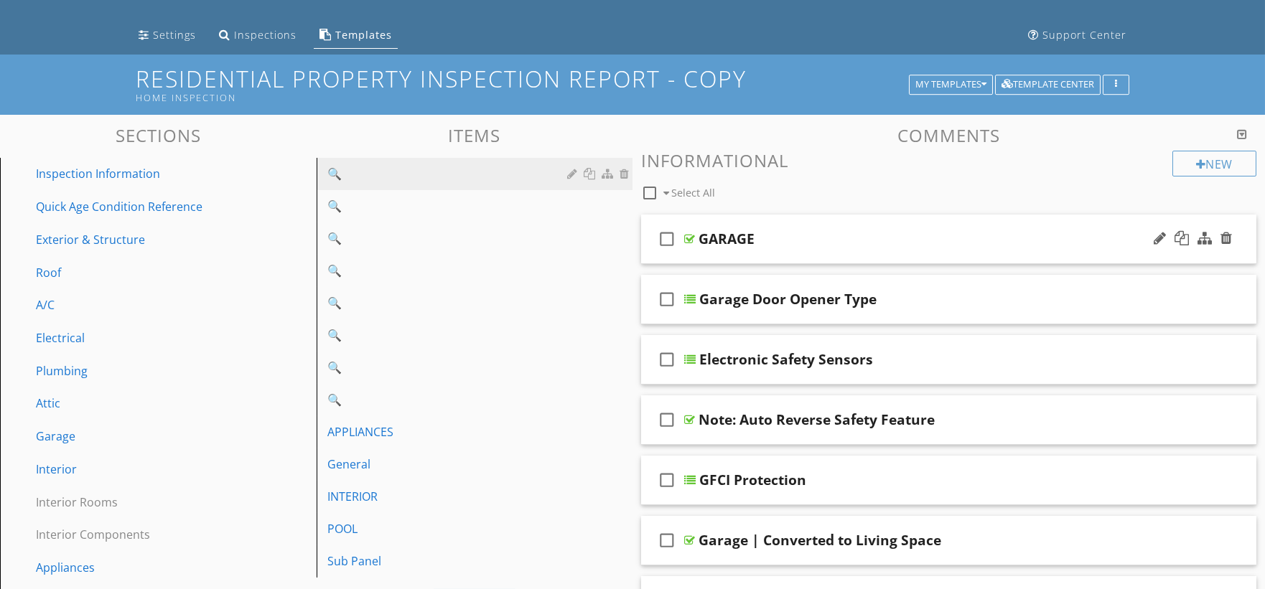
click at [730, 235] on div "GARAGE" at bounding box center [726, 238] width 56 height 17
click at [569, 174] on div at bounding box center [574, 173] width 14 height 11
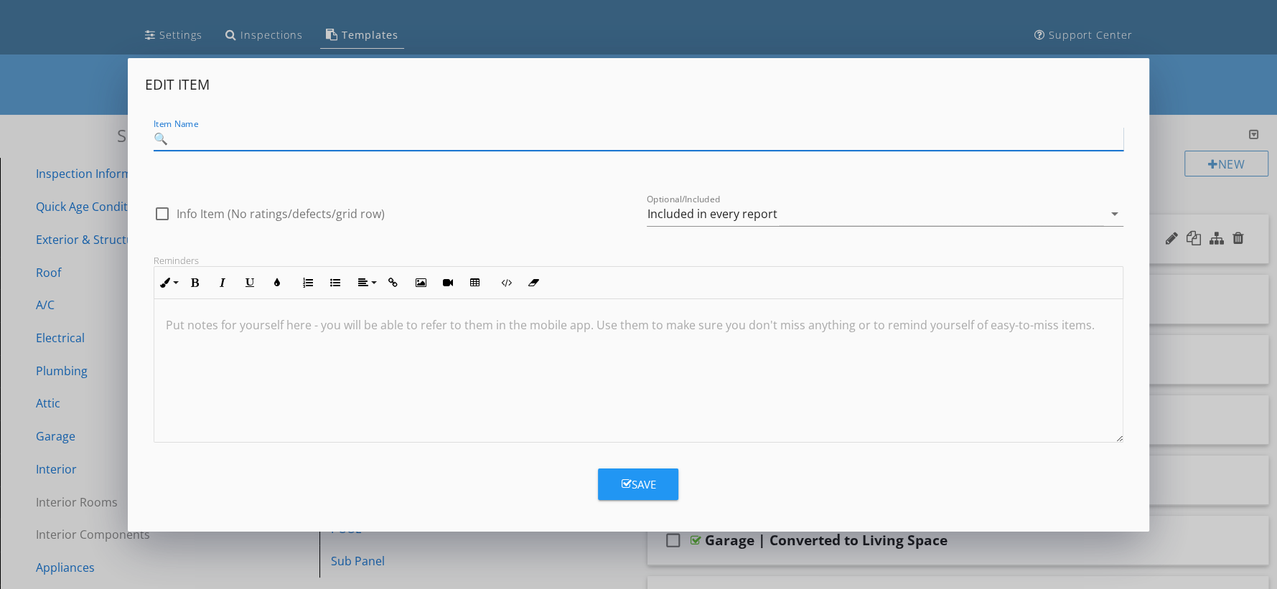
click at [561, 149] on div "Item Name 🔍" at bounding box center [639, 139] width 970 height 24
click at [561, 144] on input "🔍" at bounding box center [639, 139] width 970 height 24
paste input "GARAGE"
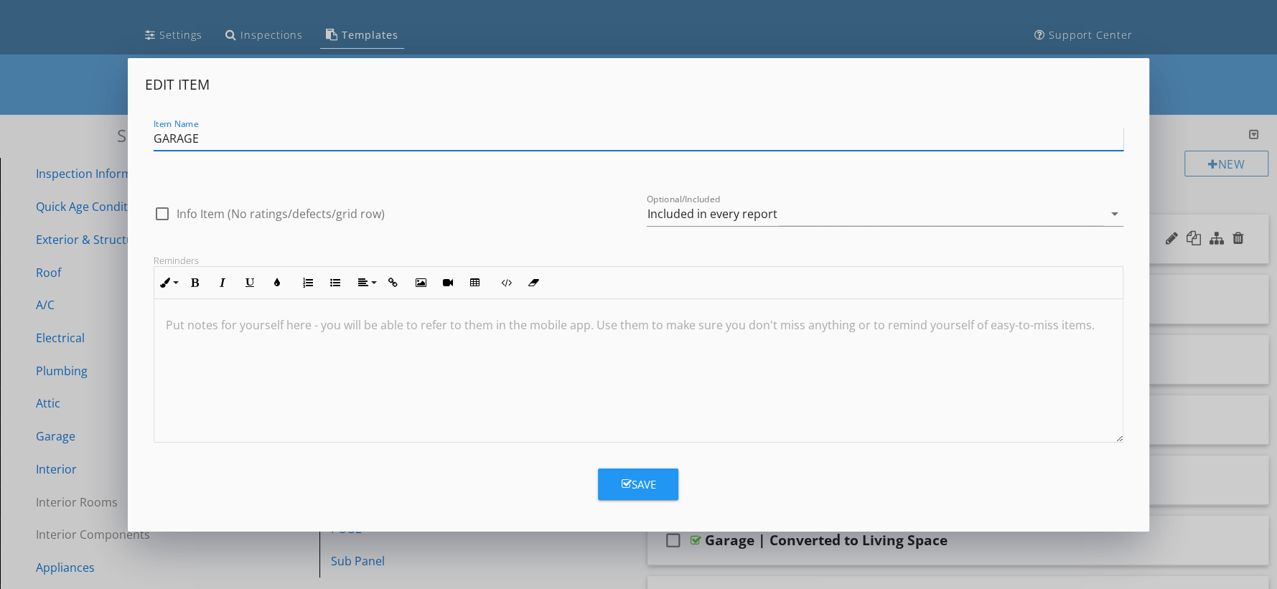
type input "GARAGE"
click at [649, 480] on div "Save" at bounding box center [638, 485] width 34 height 17
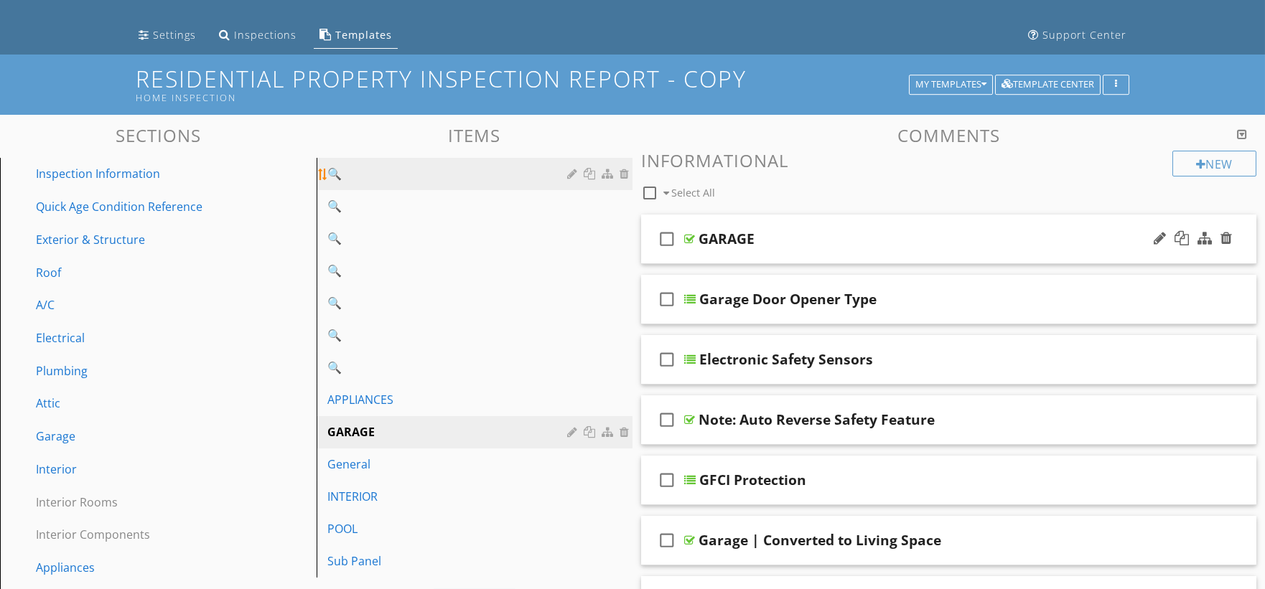
click at [502, 180] on div "🔍" at bounding box center [450, 173] width 244 height 17
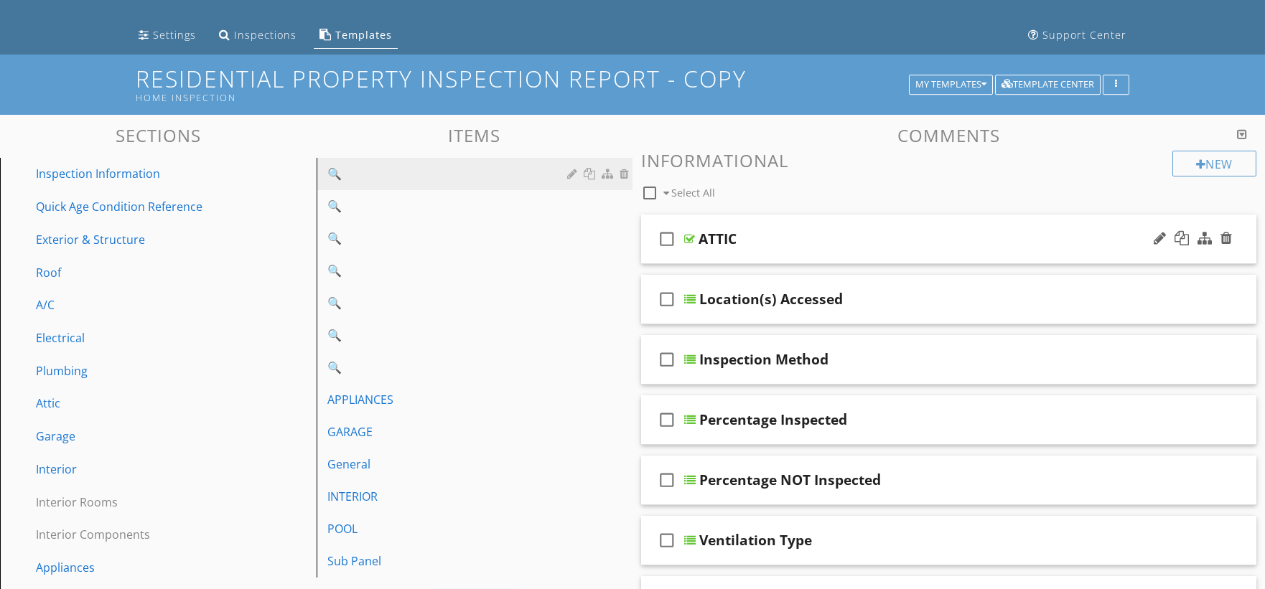
click at [718, 238] on div "ATTIC" at bounding box center [717, 238] width 38 height 17
click at [718, 238] on input "ATTIC" at bounding box center [918, 241] width 440 height 24
click at [573, 174] on div at bounding box center [574, 173] width 14 height 11
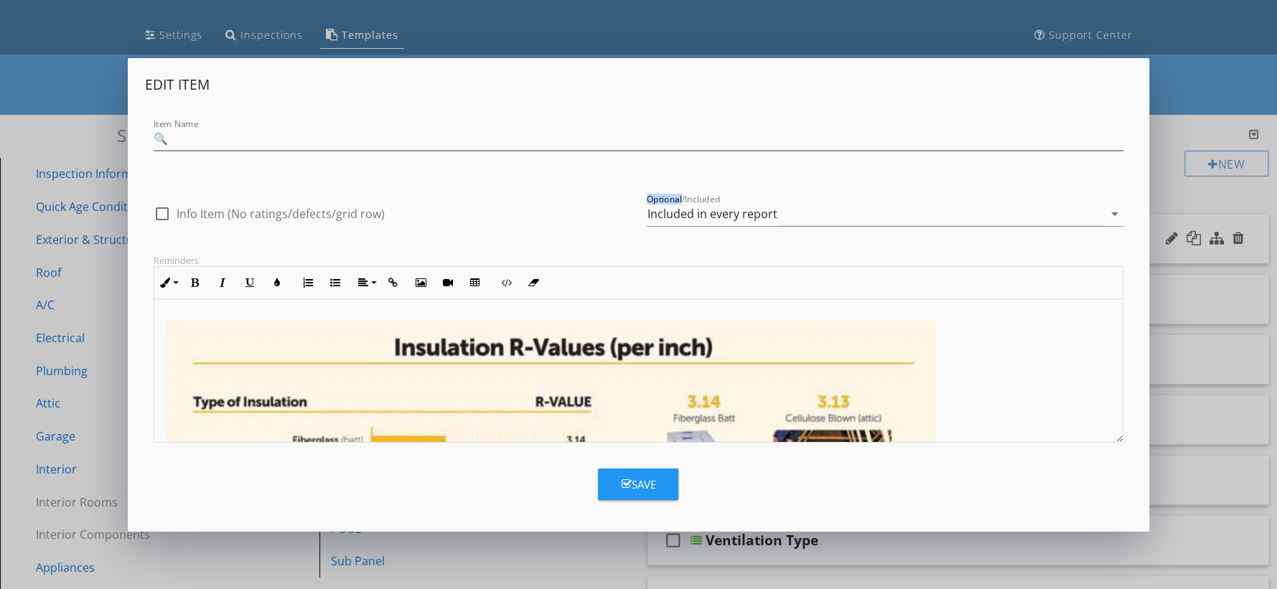
click at [573, 174] on div "Edit Item Item Name 🔍 check_box_outline_blank Info Item (No ratings/defects/gri…" at bounding box center [638, 258] width 987 height 367
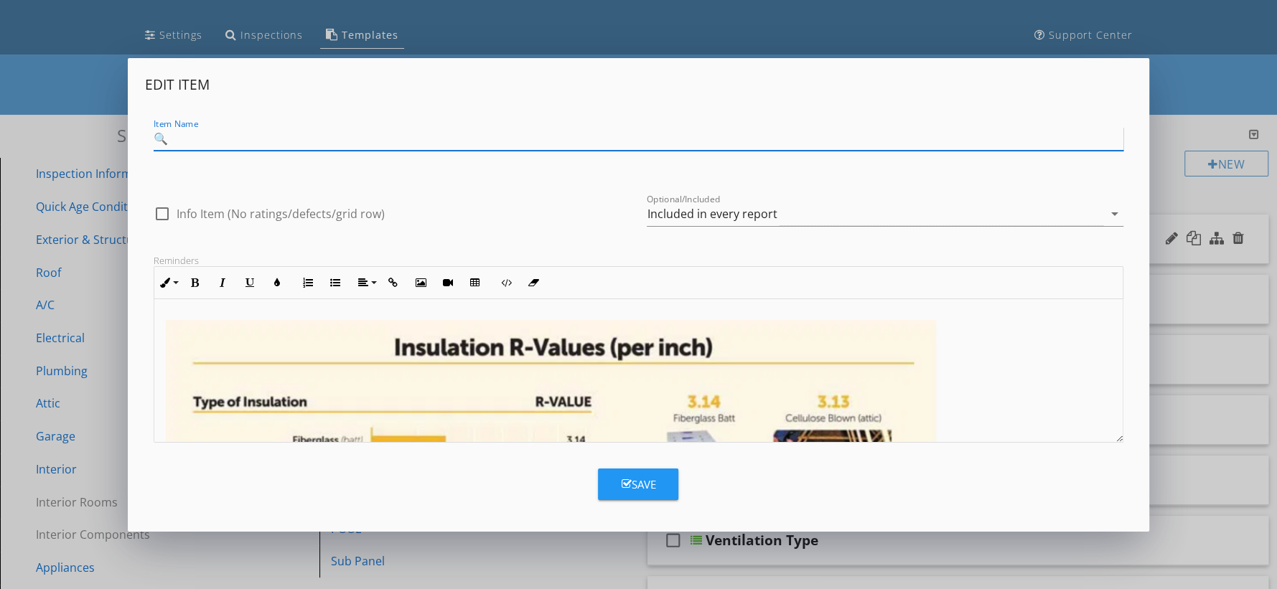
click at [584, 143] on input "🔍" at bounding box center [639, 139] width 970 height 24
paste input "ATTIC"
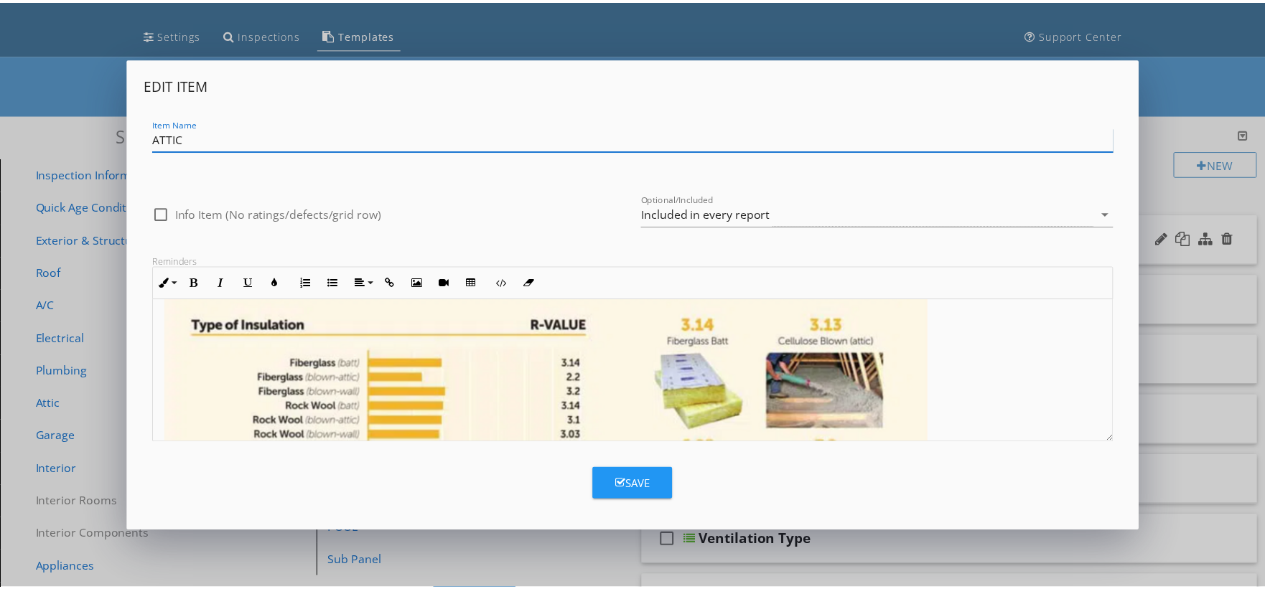
scroll to position [254, 0]
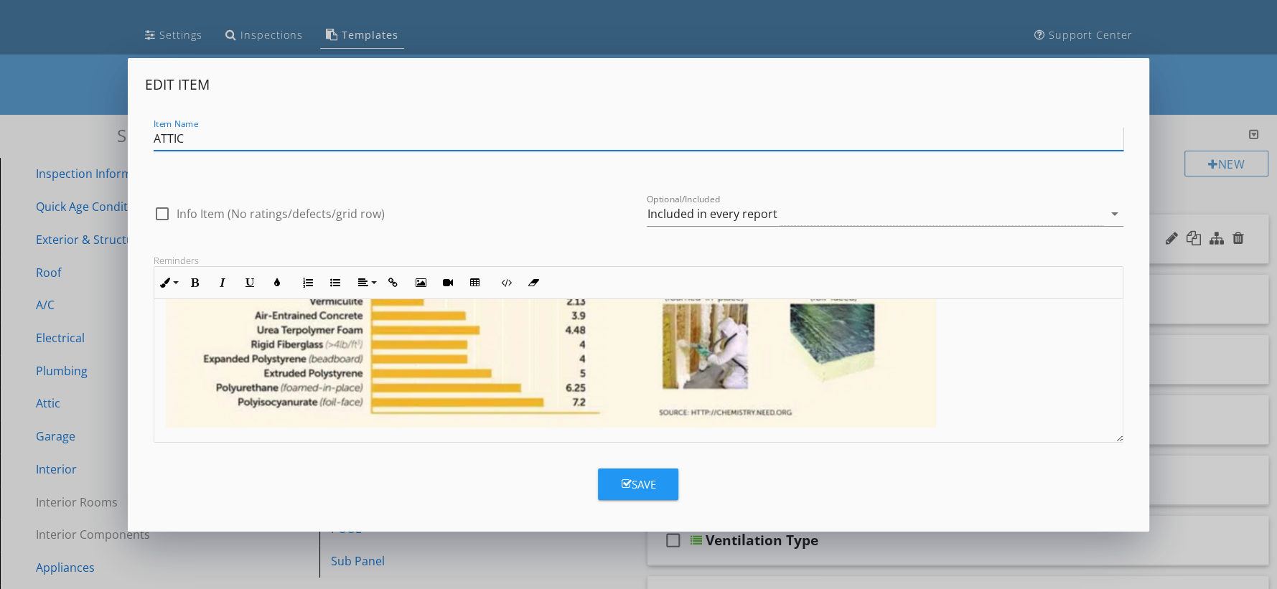
type input "ATTIC"
click at [636, 498] on button "Save" at bounding box center [638, 485] width 80 height 32
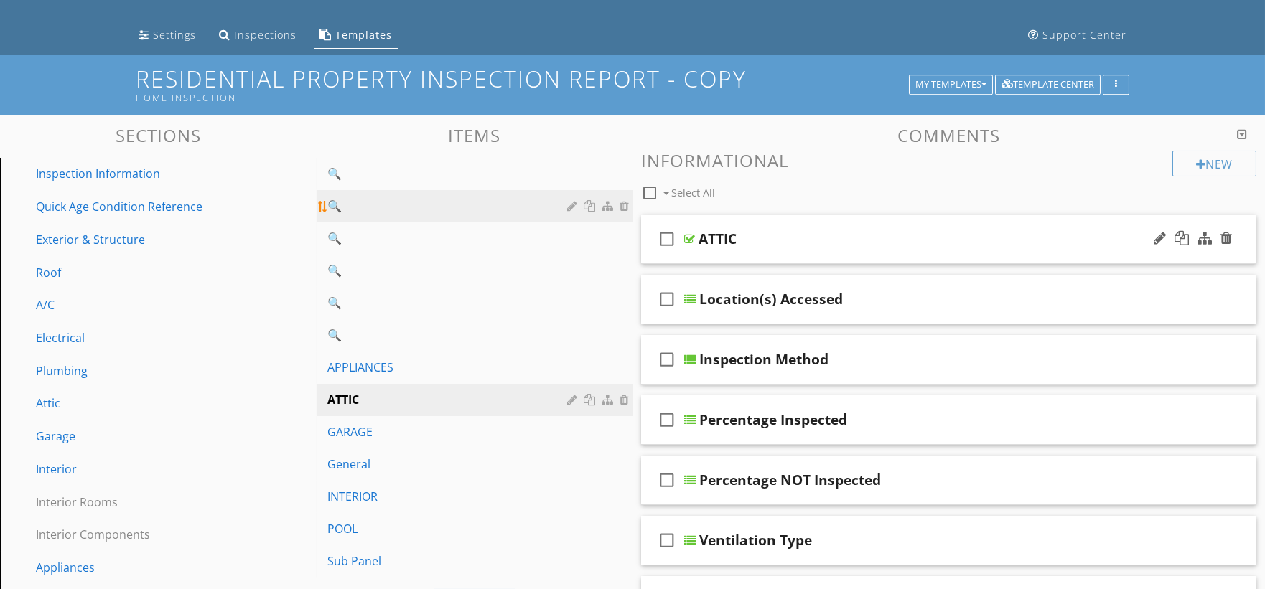
click at [509, 191] on link "🔍" at bounding box center [477, 206] width 312 height 32
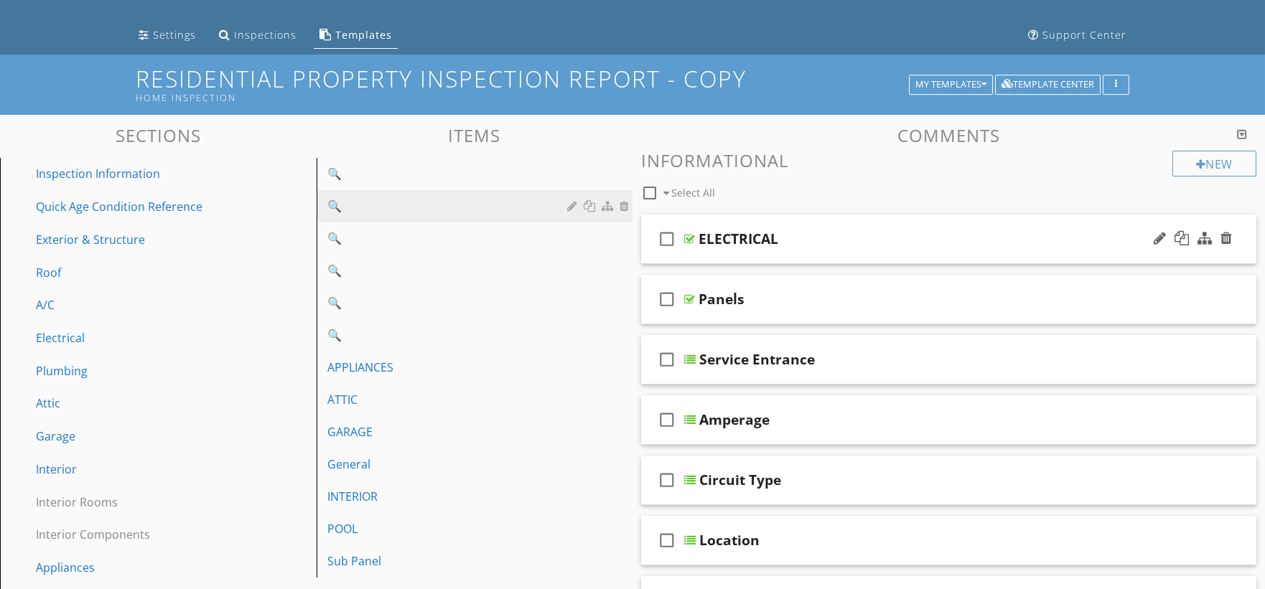
click at [736, 225] on div "check_box_outline_blank ELECTRICAL" at bounding box center [948, 240] width 615 height 50
click at [729, 233] on div "ELECTRICAL" at bounding box center [738, 238] width 80 height 17
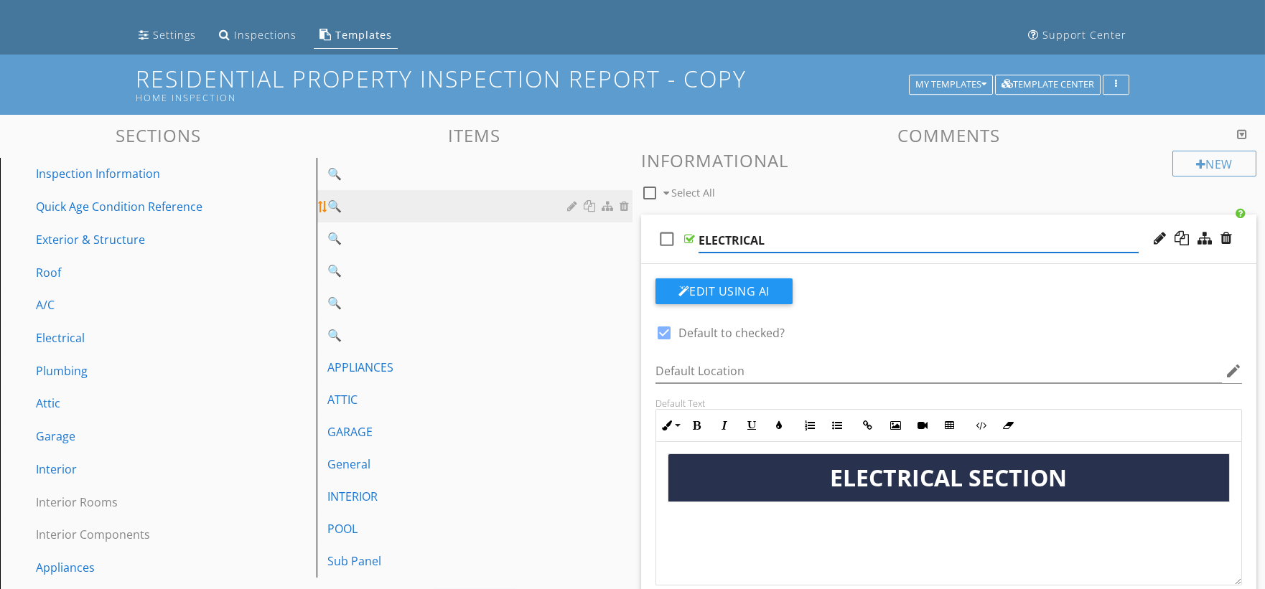
click at [576, 205] on div at bounding box center [574, 205] width 14 height 11
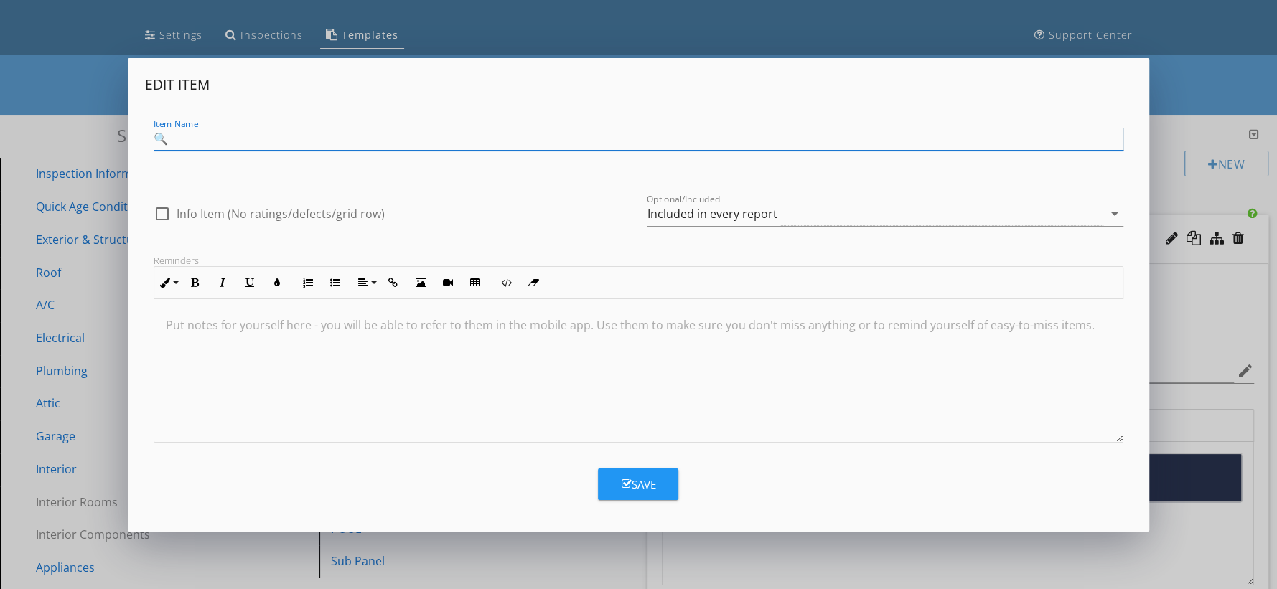
click at [566, 142] on input "🔍" at bounding box center [639, 139] width 970 height 24
paste input "ELECTRICAL"
type input "ELECTRICAL"
click at [651, 486] on div "Save" at bounding box center [638, 485] width 34 height 17
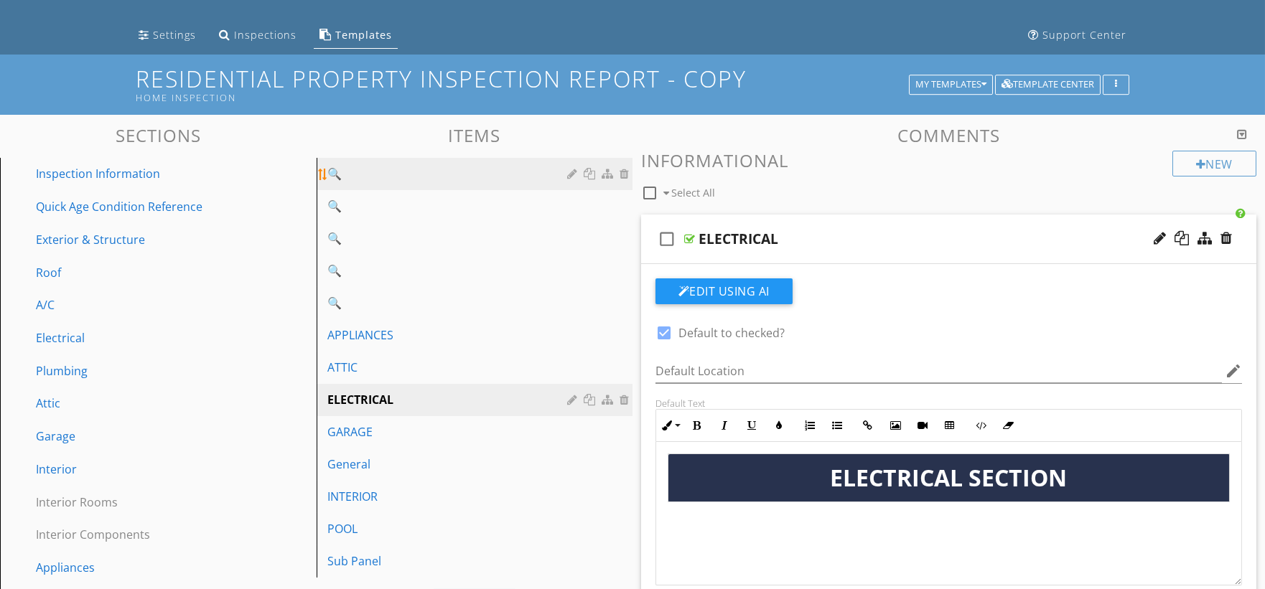
click at [487, 175] on div "🔍" at bounding box center [450, 173] width 244 height 17
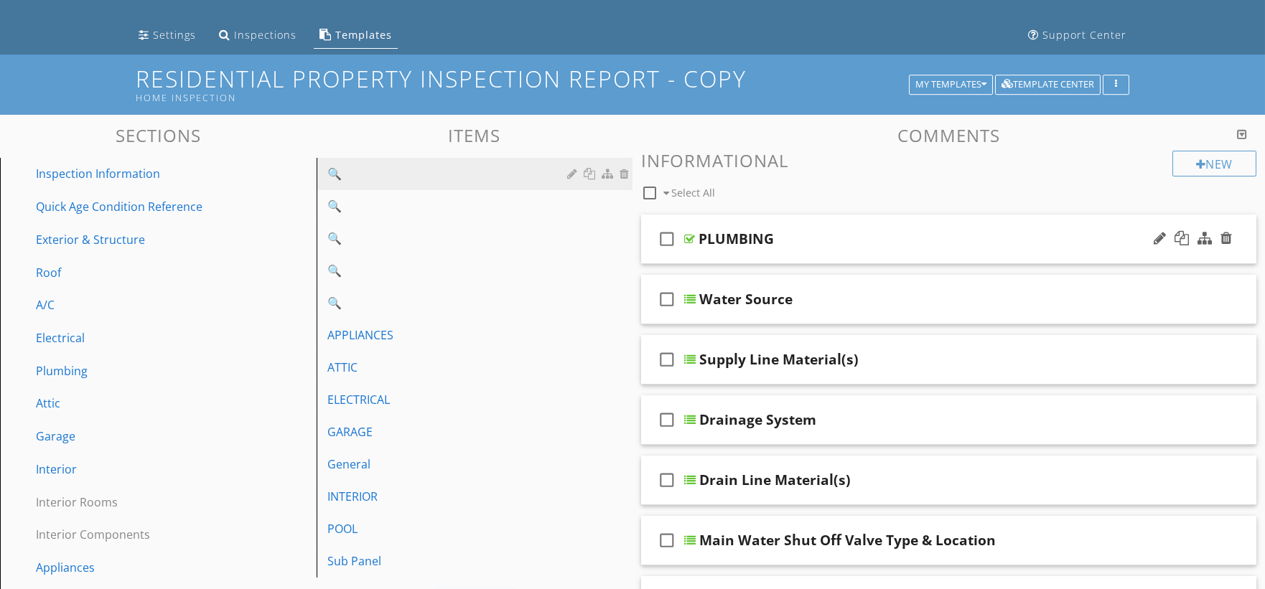
click at [714, 217] on div "check_box_outline_blank PLUMBING" at bounding box center [948, 240] width 615 height 50
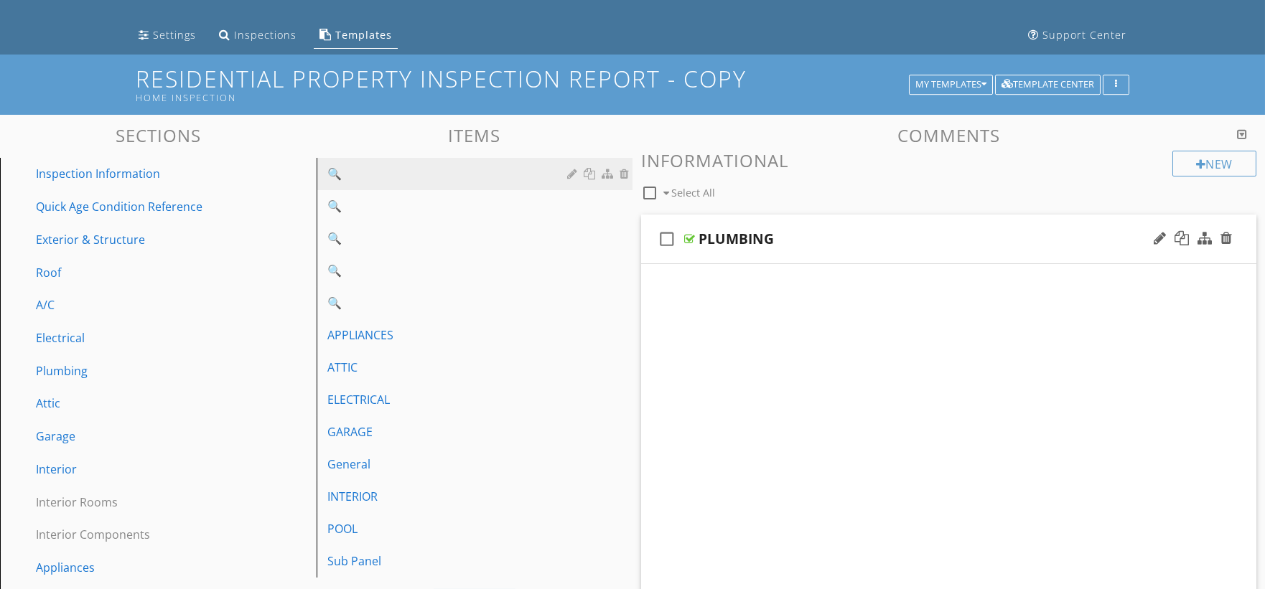
click at [716, 240] on div "PLUMBING" at bounding box center [735, 238] width 75 height 17
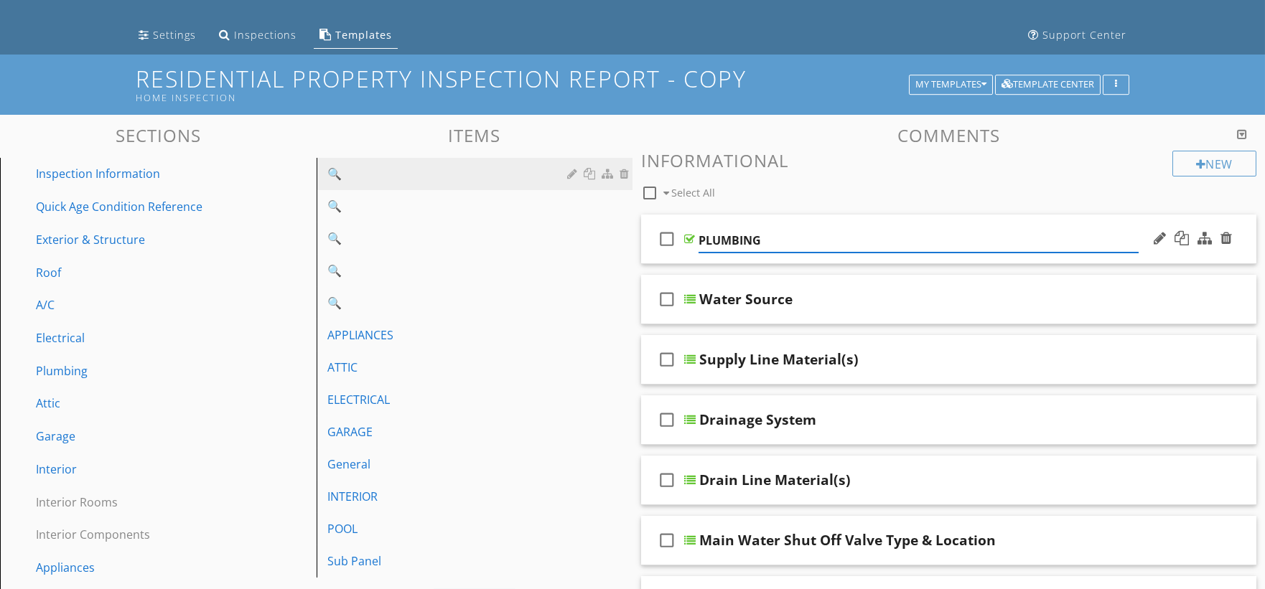
click at [716, 240] on input "PLUMBING" at bounding box center [918, 241] width 440 height 24
click at [573, 163] on link "🔍" at bounding box center [477, 174] width 312 height 32
click at [573, 169] on div at bounding box center [574, 173] width 14 height 11
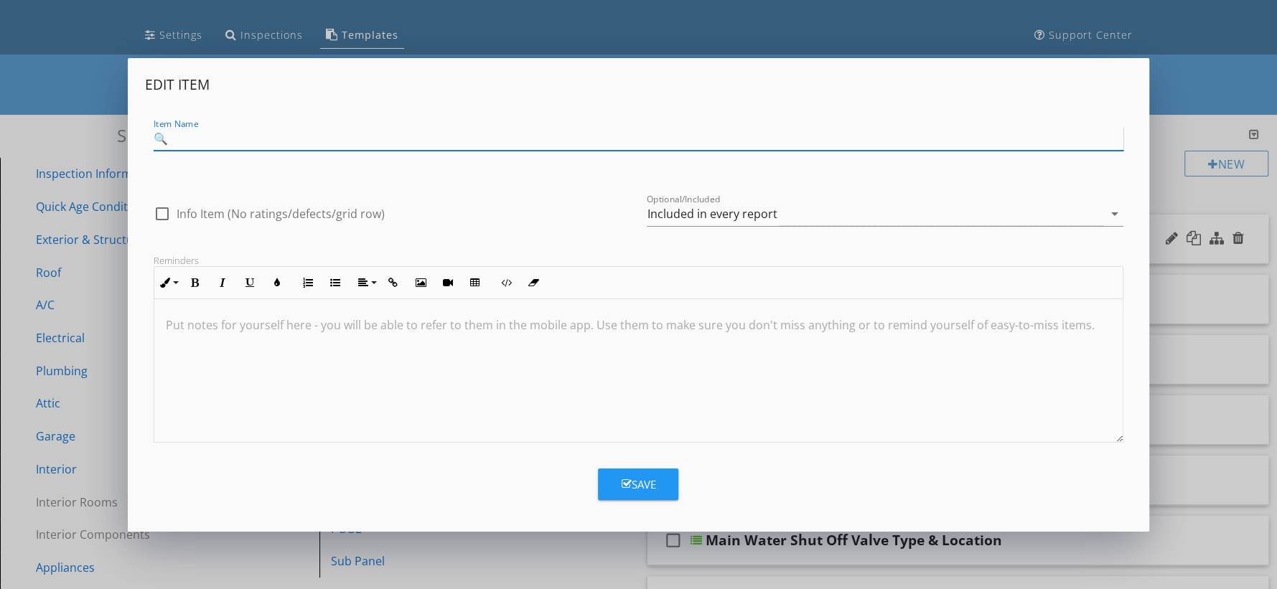
click at [588, 147] on input "🔍" at bounding box center [639, 139] width 970 height 24
paste input "PLUMBING"
type input "PLUMBING"
click at [634, 473] on button "Save" at bounding box center [638, 485] width 80 height 32
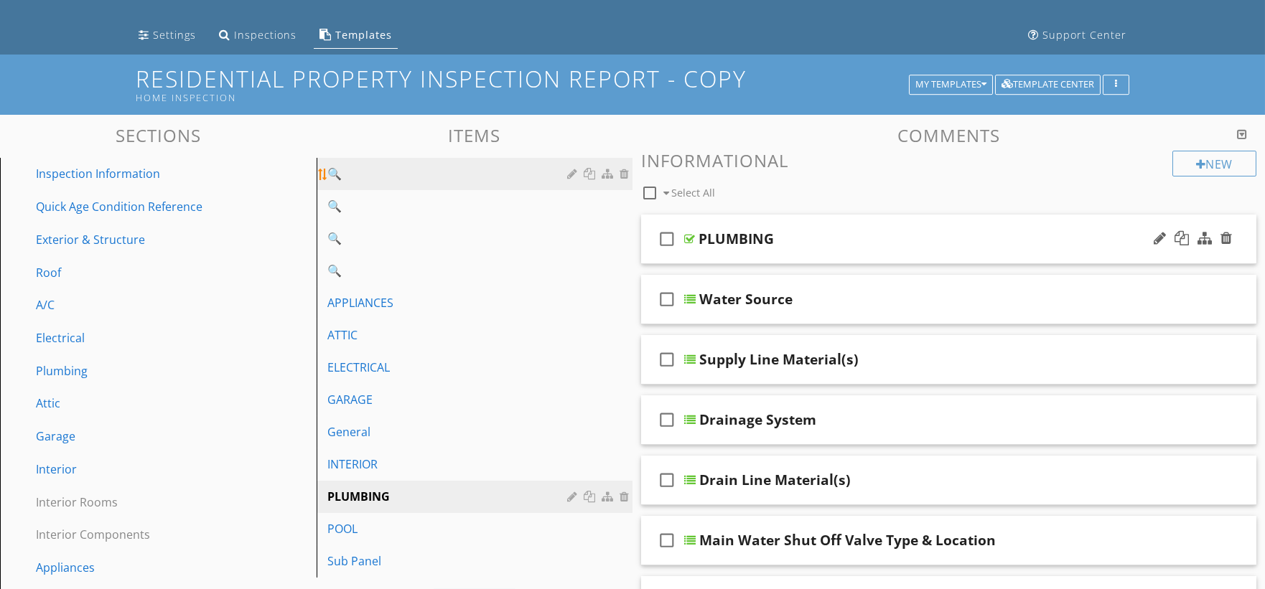
click at [451, 167] on div "🔍" at bounding box center [450, 173] width 244 height 17
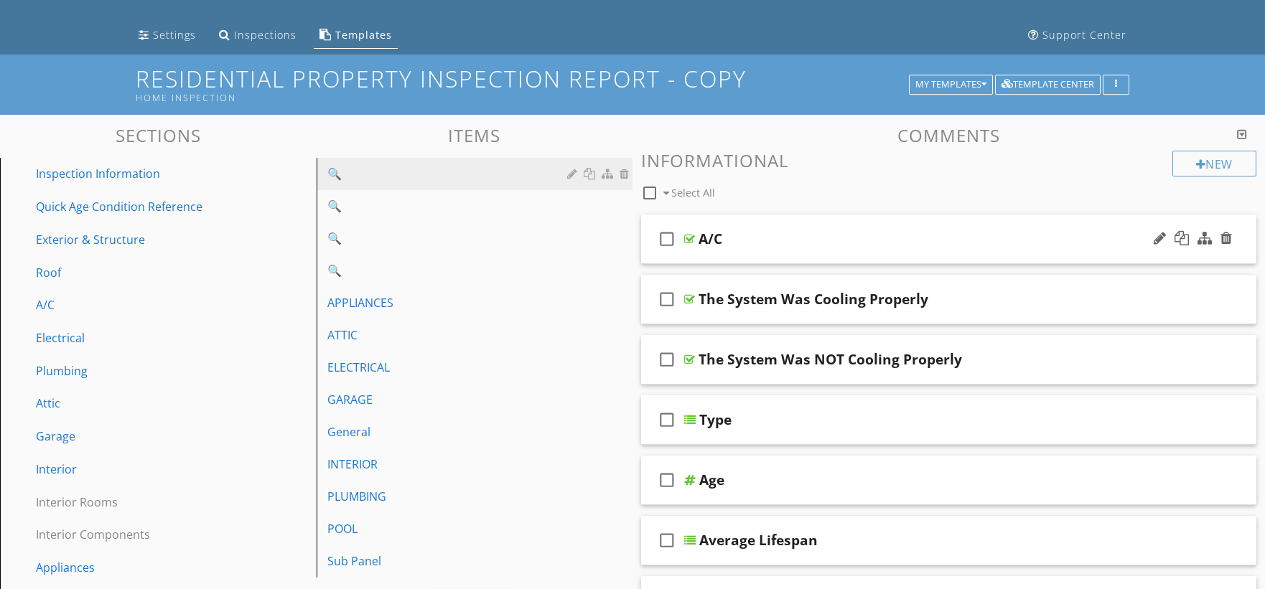
click at [705, 239] on div "A/C" at bounding box center [710, 238] width 24 height 17
click at [705, 239] on input "A/C" at bounding box center [918, 241] width 440 height 24
click at [570, 173] on div at bounding box center [574, 173] width 14 height 11
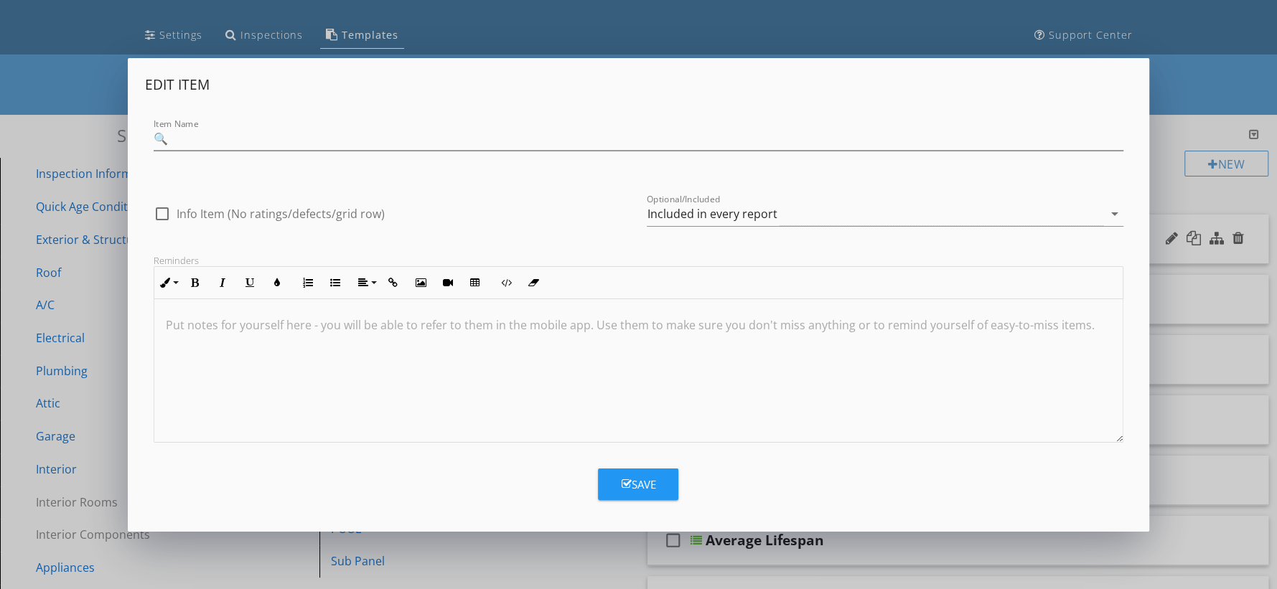
click at [567, 174] on div "Edit Item Item Name 🔍 check_box_outline_blank Info Item (No ratings/defects/gri…" at bounding box center [638, 258] width 987 height 367
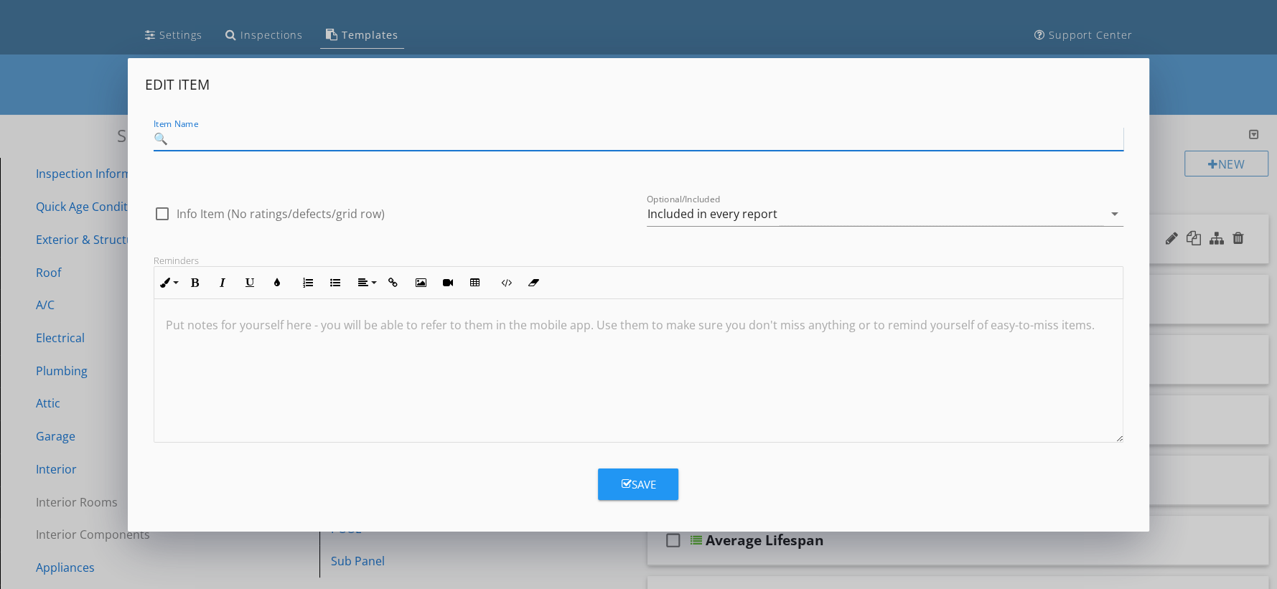
click at [577, 136] on input "🔍" at bounding box center [639, 139] width 970 height 24
paste input "A/C"
type input "A/C"
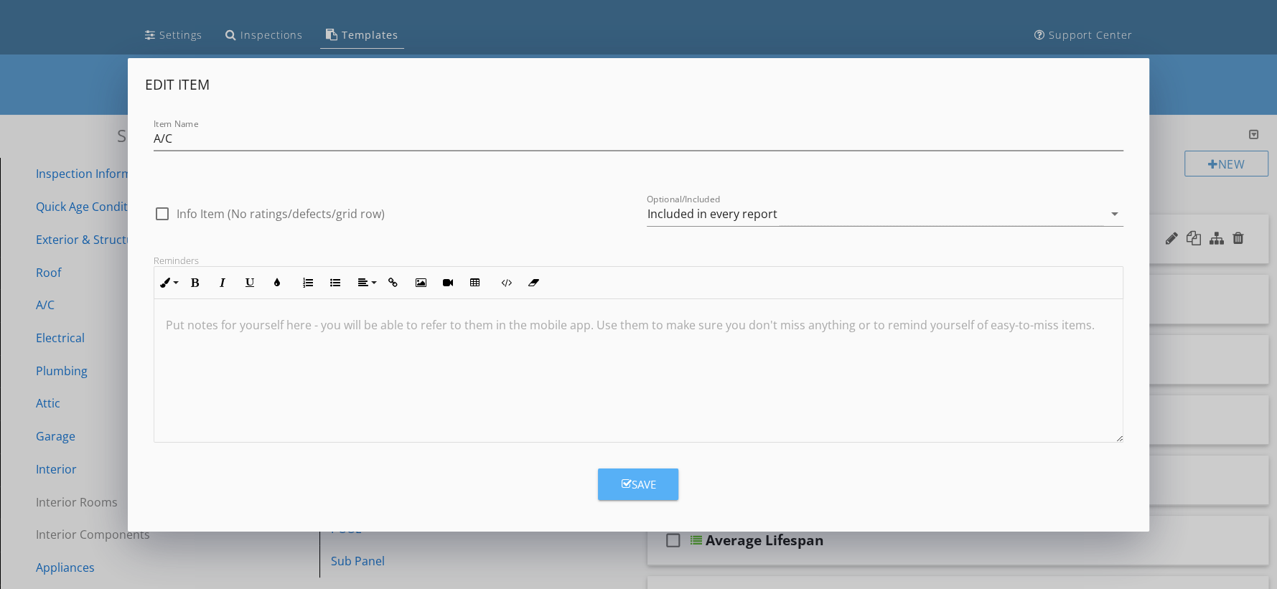
click at [662, 476] on button "Save" at bounding box center [638, 485] width 80 height 32
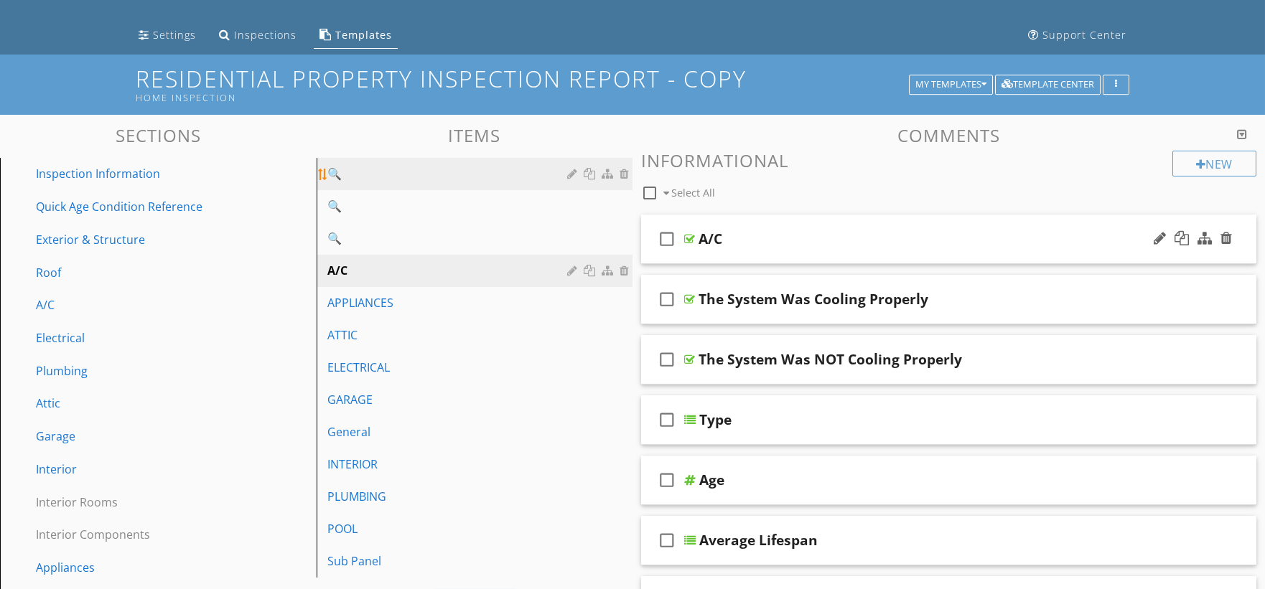
click at [501, 178] on div "🔍" at bounding box center [450, 173] width 244 height 17
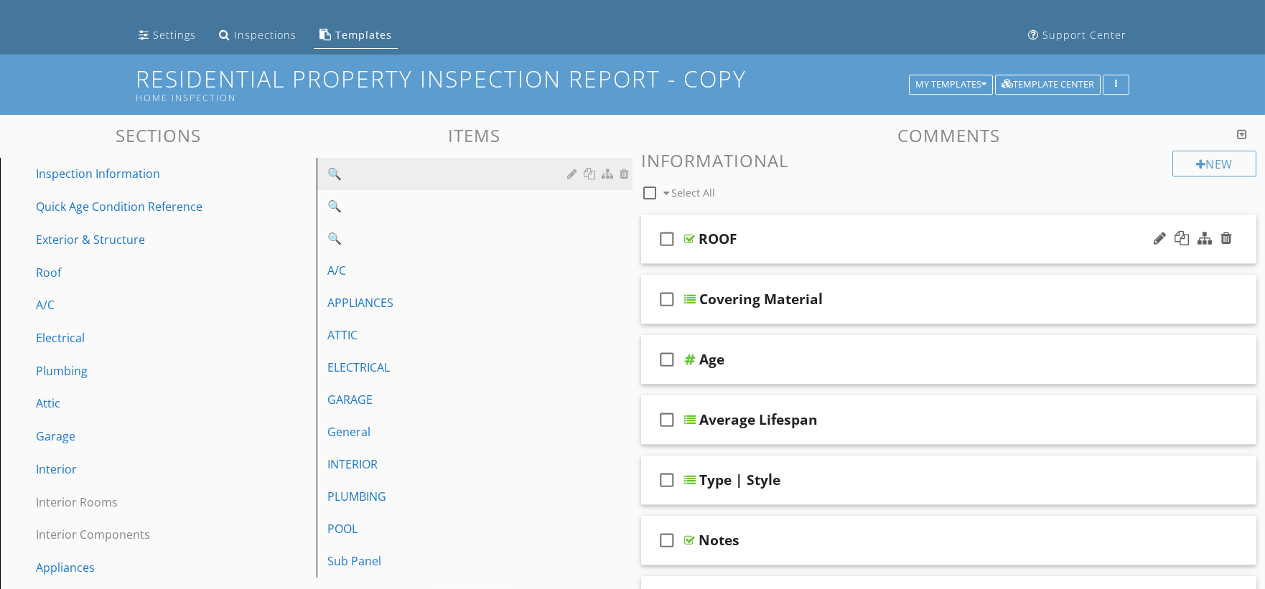
click at [718, 240] on div "ROOF" at bounding box center [717, 238] width 39 height 17
click at [567, 172] on div at bounding box center [574, 173] width 14 height 11
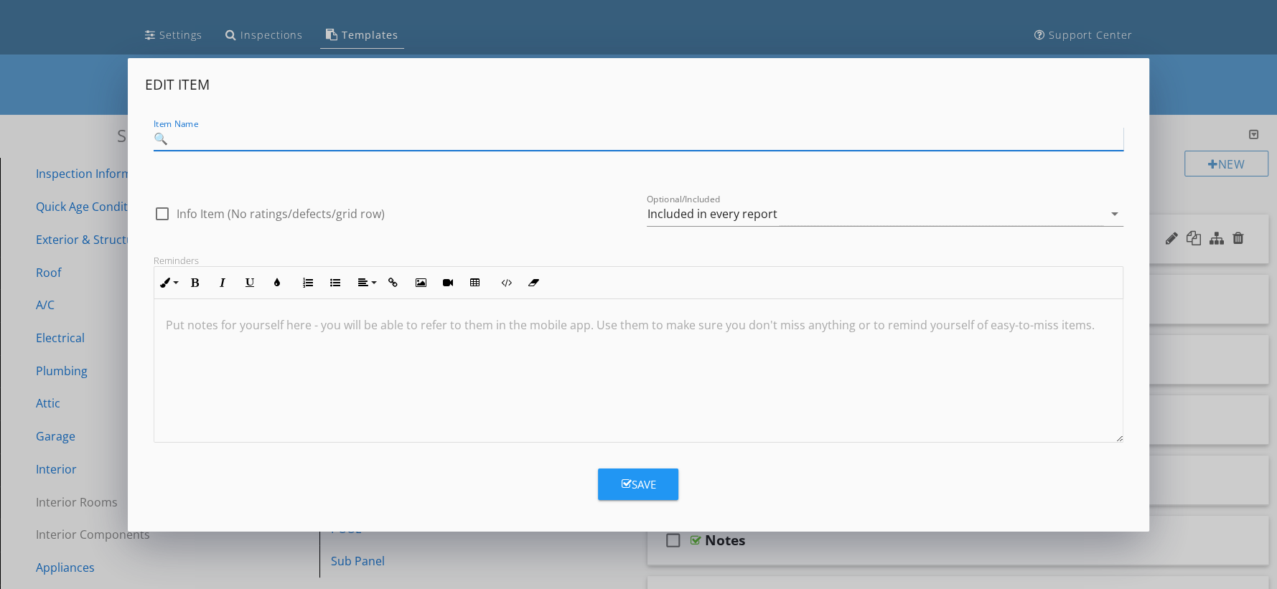
click at [578, 134] on input "🔍" at bounding box center [639, 139] width 970 height 24
paste input "ROOF"
type input "ROOF"
click at [646, 477] on div "Save" at bounding box center [638, 485] width 34 height 17
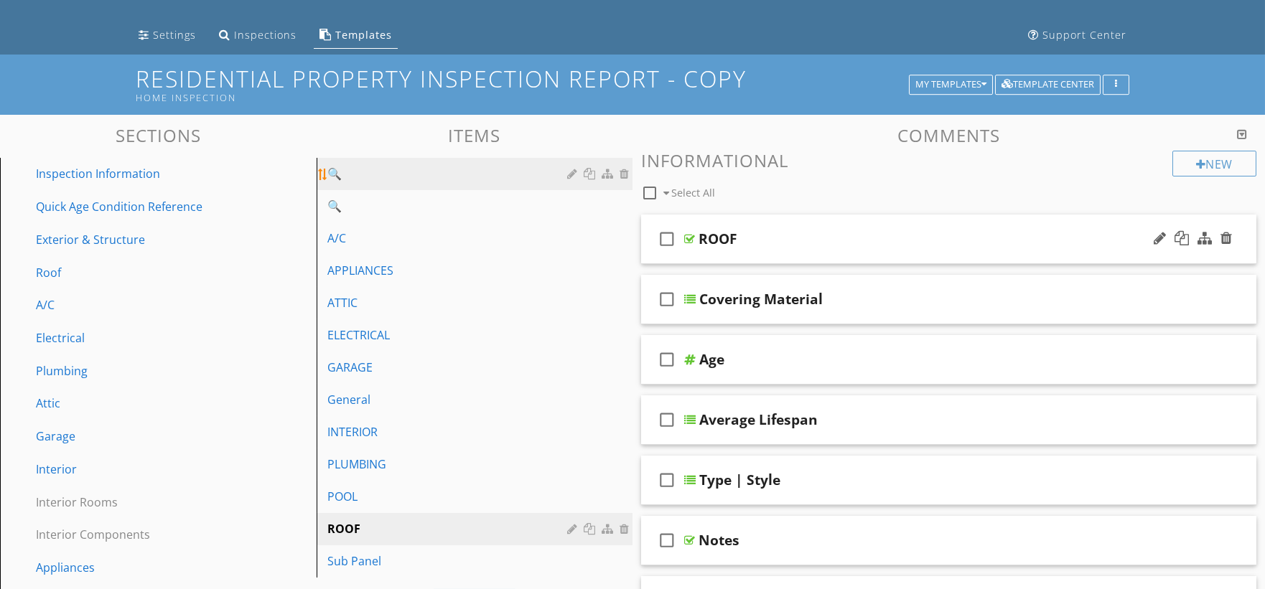
click at [538, 188] on link "🔍" at bounding box center [477, 174] width 312 height 32
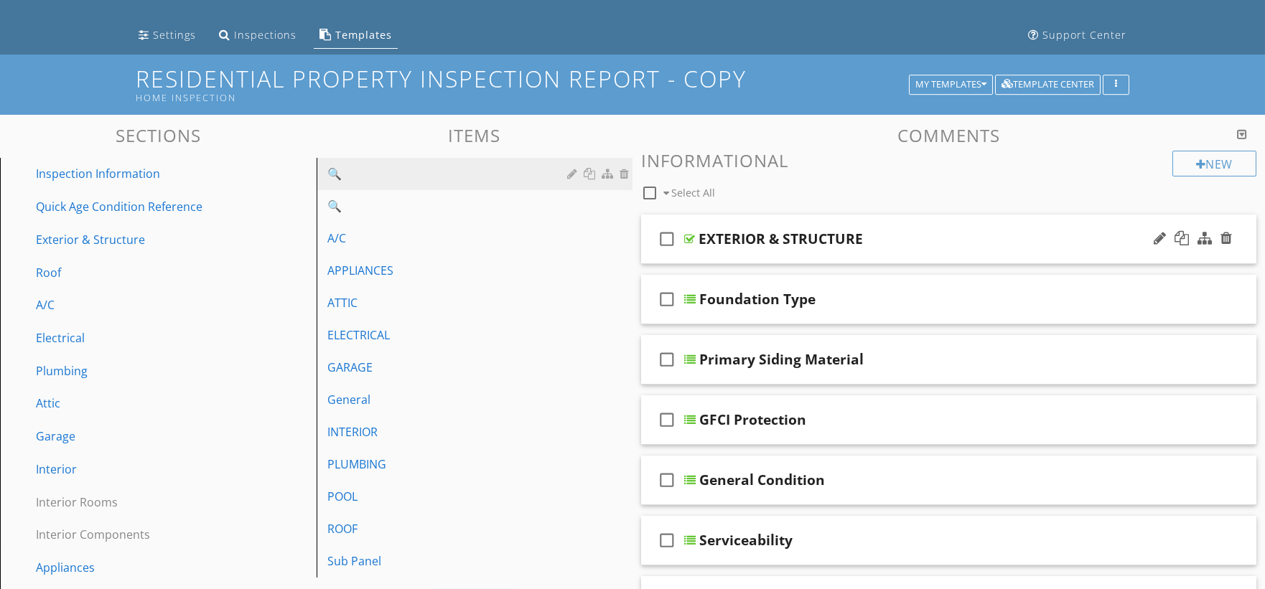
click at [731, 231] on div "EXTERIOR & STRUCTURE" at bounding box center [780, 238] width 164 height 17
click at [731, 231] on input "EXTERIOR & STRUCTURE" at bounding box center [918, 241] width 440 height 24
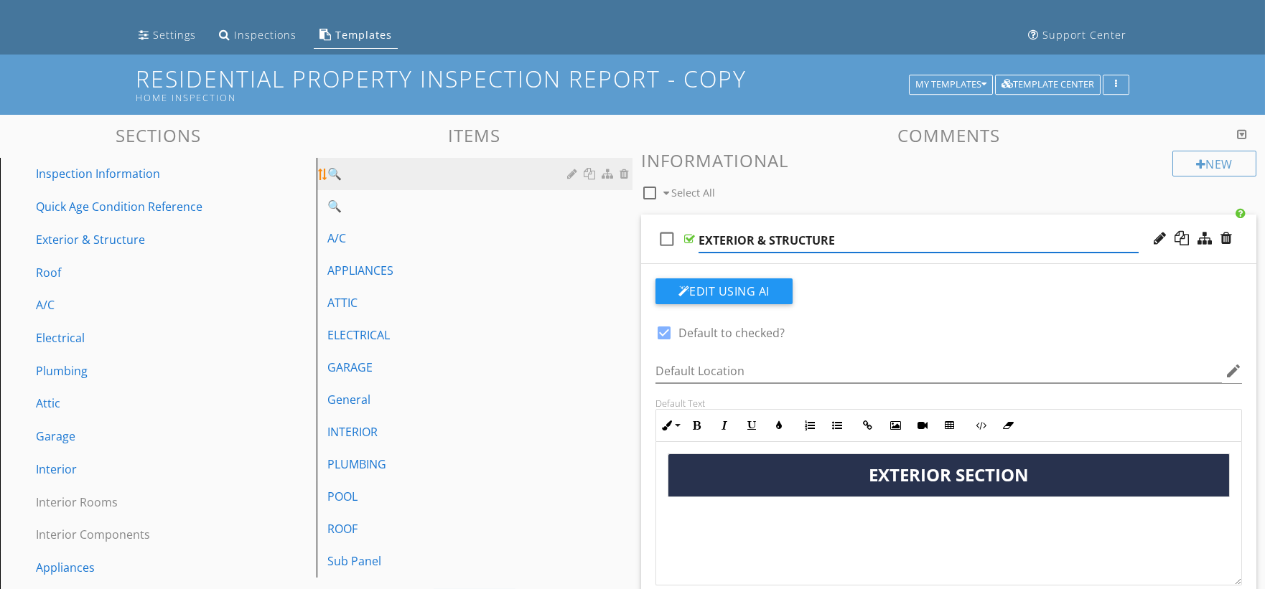
click at [570, 177] on div at bounding box center [574, 173] width 14 height 11
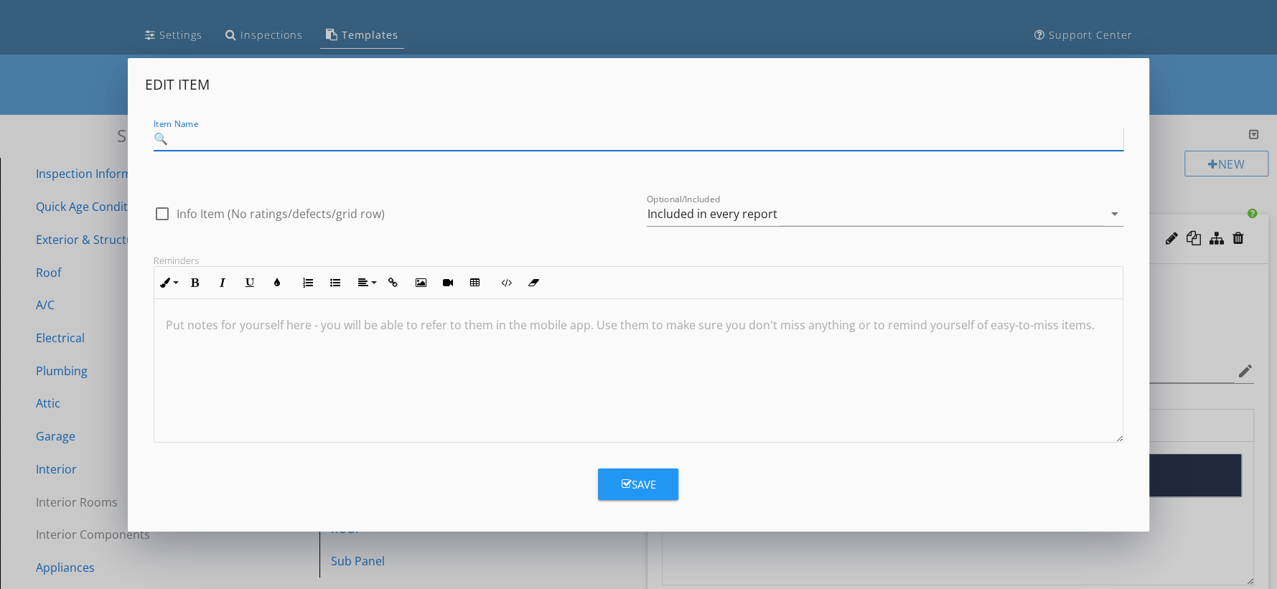
click at [581, 137] on input "🔍" at bounding box center [639, 139] width 970 height 24
paste input "EXTERIOR & STRUCTURE"
type input "EXTERIOR & STRUCTURE"
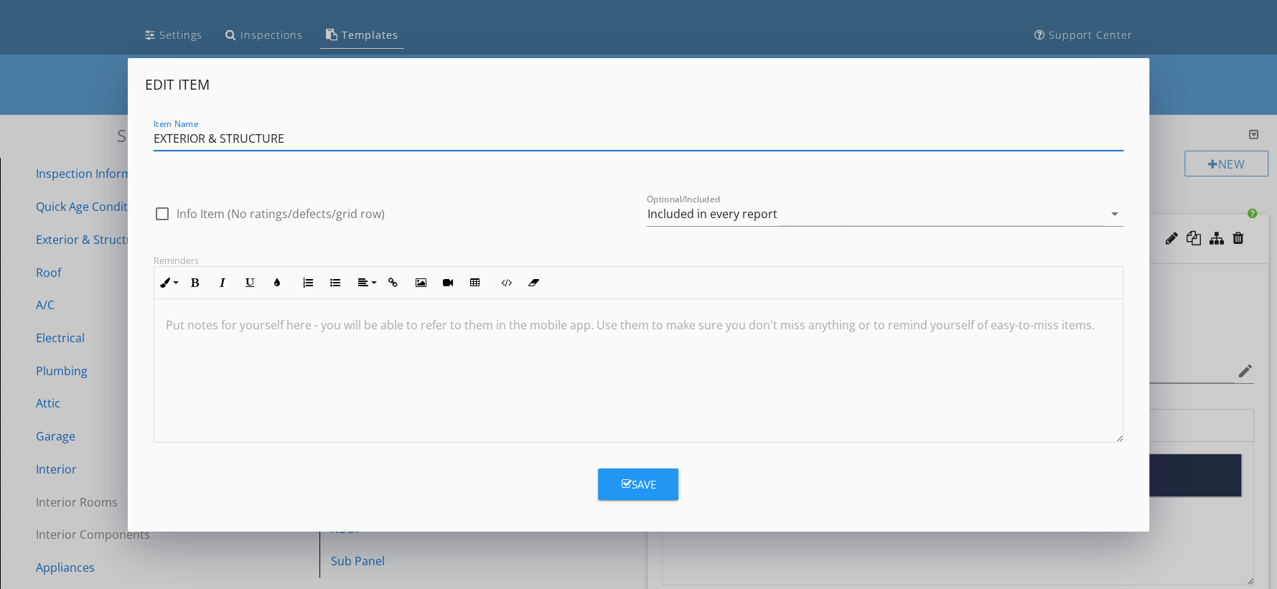
click at [665, 482] on button "Save" at bounding box center [638, 485] width 80 height 32
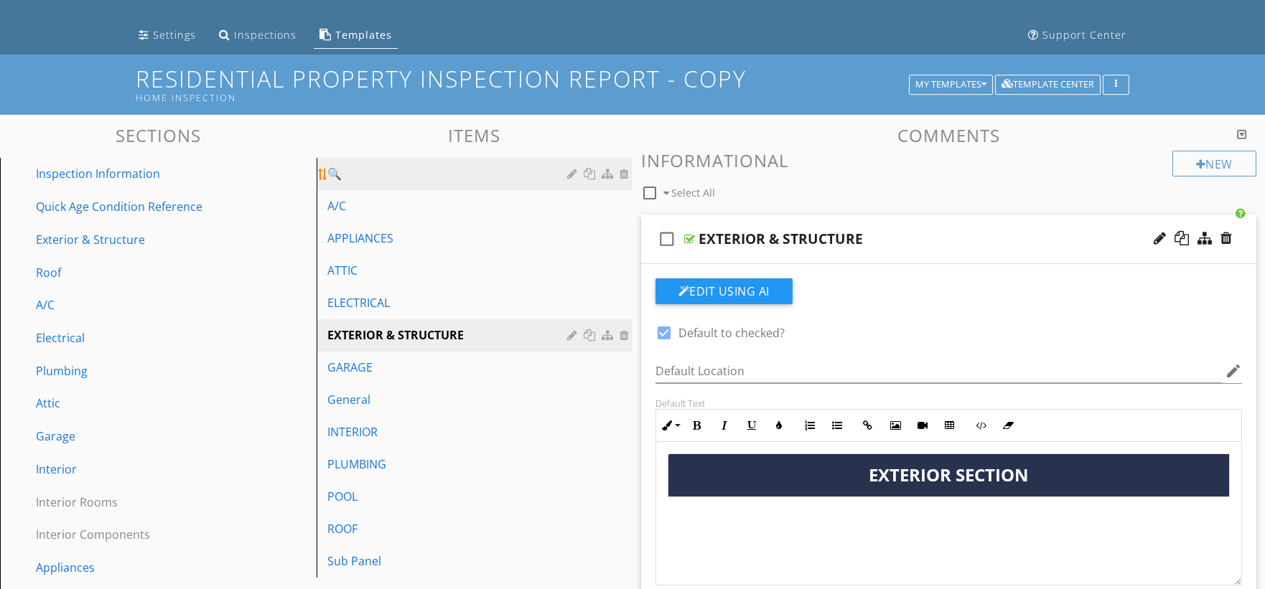
click at [541, 170] on div "🔍" at bounding box center [450, 173] width 244 height 17
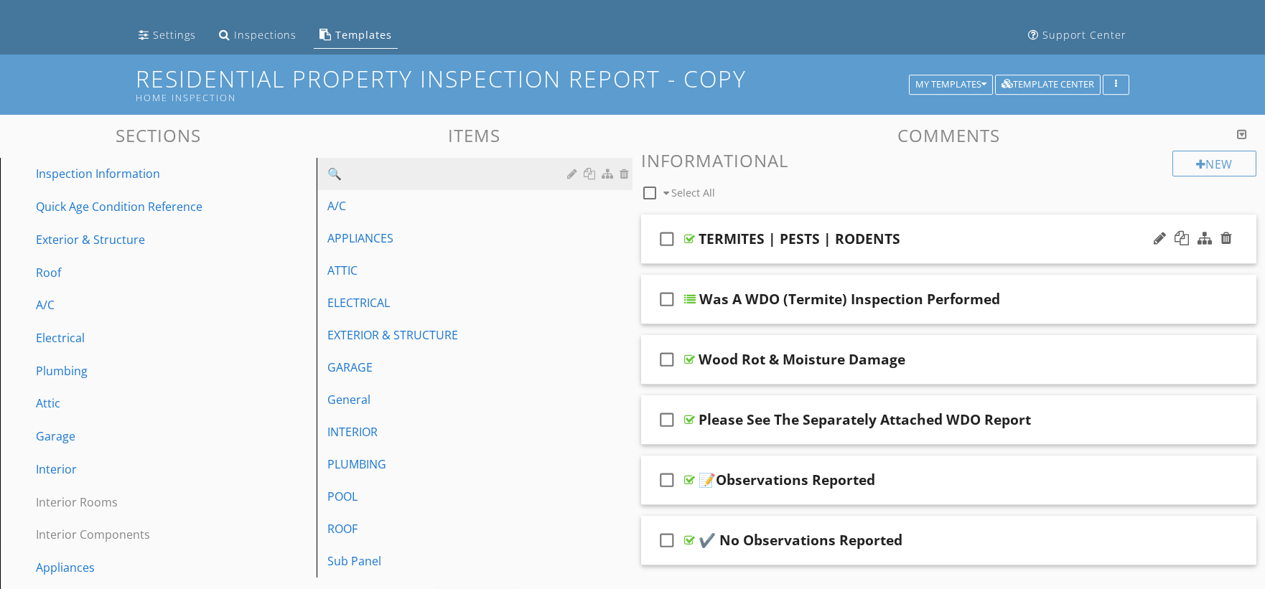
click at [751, 235] on div "TERMITES | PESTS | RODENTS" at bounding box center [799, 238] width 202 height 17
click at [751, 235] on input "TERMITES | PESTS | RODENTS" at bounding box center [918, 241] width 440 height 24
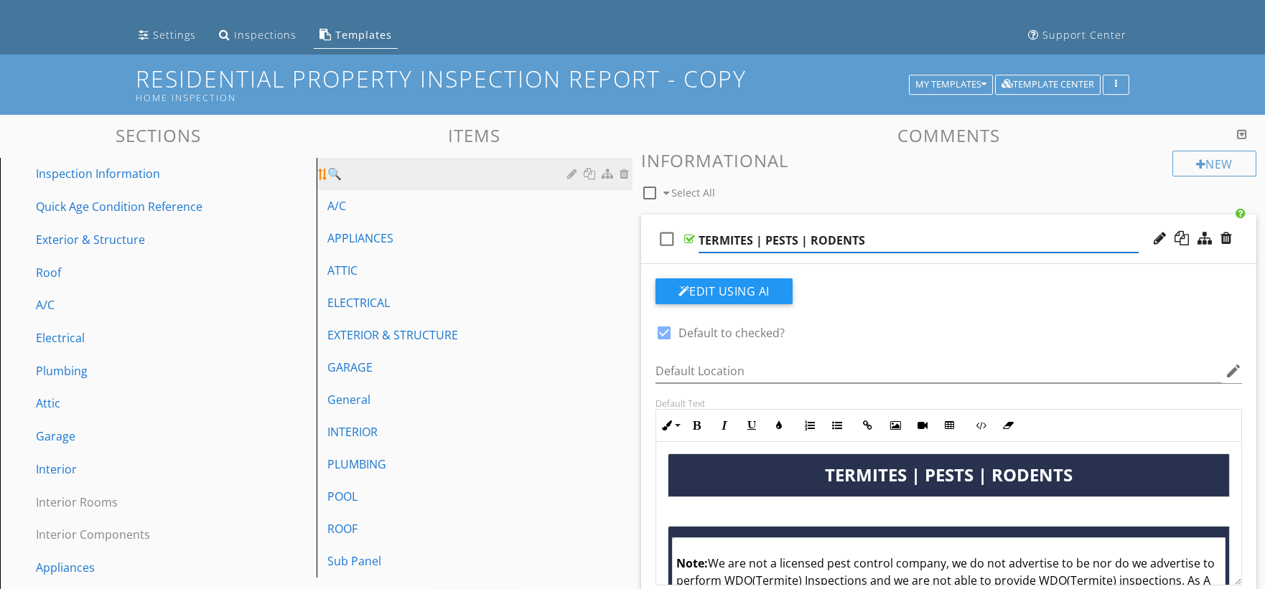
click at [571, 171] on div at bounding box center [574, 173] width 14 height 11
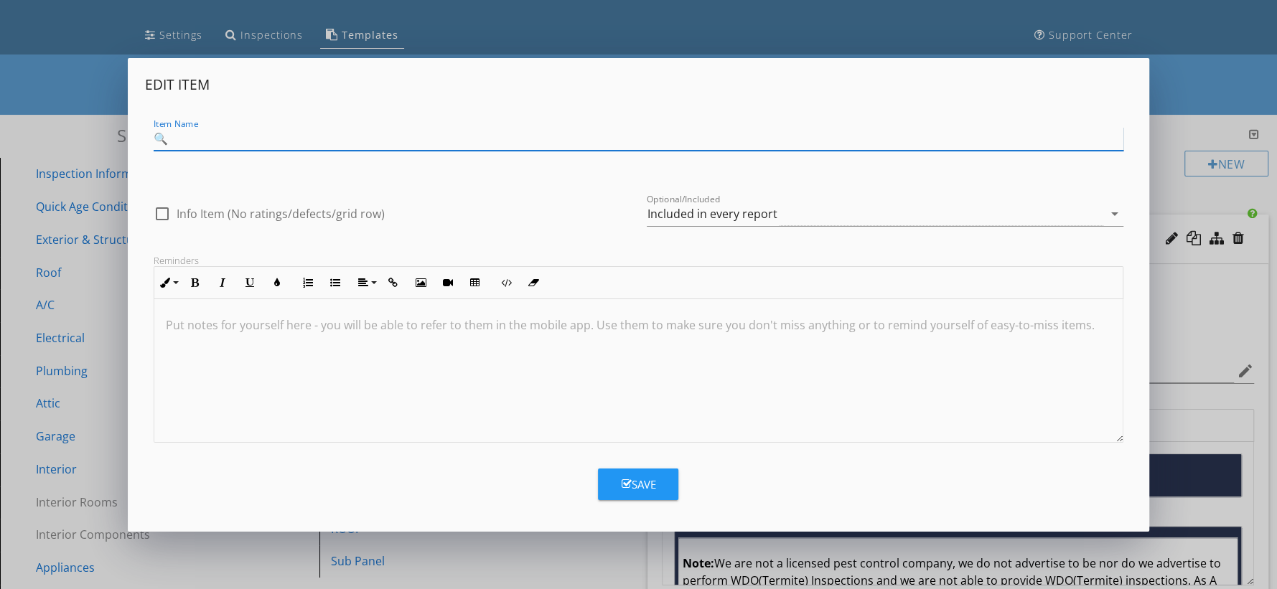
click at [592, 141] on input "🔍" at bounding box center [639, 139] width 970 height 24
paste input "TERMITES | PESTS | RODENTS"
type input "TERMITES | PESTS | RODENTS"
click at [632, 482] on div "Save" at bounding box center [638, 485] width 34 height 17
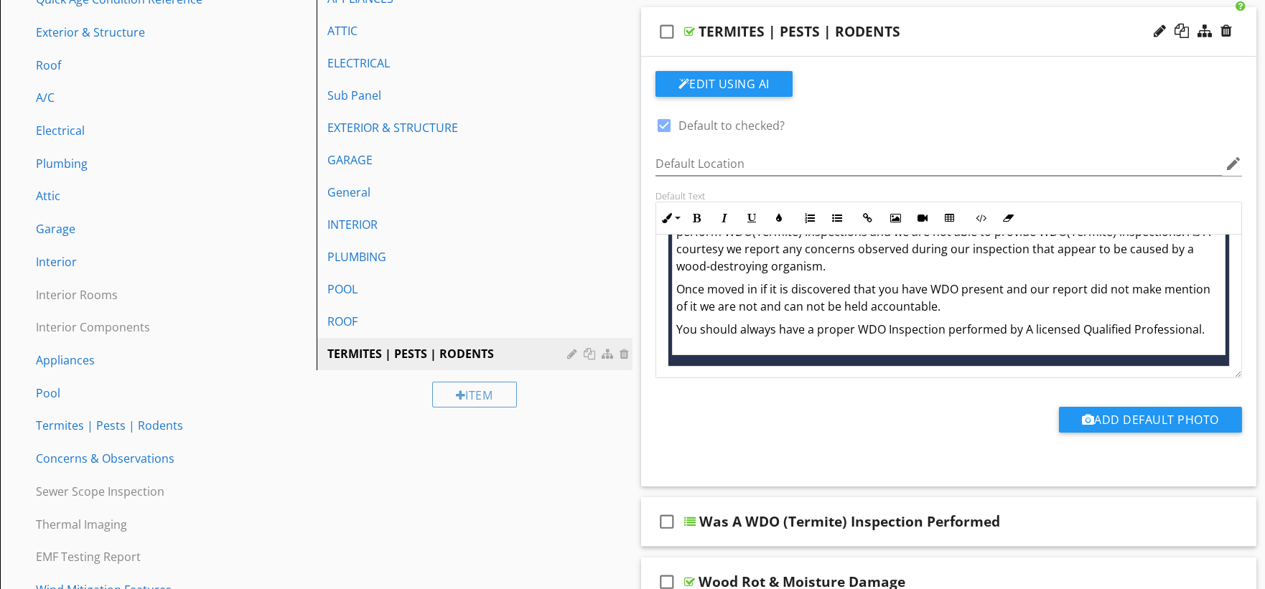
scroll to position [73, 0]
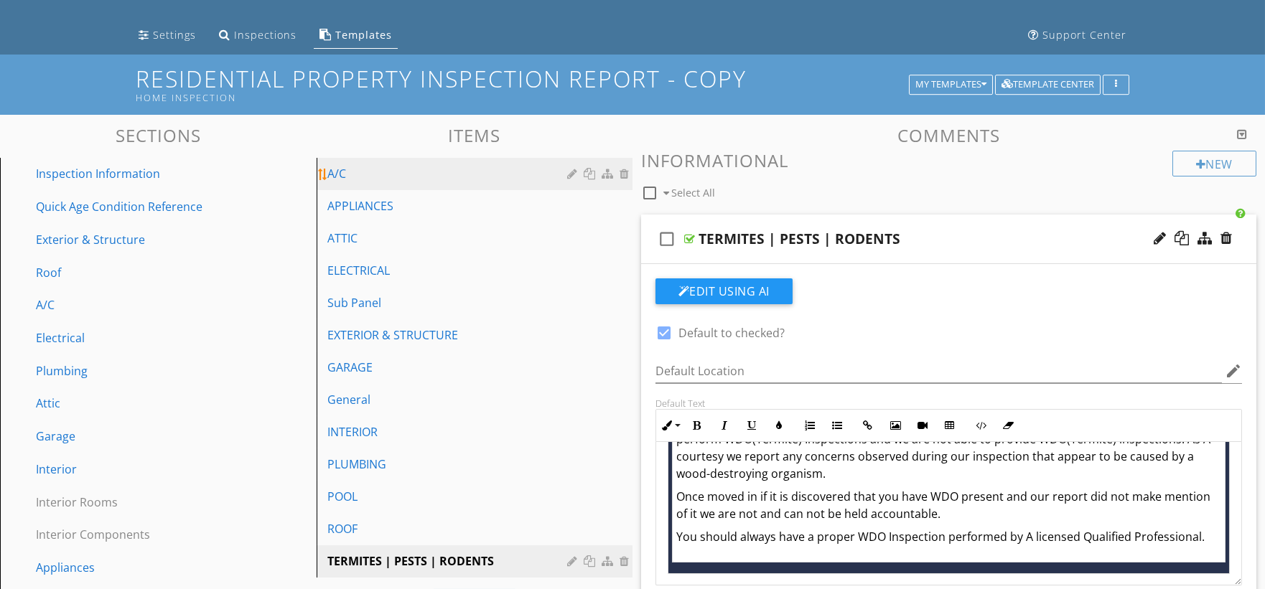
click at [484, 184] on link "A/C" at bounding box center [477, 174] width 312 height 32
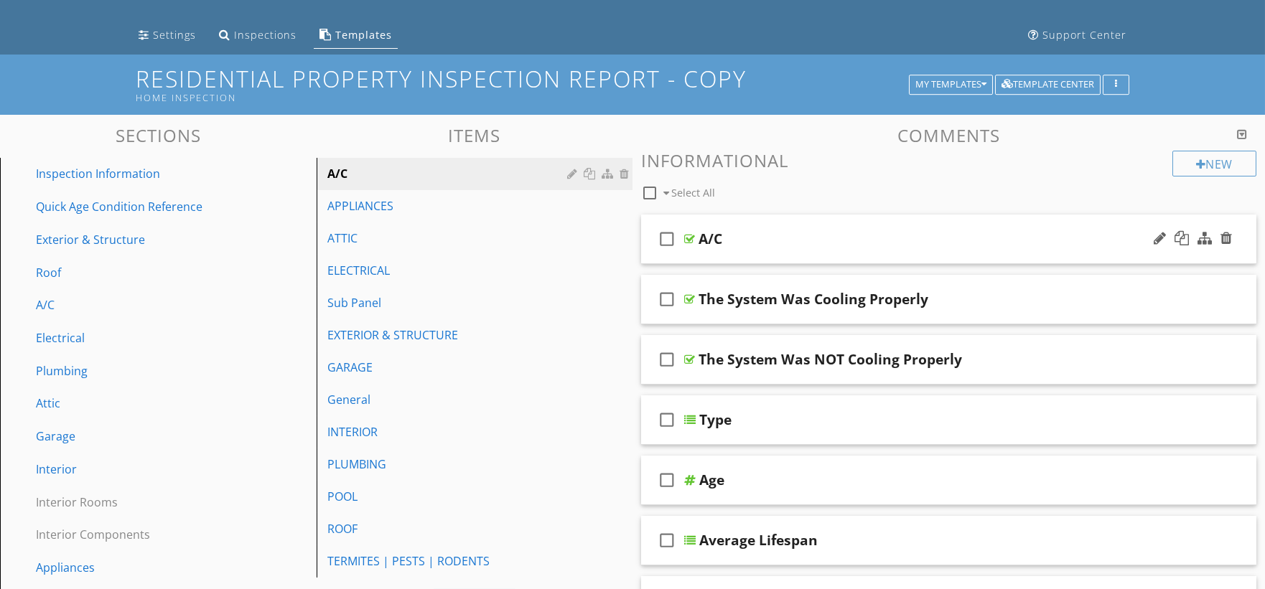
click at [943, 241] on div "A/C" at bounding box center [918, 238] width 440 height 17
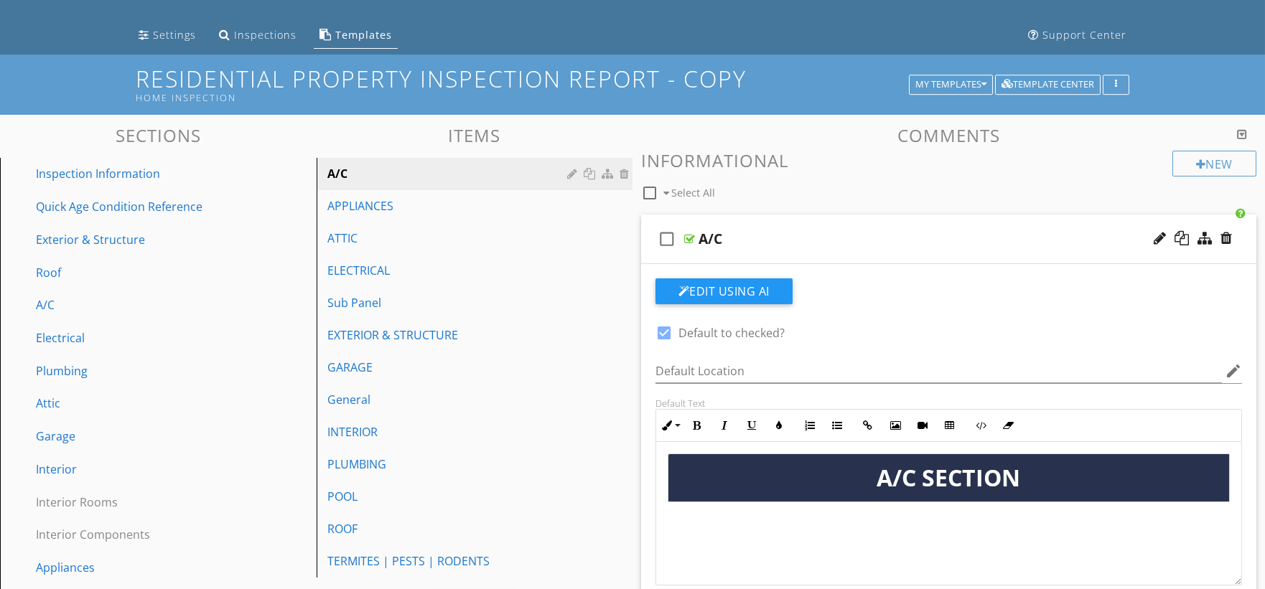
click at [943, 241] on div "A/C" at bounding box center [918, 238] width 440 height 17
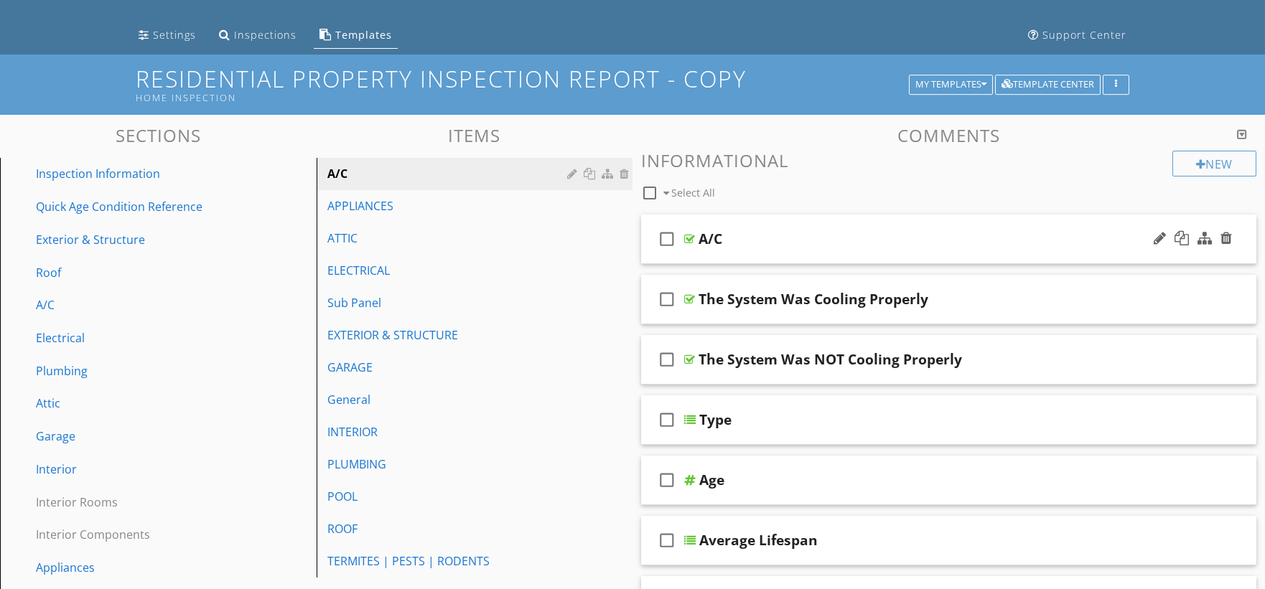
click at [835, 233] on div "A/C" at bounding box center [918, 238] width 440 height 17
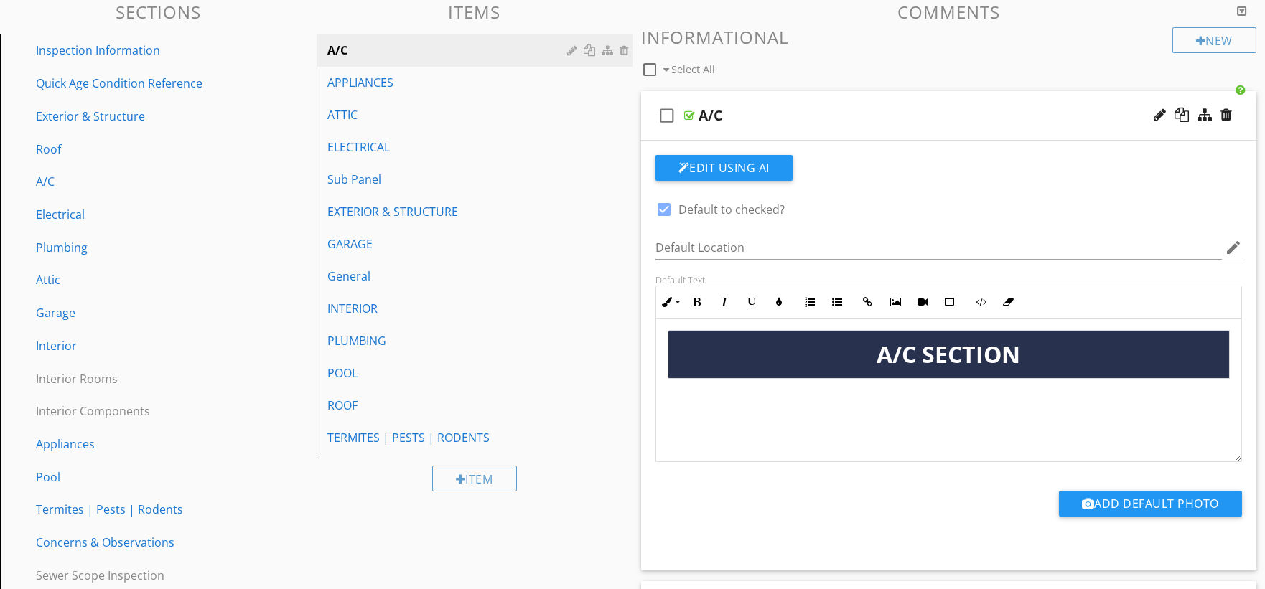
scroll to position [179, 0]
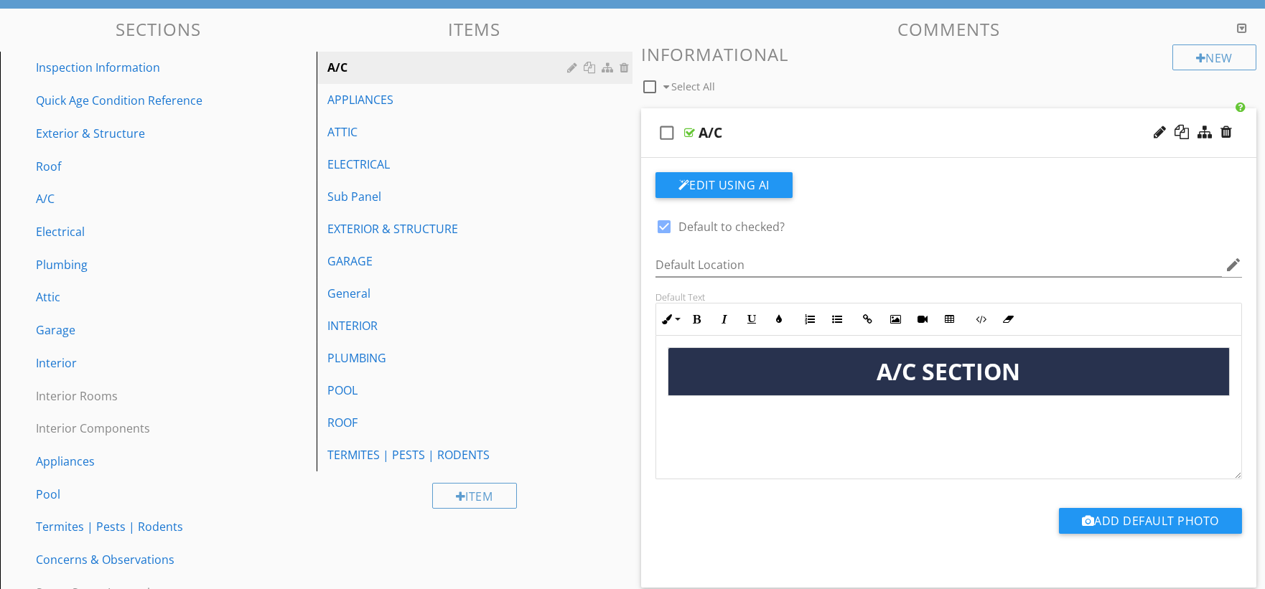
click at [871, 126] on div "A/C" at bounding box center [918, 132] width 440 height 17
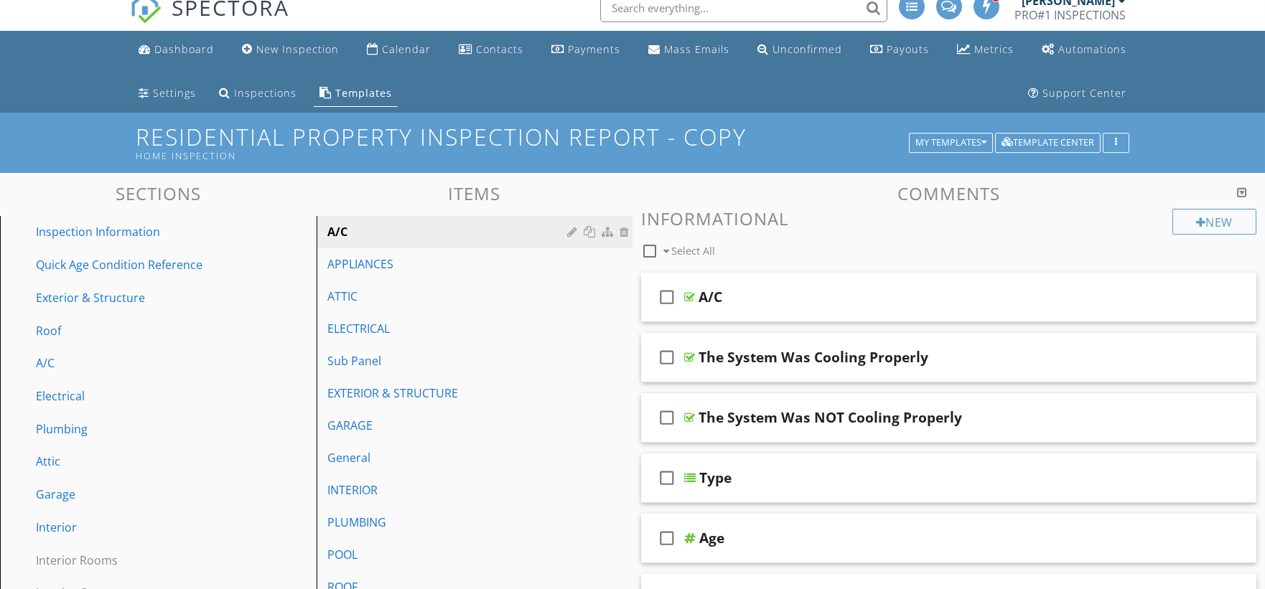
scroll to position [0, 0]
